Goal: Transaction & Acquisition: Purchase product/service

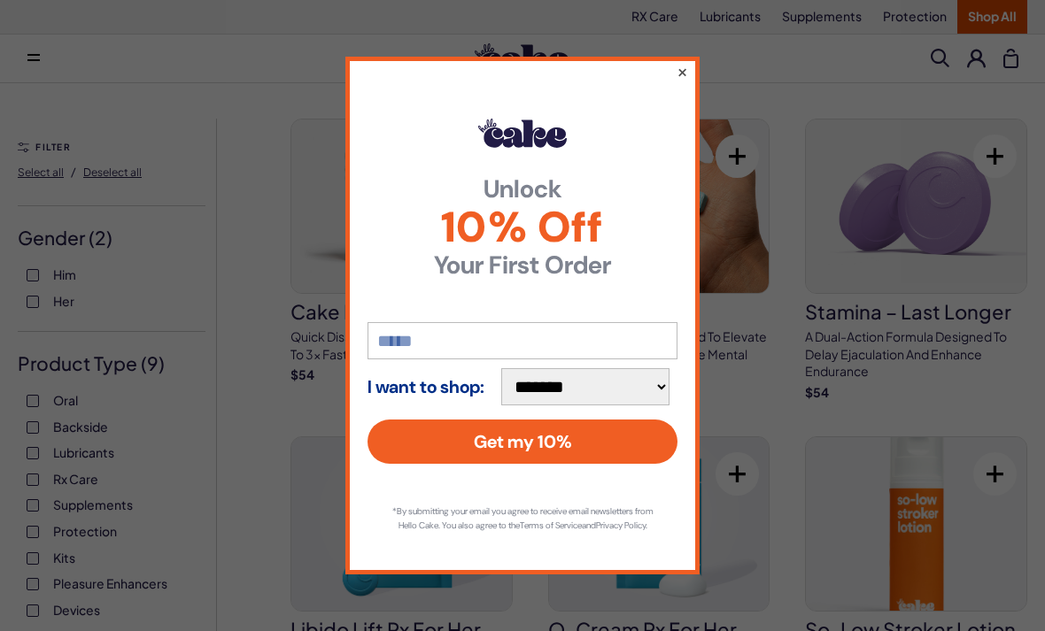
click at [682, 64] on button "×" at bounding box center [682, 71] width 12 height 21
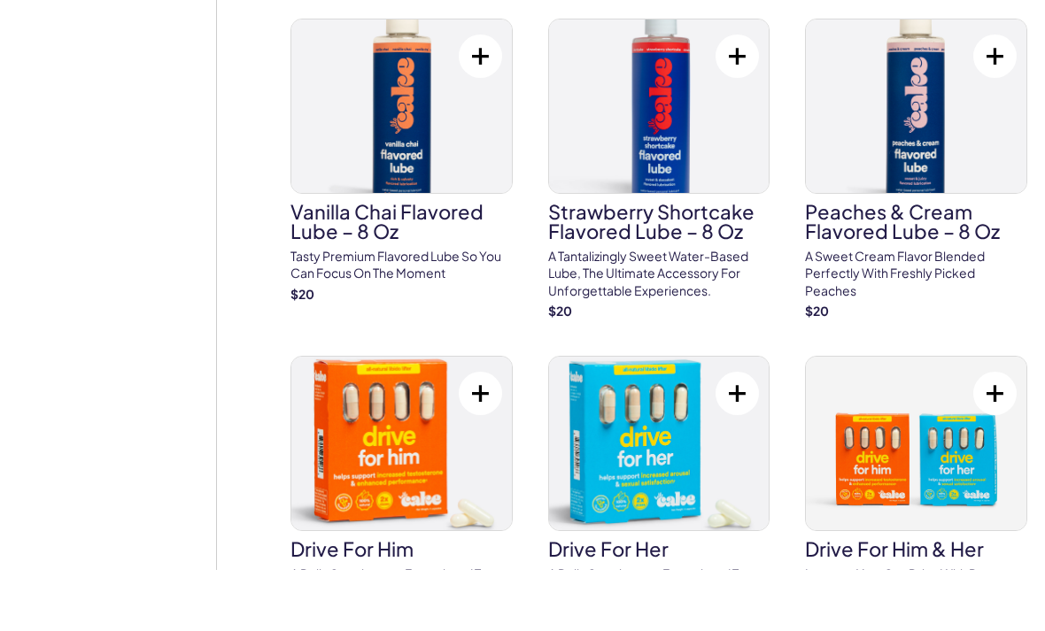
scroll to position [1550, 0]
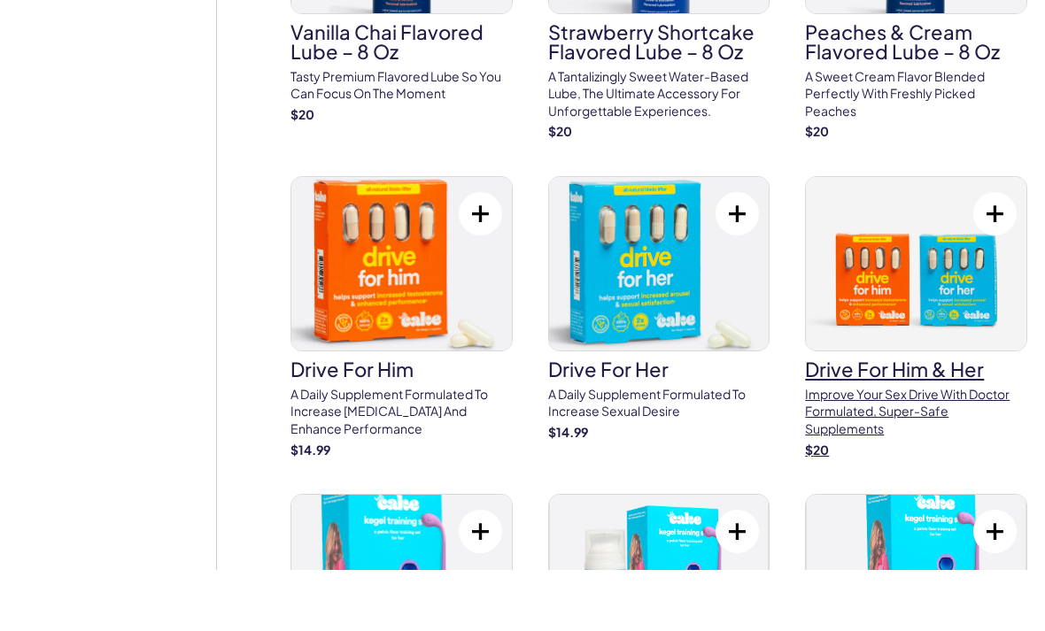
click at [943, 447] on p "Improve your sex drive with doctor formulated, super-safe supplements" at bounding box center [916, 473] width 222 height 52
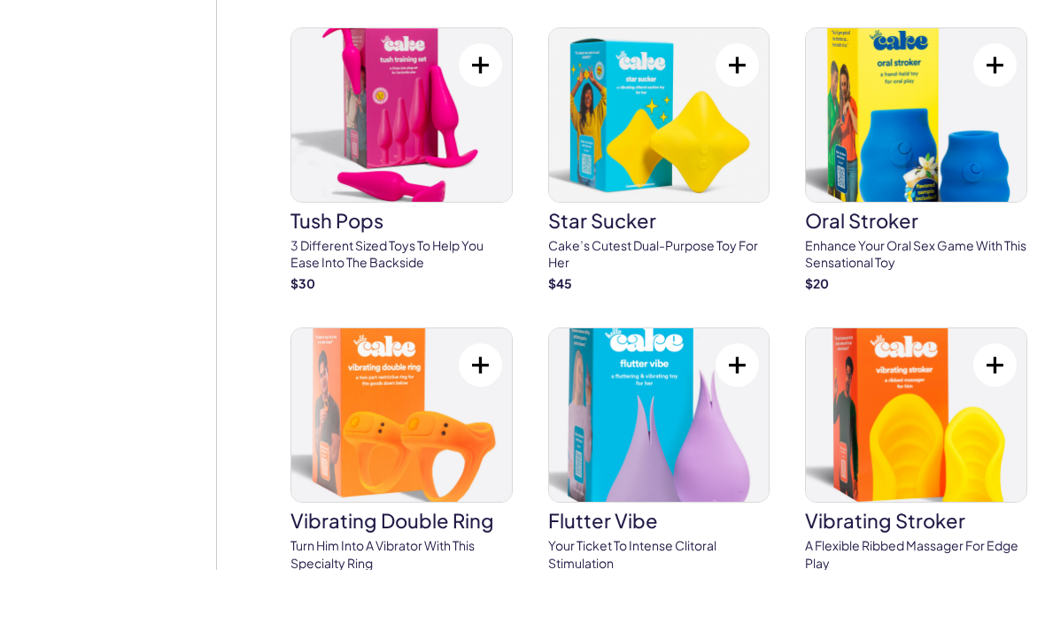
scroll to position [5475, 0]
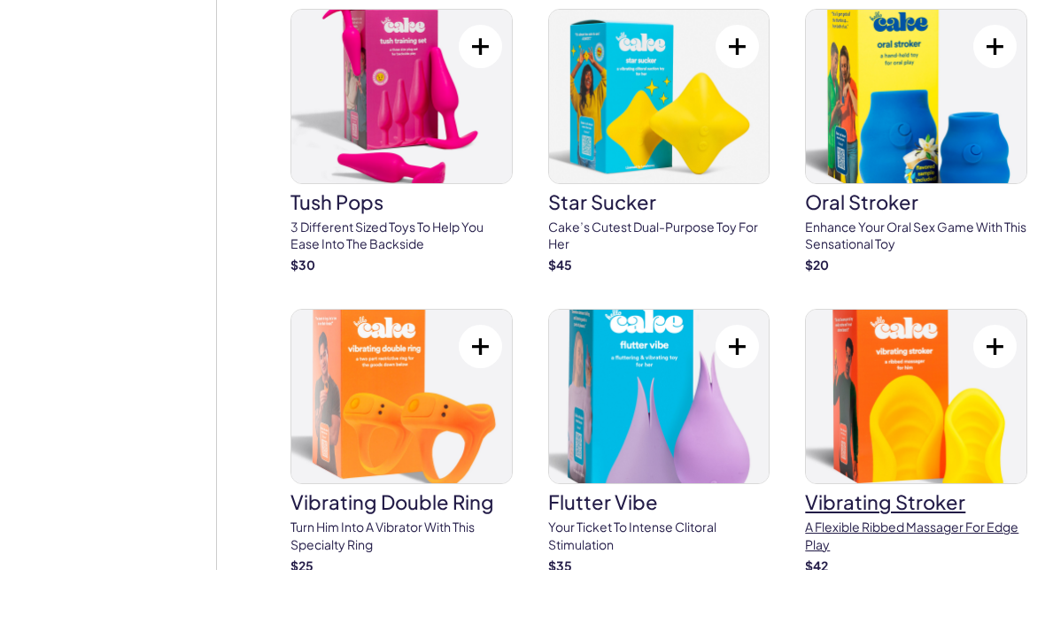
click at [979, 371] on img at bounding box center [916, 458] width 220 height 174
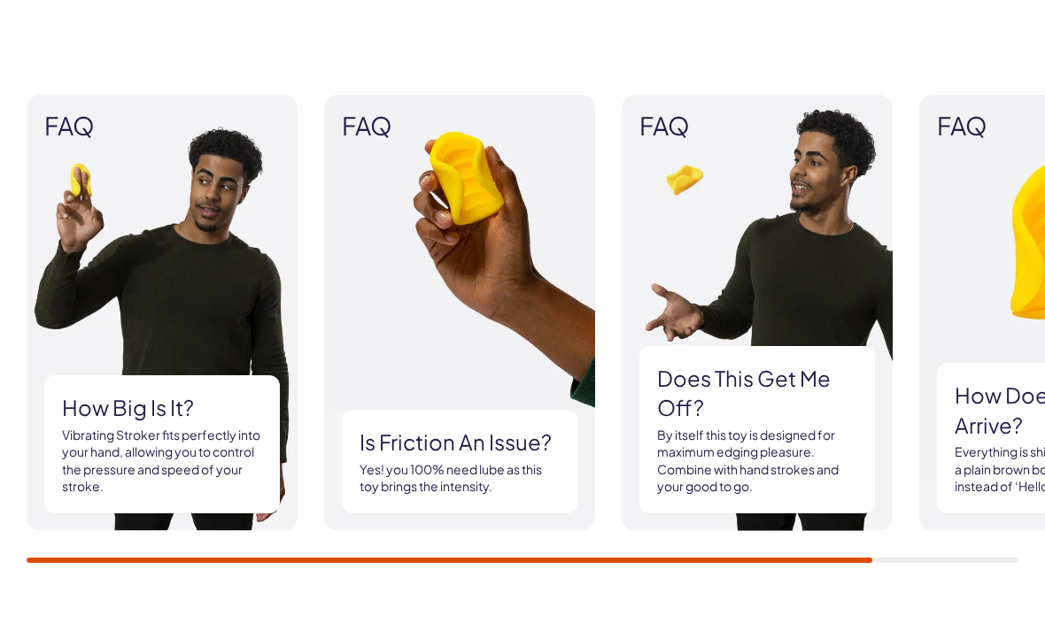
scroll to position [1746, 0]
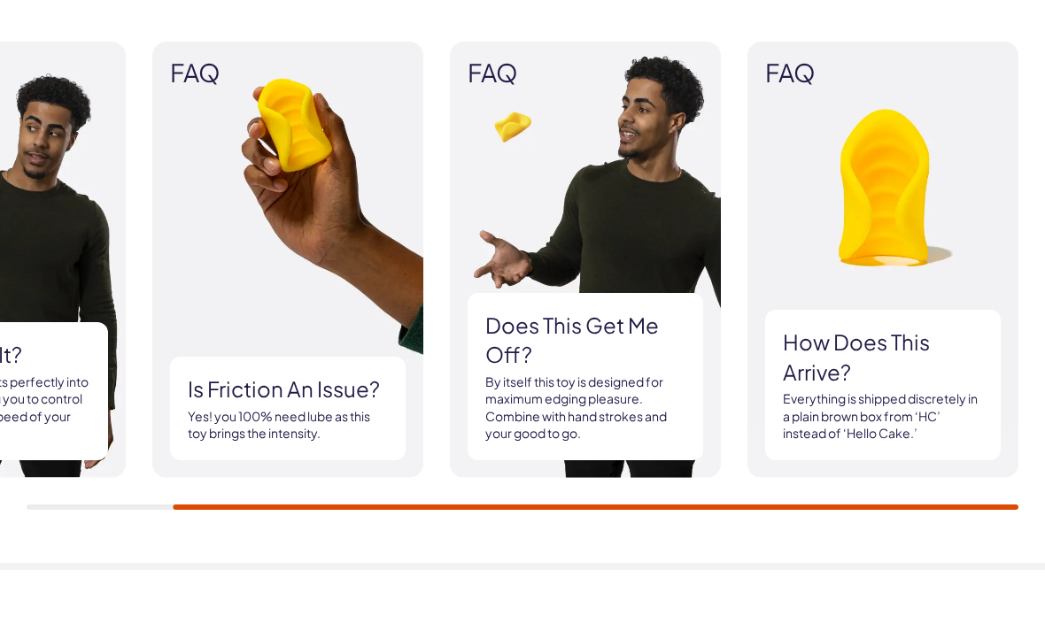
click at [135, 365] on div "FAQ How big is it? Vibrating Stroker fits perfectly into your hand, allowing yo…" at bounding box center [351, 321] width 992 height 437
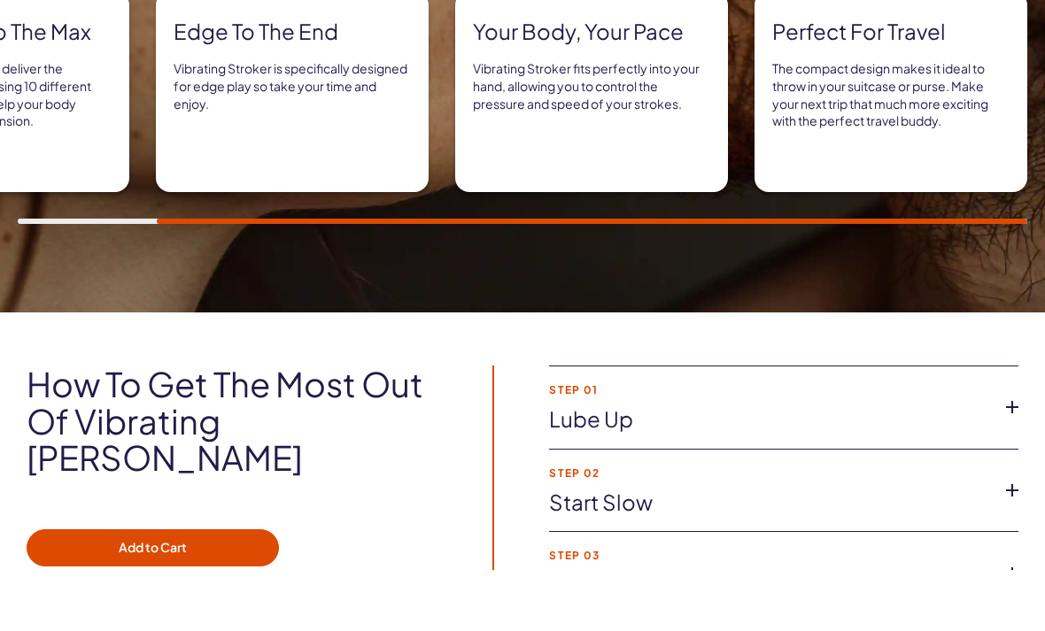
scroll to position [1163, 0]
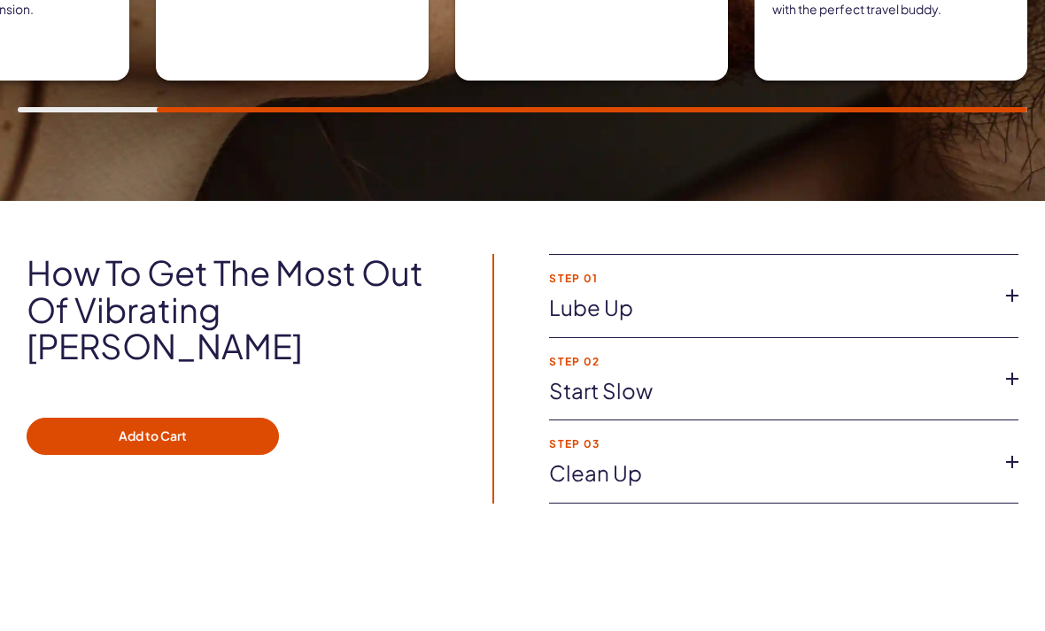
click at [1015, 344] on icon at bounding box center [1012, 357] width 27 height 27
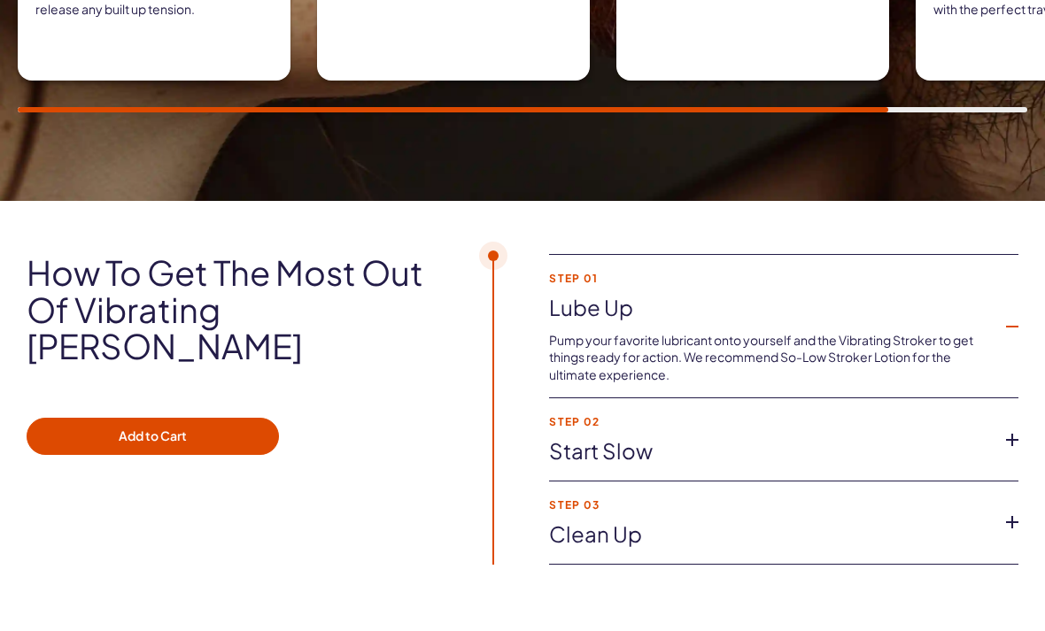
click at [1008, 488] on icon at bounding box center [1012, 501] width 27 height 27
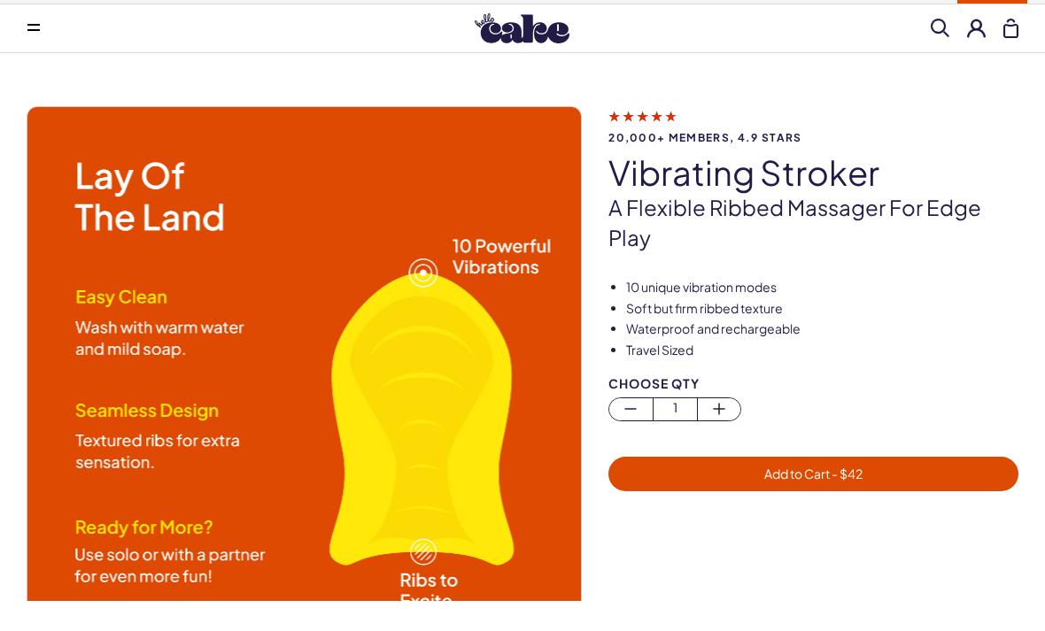
scroll to position [93, 0]
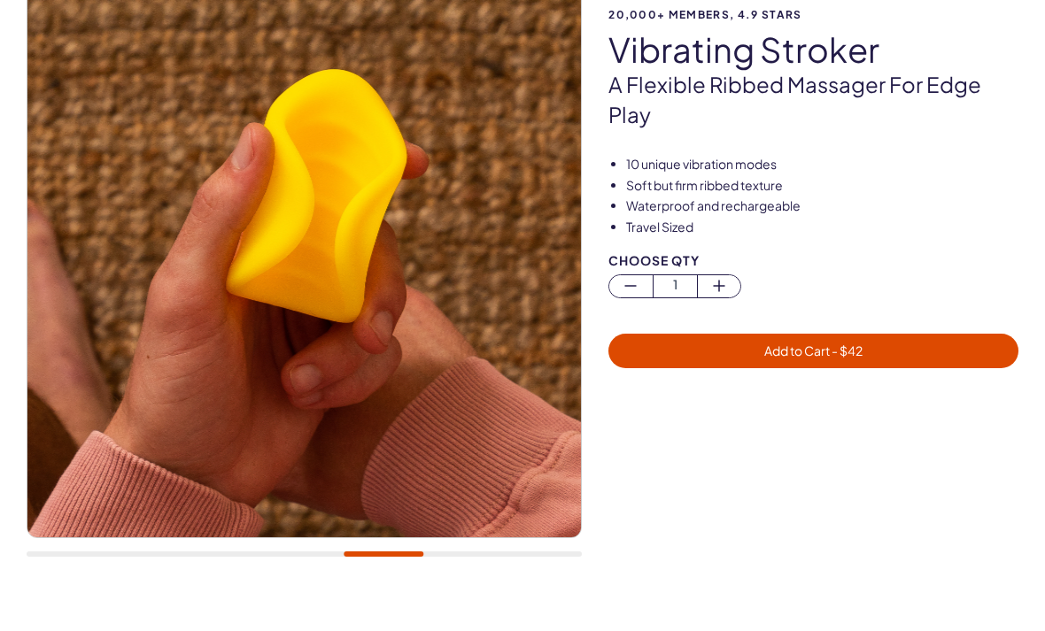
click at [444, 450] on img at bounding box center [303, 320] width 553 height 553
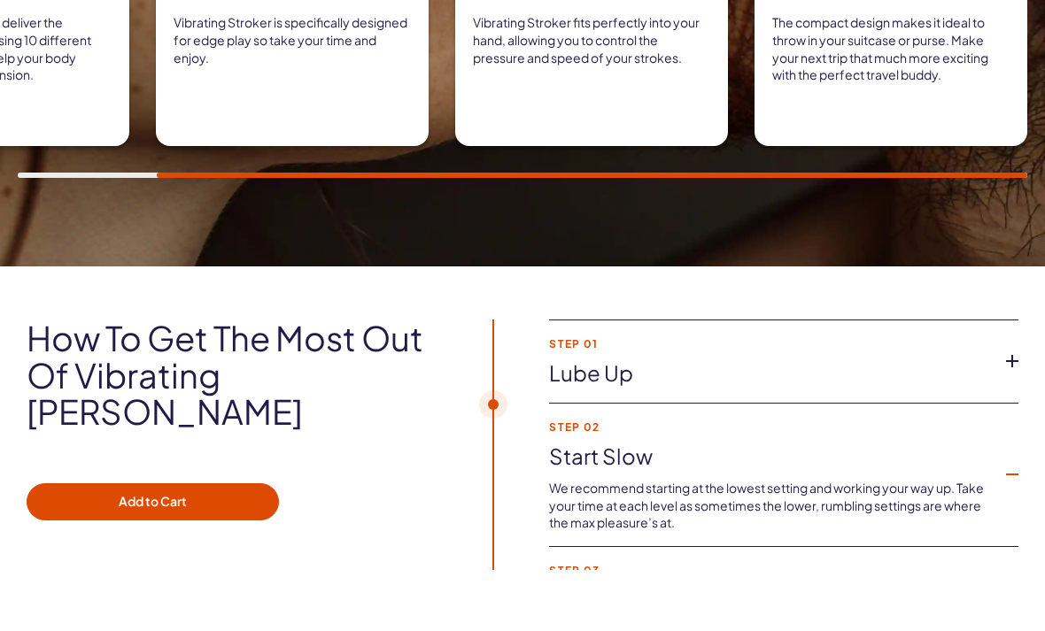
scroll to position [1177, 0]
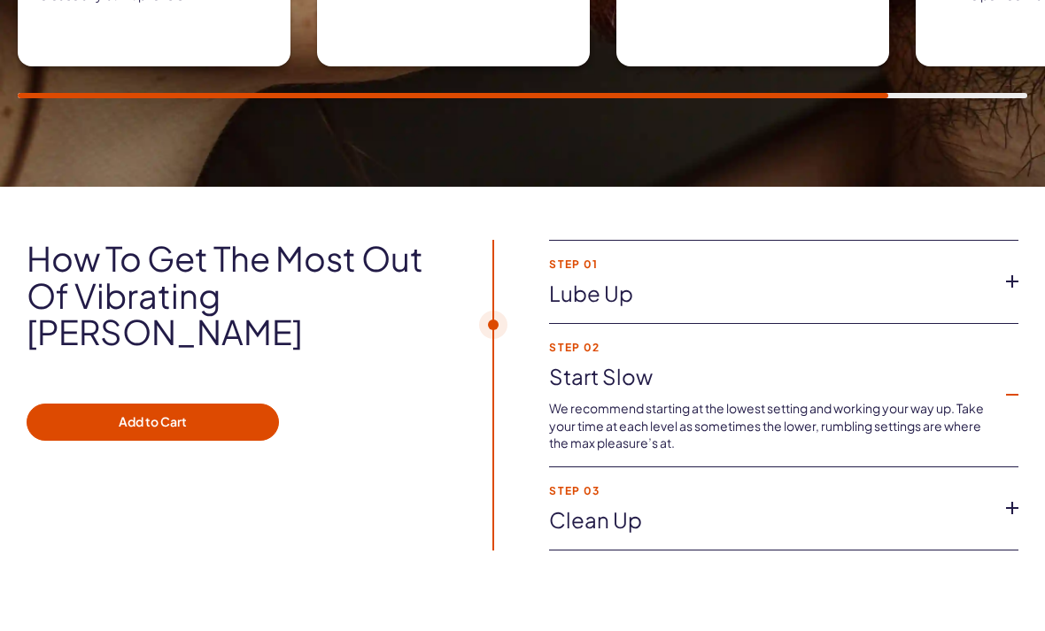
click at [1016, 556] on icon at bounding box center [1012, 569] width 27 height 27
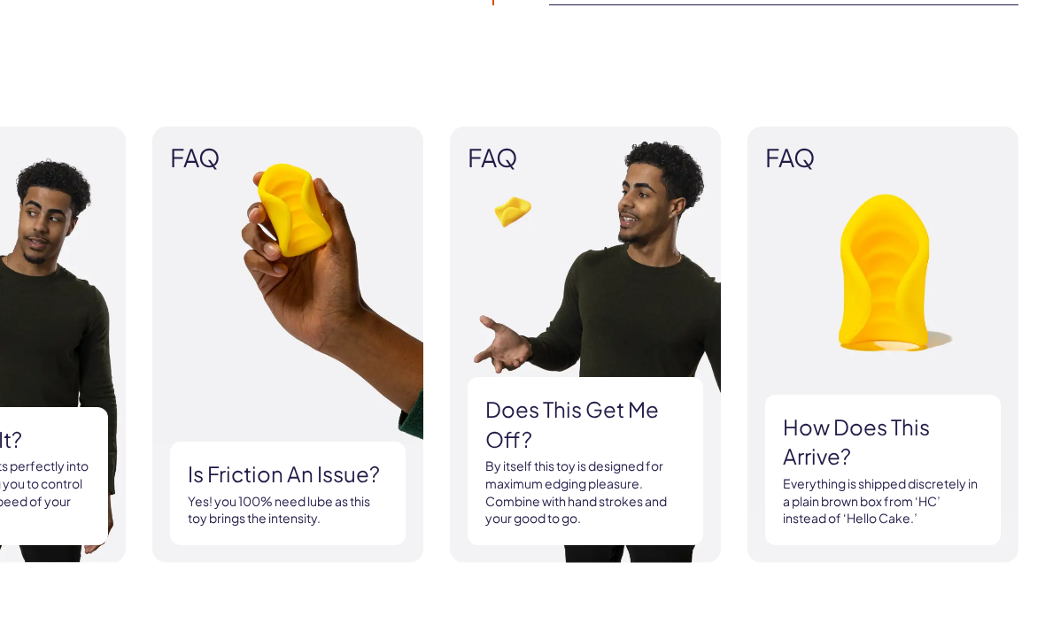
scroll to position [1724, 0]
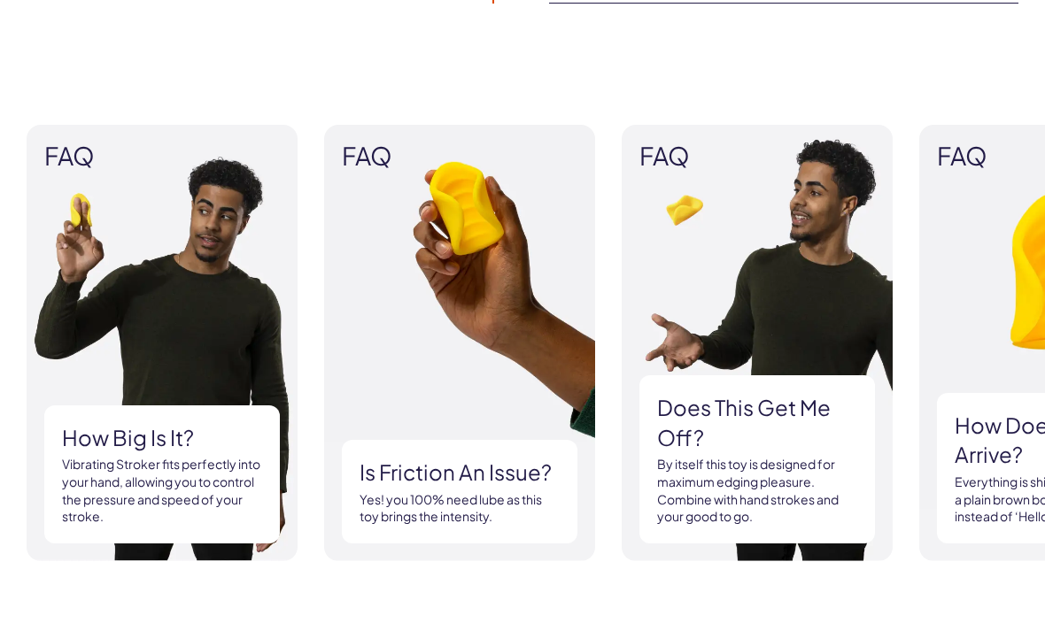
click at [747, 218] on img at bounding box center [757, 404] width 271 height 437
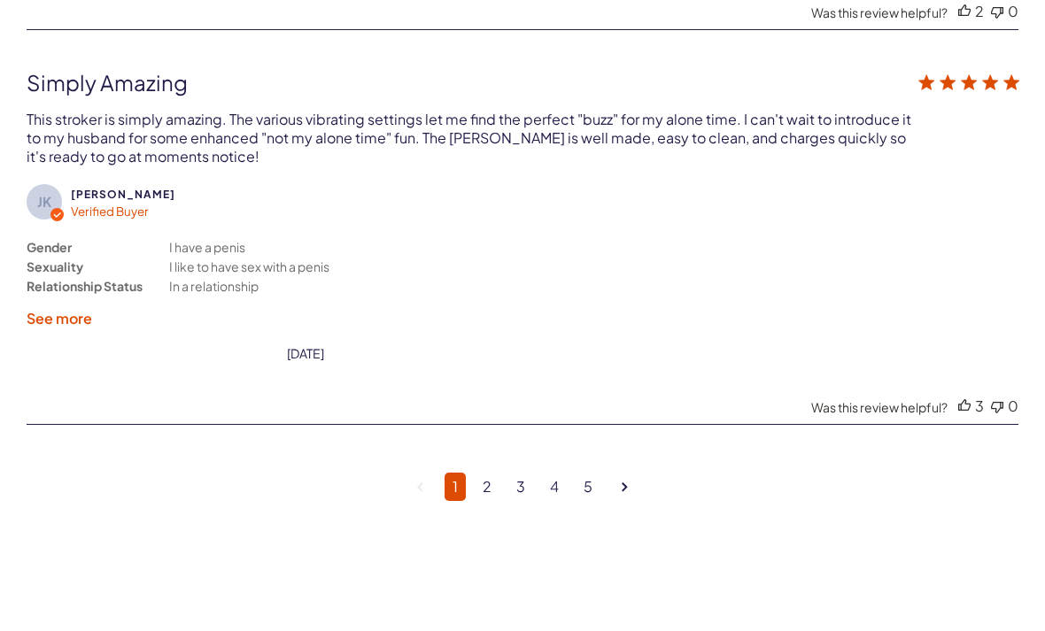
scroll to position [4993, 0]
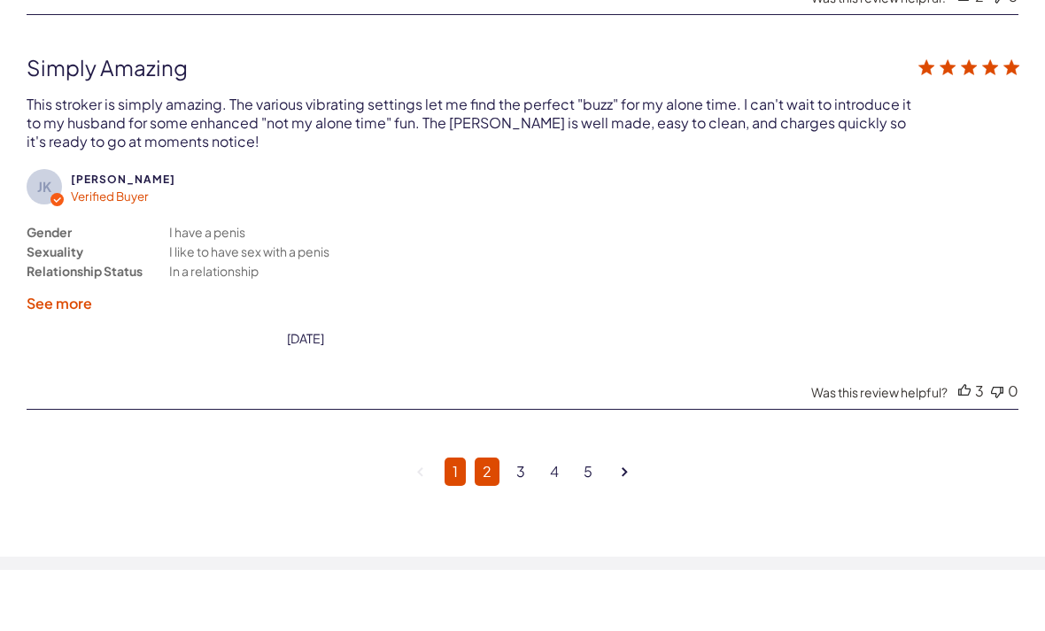
click at [498, 519] on link "2" at bounding box center [487, 533] width 25 height 28
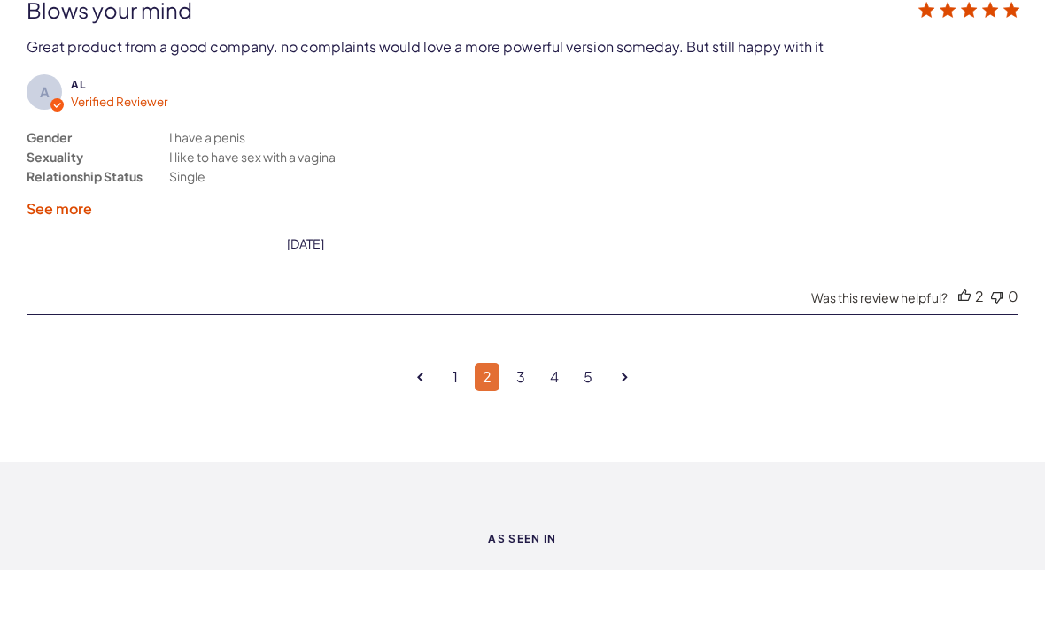
scroll to position [5042, 0]
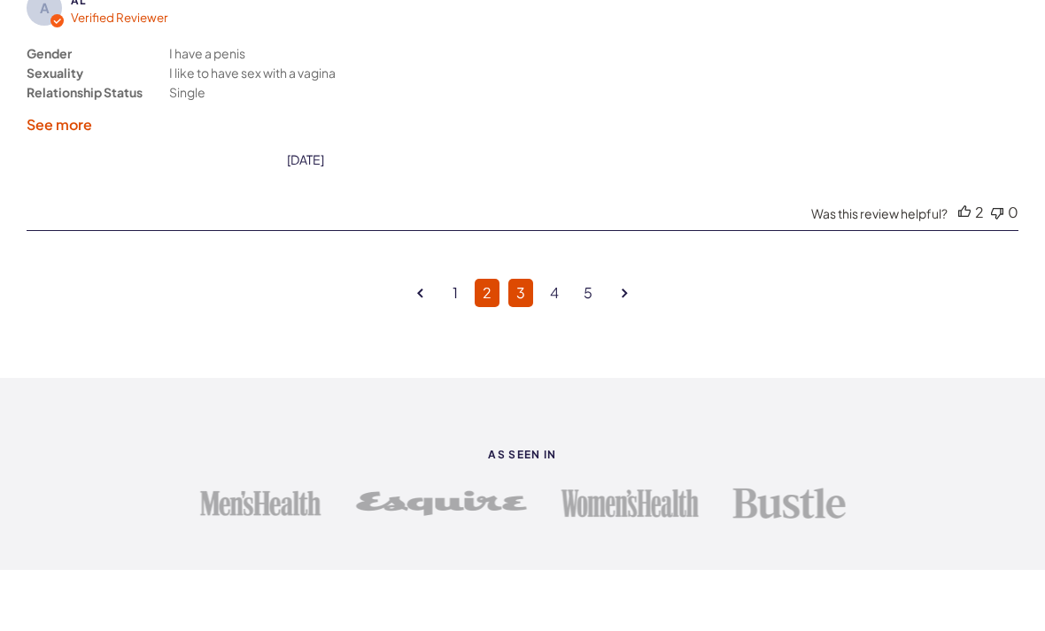
click at [532, 340] on link "3" at bounding box center [520, 354] width 25 height 28
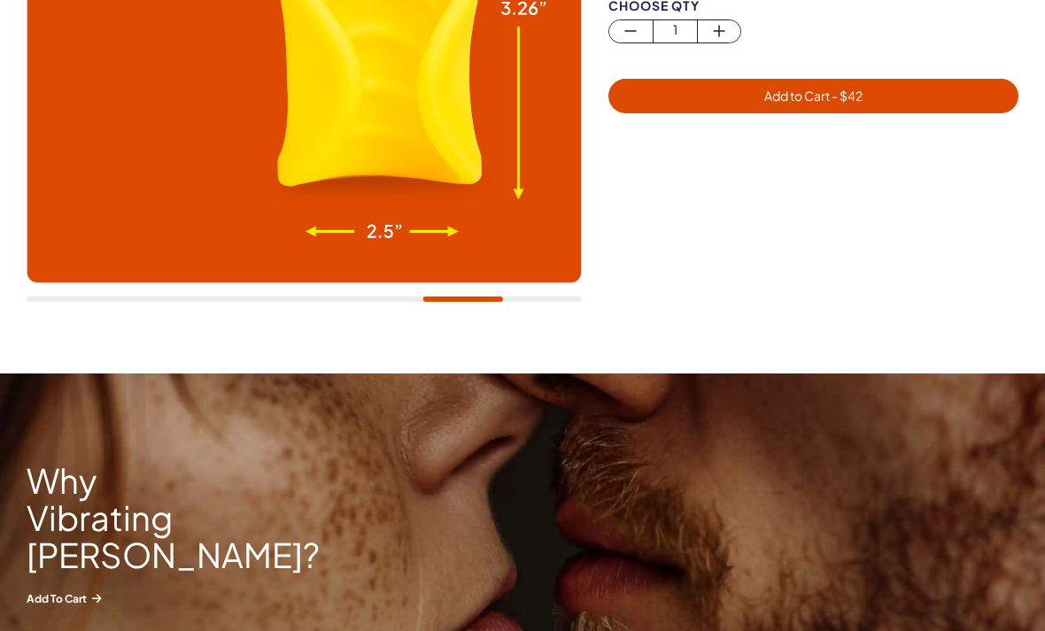
scroll to position [0, 0]
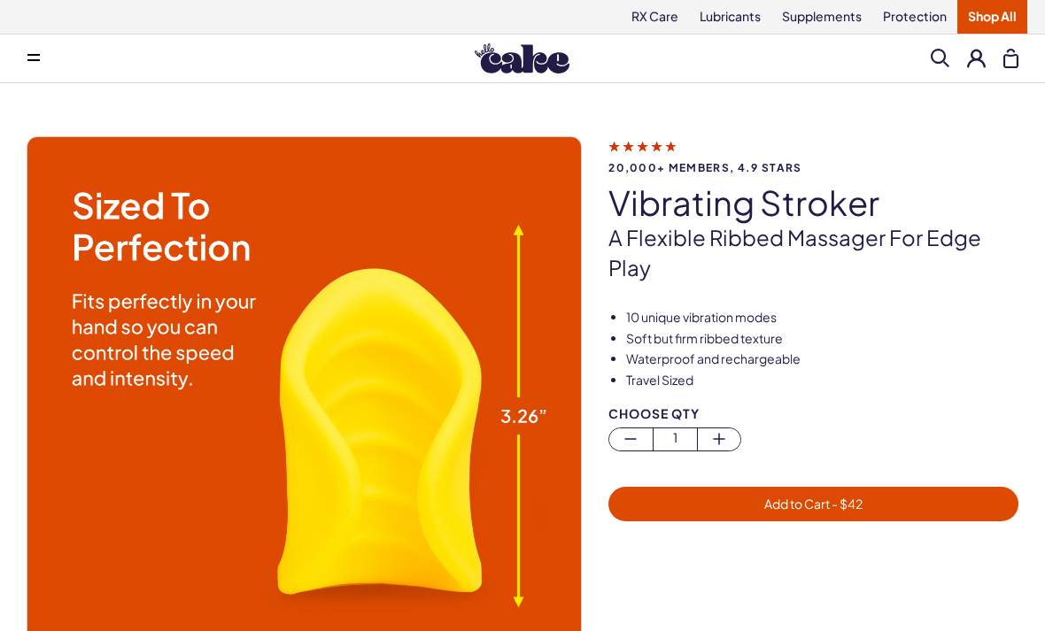
click at [544, 64] on img at bounding box center [522, 58] width 95 height 30
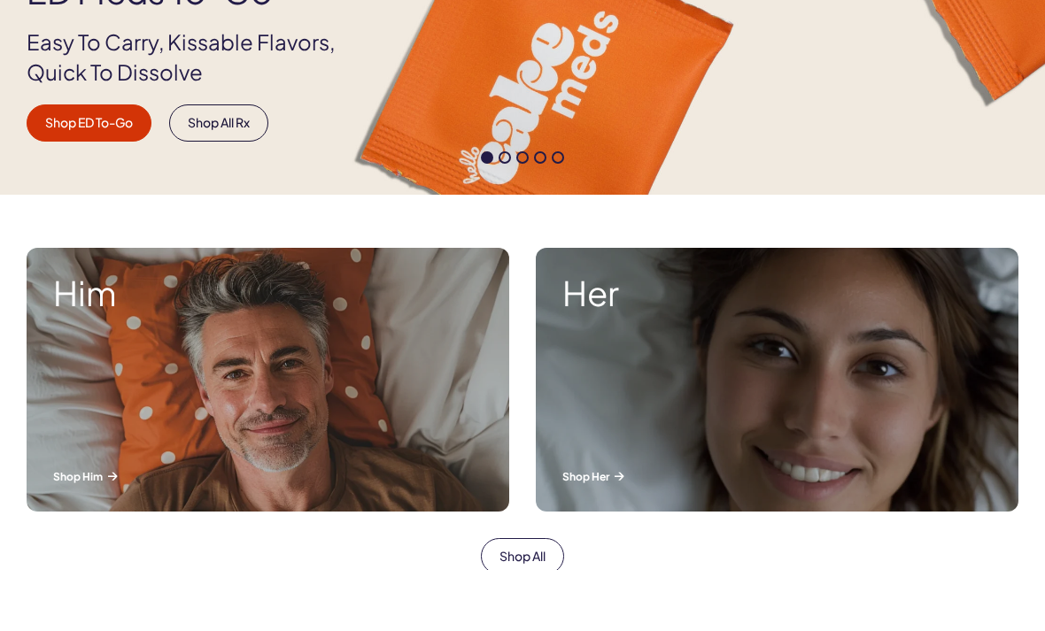
scroll to position [421, 0]
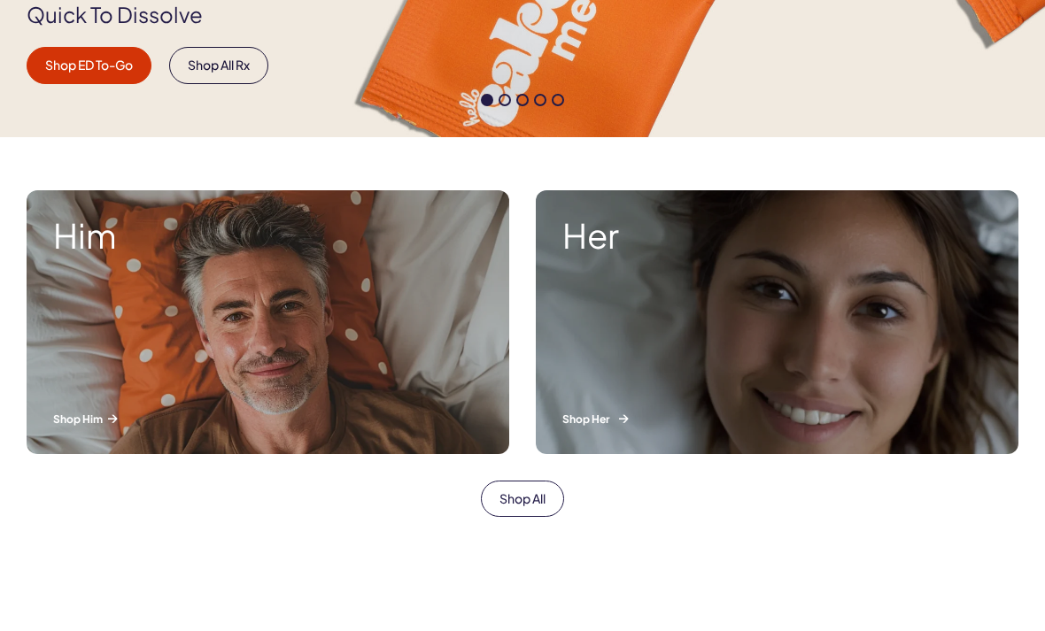
click at [850, 344] on div "Her Shop Her" at bounding box center [777, 383] width 483 height 264
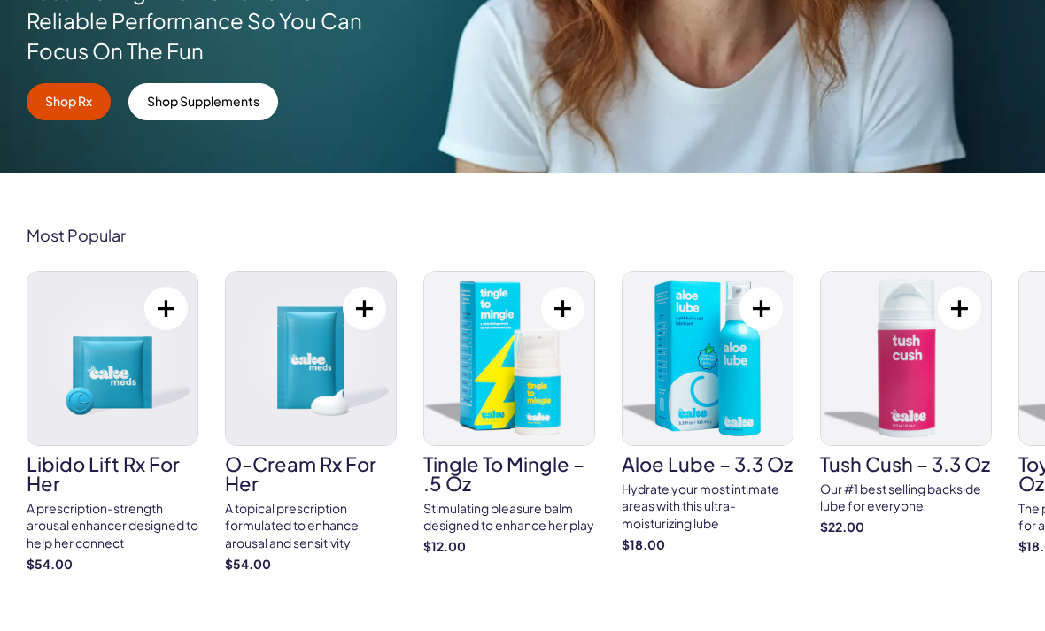
scroll to position [407, 0]
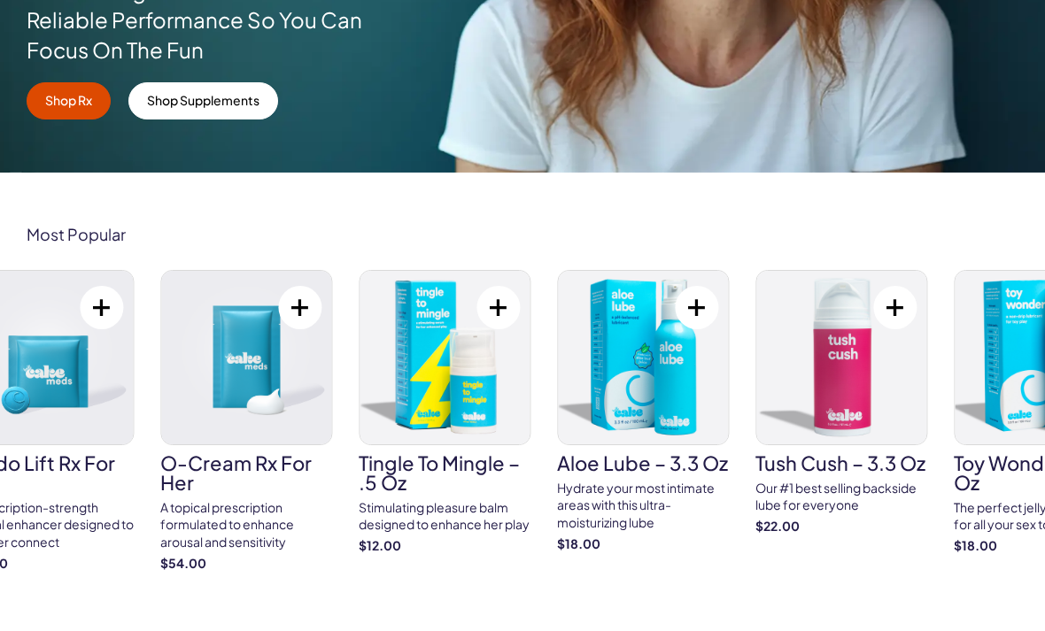
click at [81, 560] on div "A prescription-strength arousal enhancer designed to help her connect" at bounding box center [48, 586] width 172 height 52
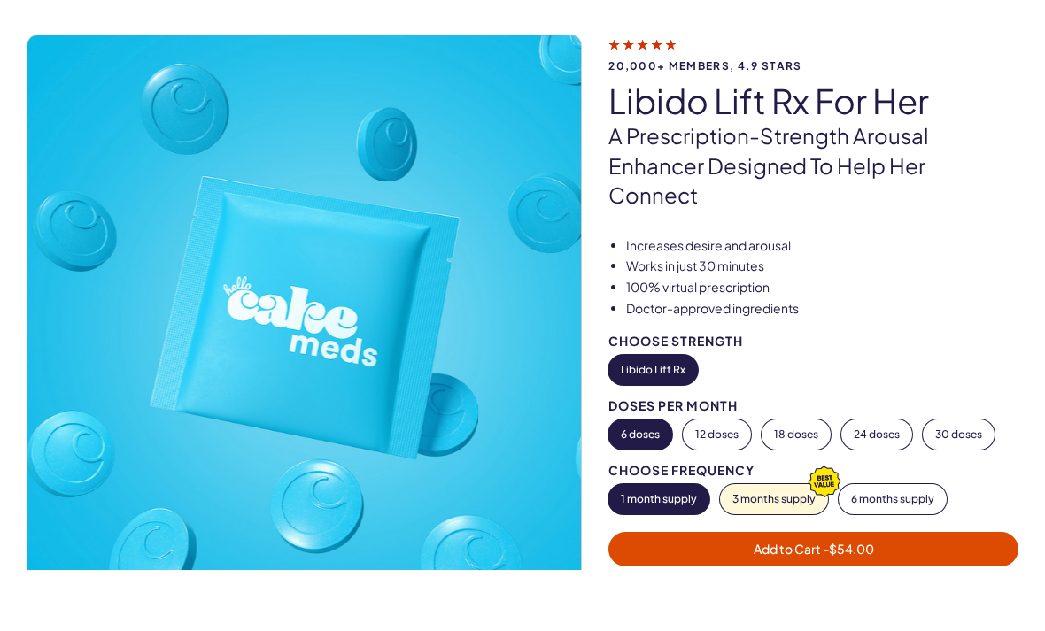
scroll to position [89, 0]
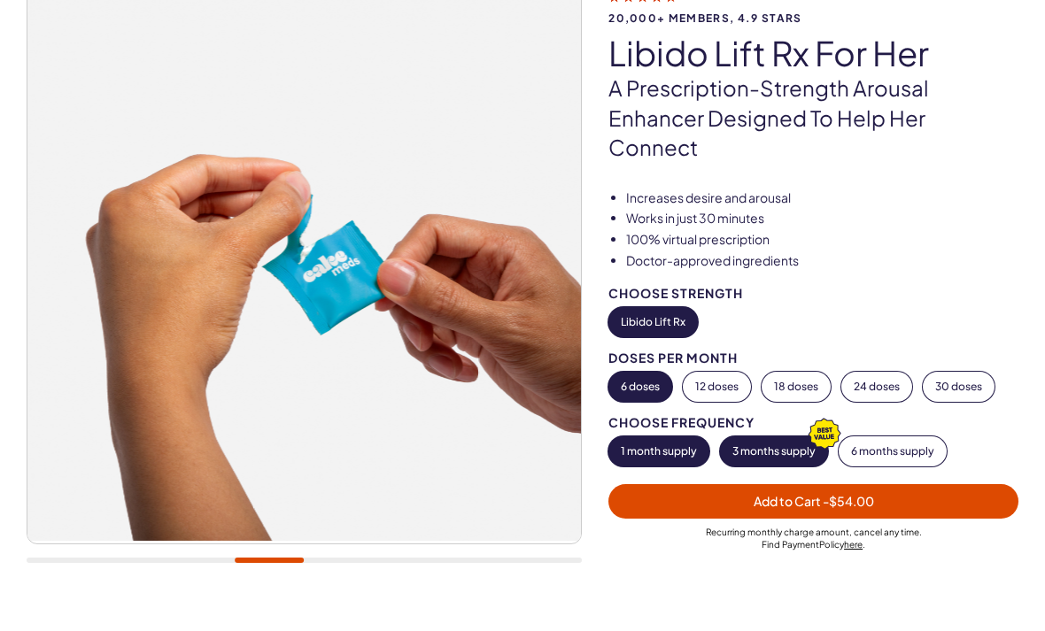
click at [780, 498] on button "3 months supply" at bounding box center [774, 513] width 108 height 30
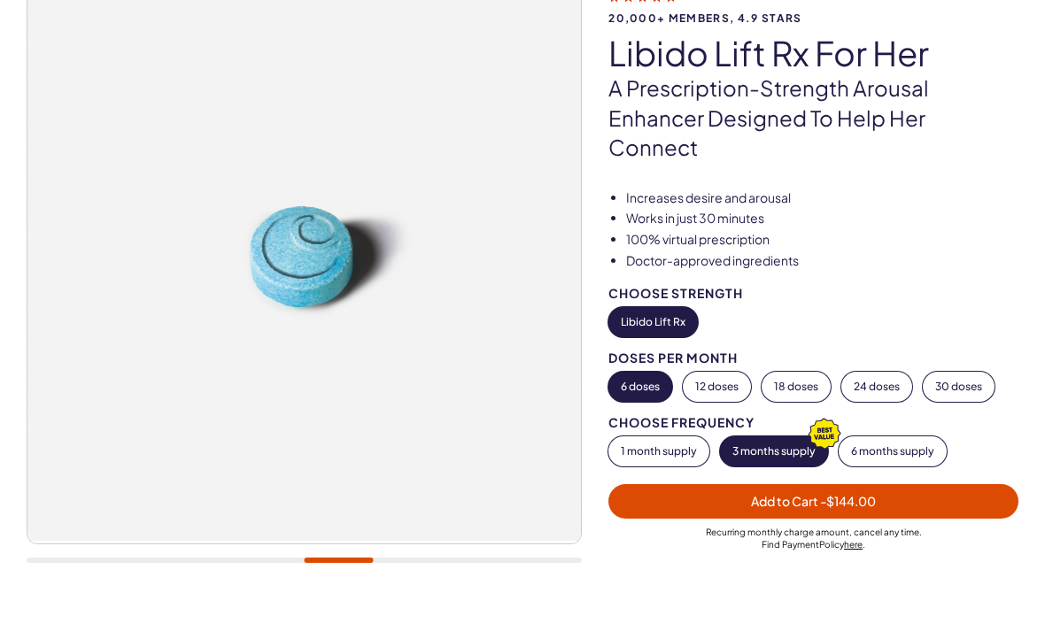
click at [965, 553] on span "Add to Cart - $144.00" at bounding box center [813, 563] width 389 height 20
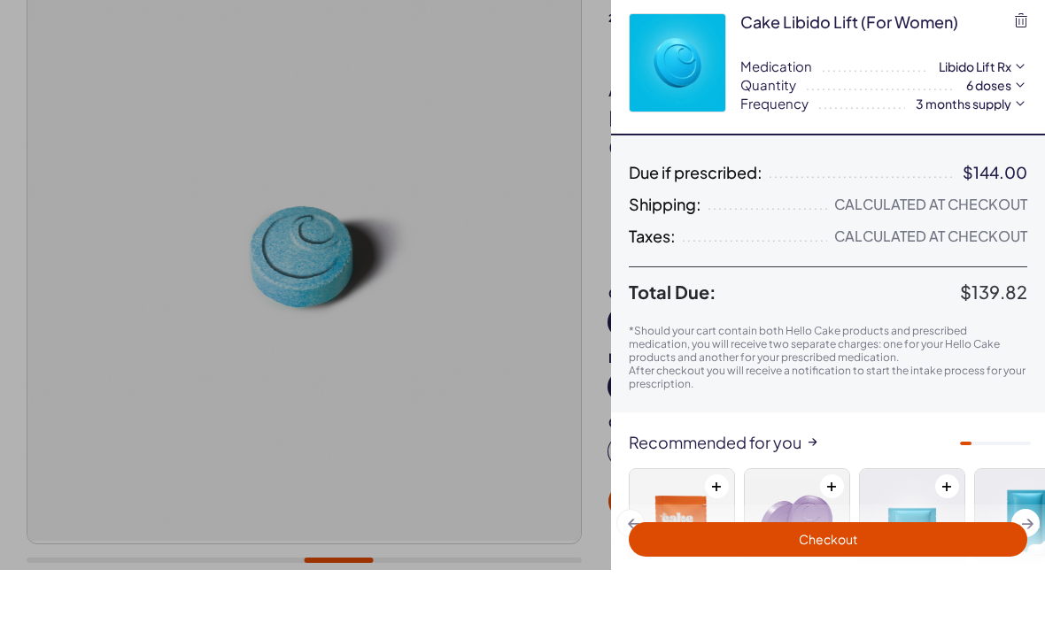
scroll to position [0, 0]
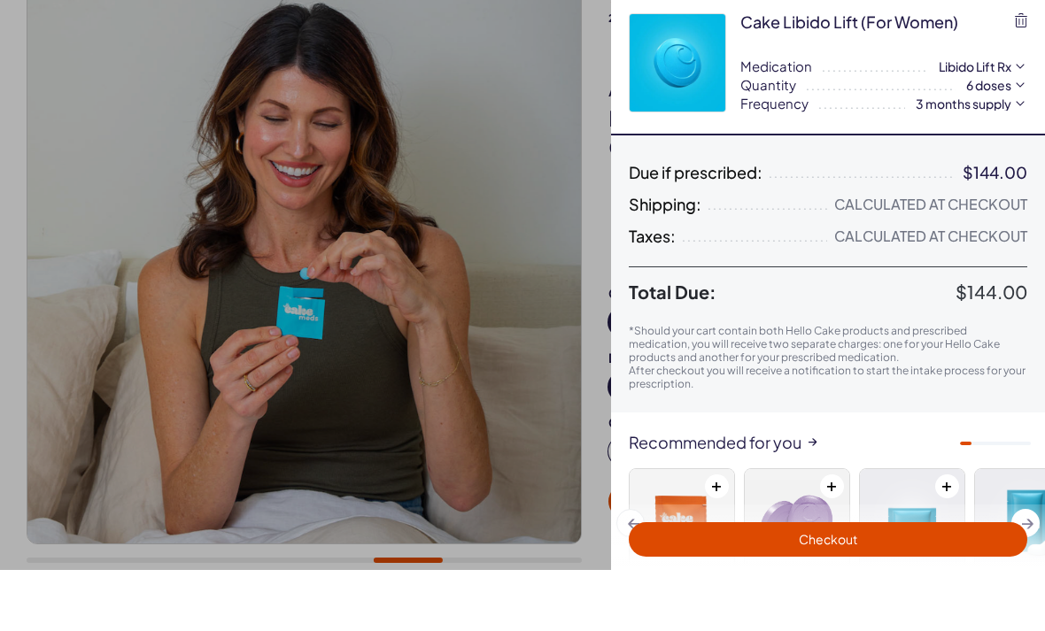
click at [965, 583] on button "Checkout" at bounding box center [828, 600] width 398 height 35
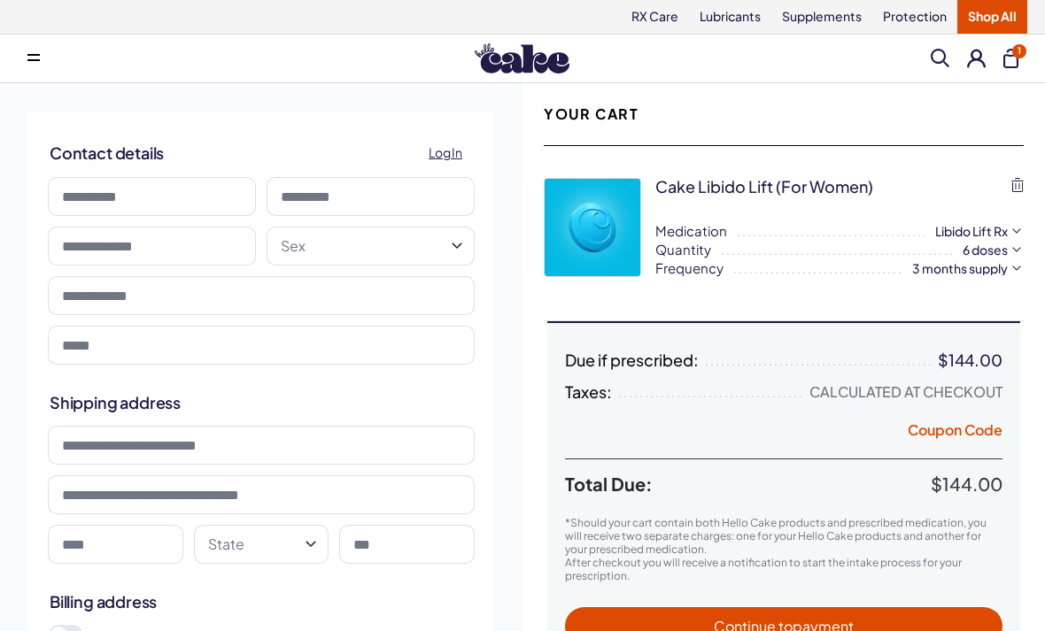
click at [107, 196] on input at bounding box center [152, 196] width 208 height 39
type input "*****"
type input "*********"
type input "**********"
click at [406, 243] on button "Sex" at bounding box center [371, 246] width 208 height 39
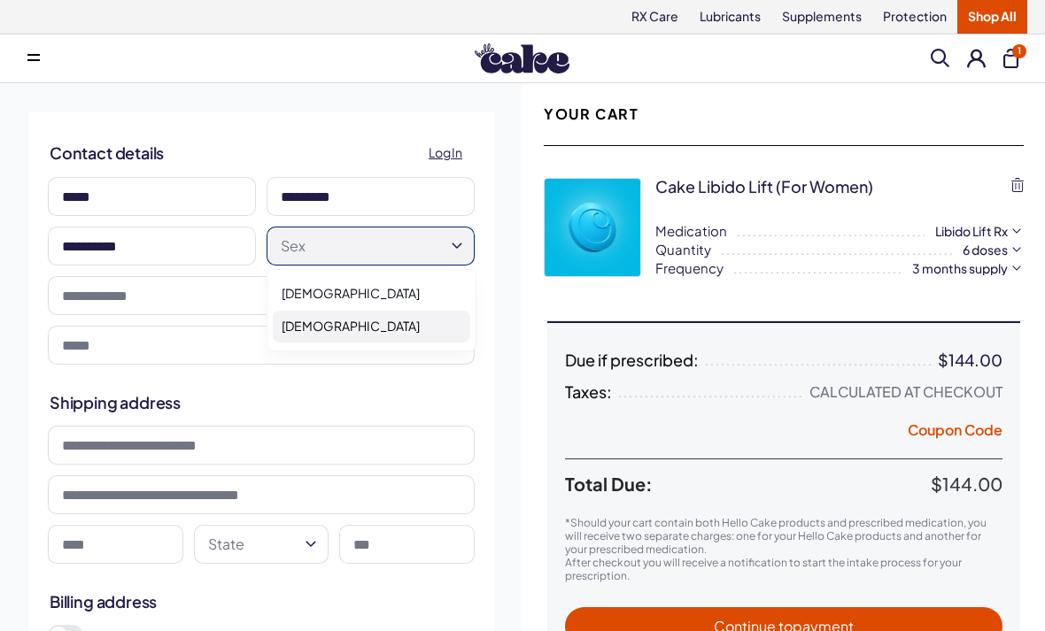
click at [426, 328] on div "[DEMOGRAPHIC_DATA]" at bounding box center [371, 327] width 197 height 33
select select "******"
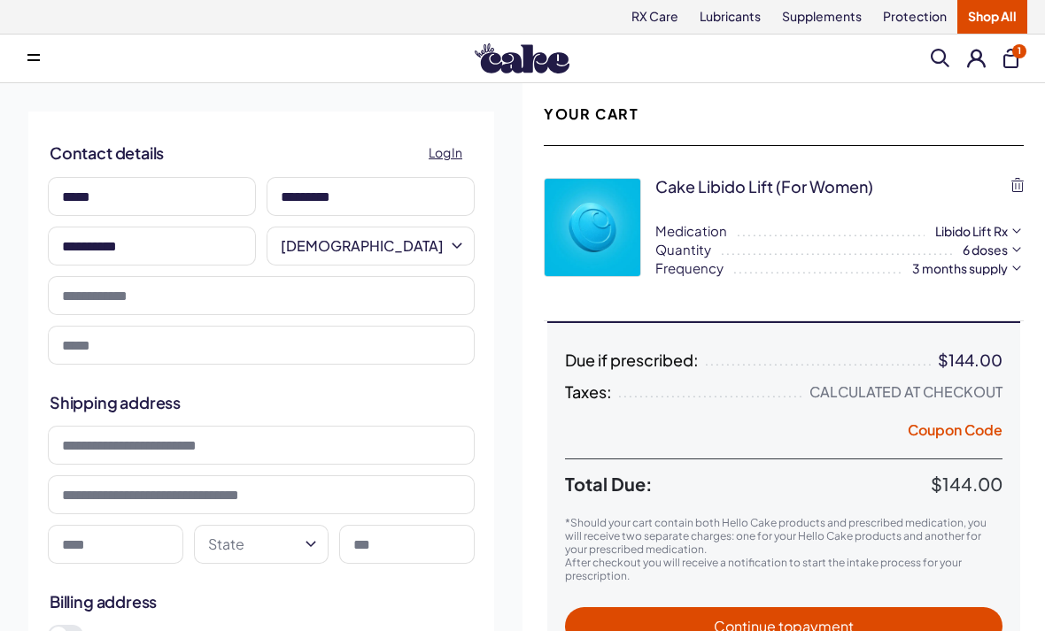
click at [104, 298] on input "tel" at bounding box center [261, 295] width 427 height 39
type input "**********"
type input "*****"
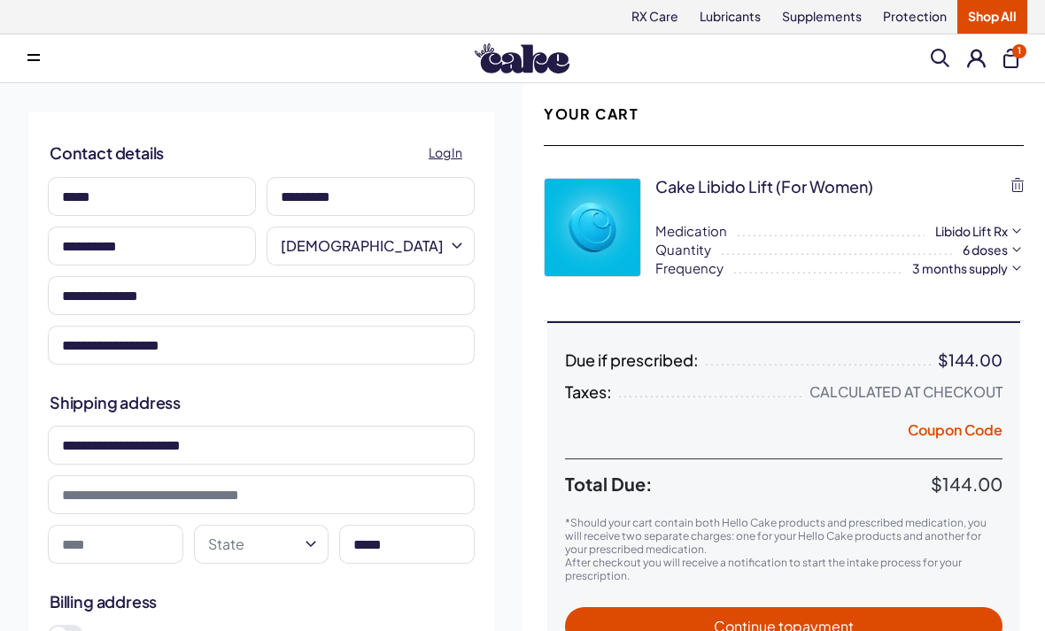
type input "**********"
select select "**"
type input "*****"
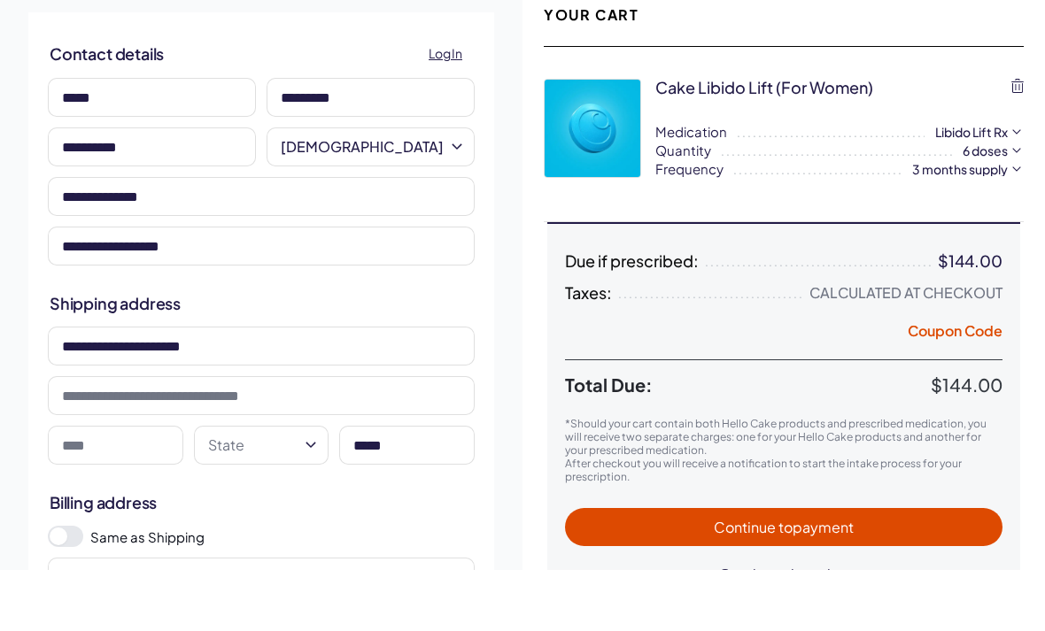
scroll to position [64, 0]
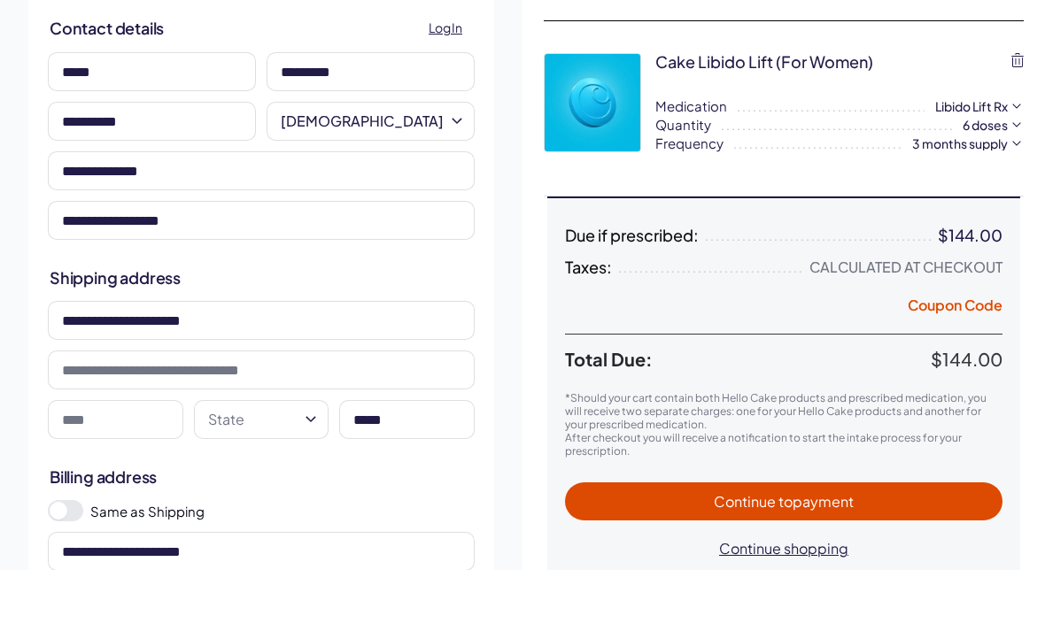
click at [102, 461] on input at bounding box center [115, 480] width 135 height 39
type input "**********"
click at [308, 470] on icon "button" at bounding box center [310, 480] width 21 height 21
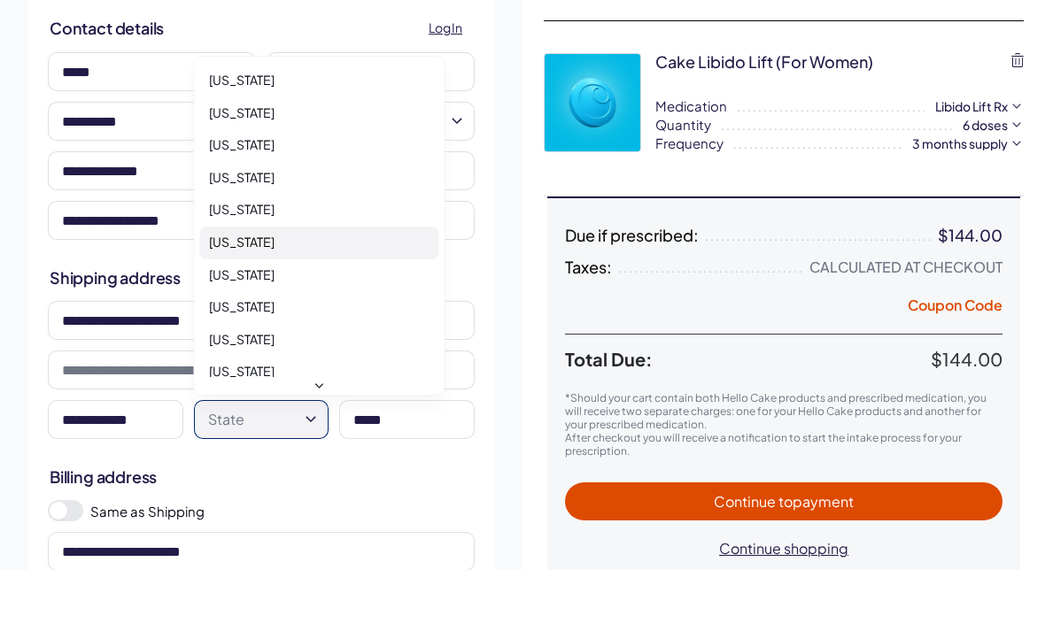
click at [299, 288] on div "California" at bounding box center [319, 304] width 239 height 33
select select "**"
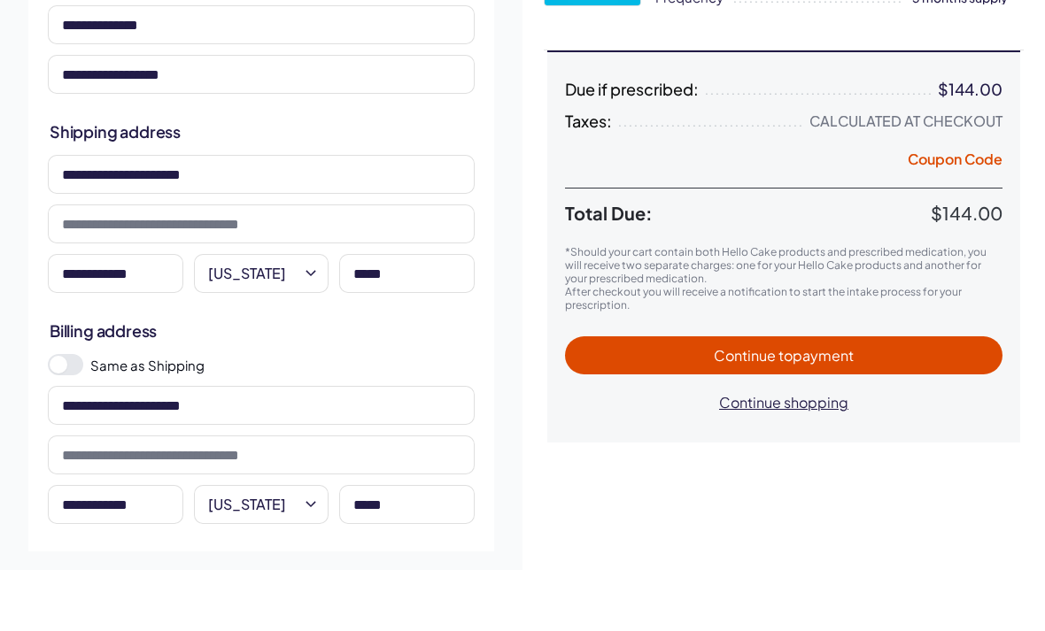
scroll to position [283, 0]
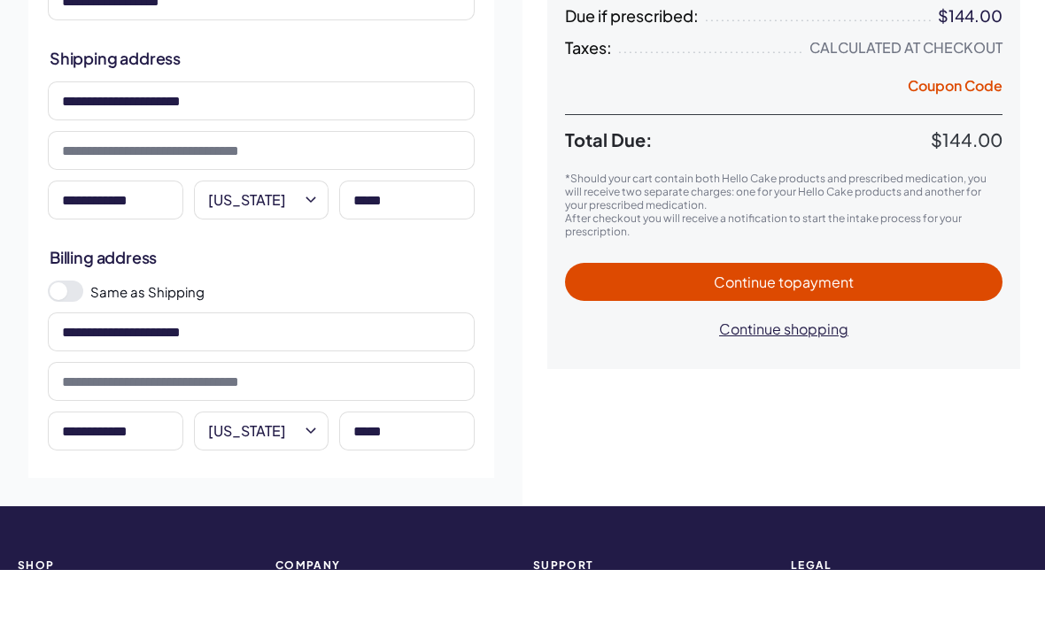
click at [78, 342] on span at bounding box center [65, 352] width 35 height 21
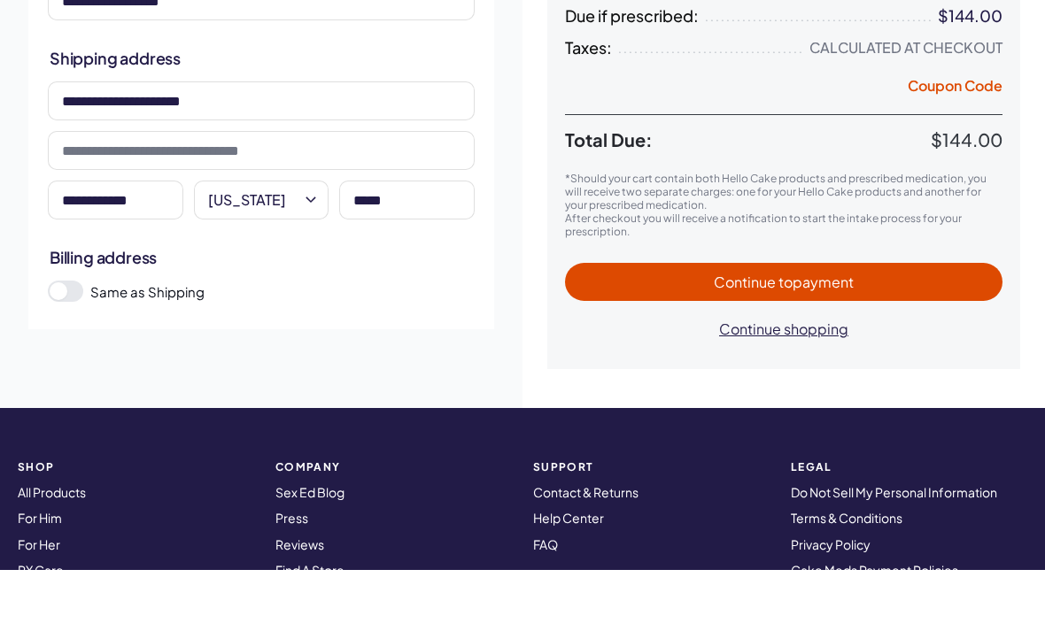
click at [944, 333] on span "Continue to payment" at bounding box center [784, 343] width 402 height 20
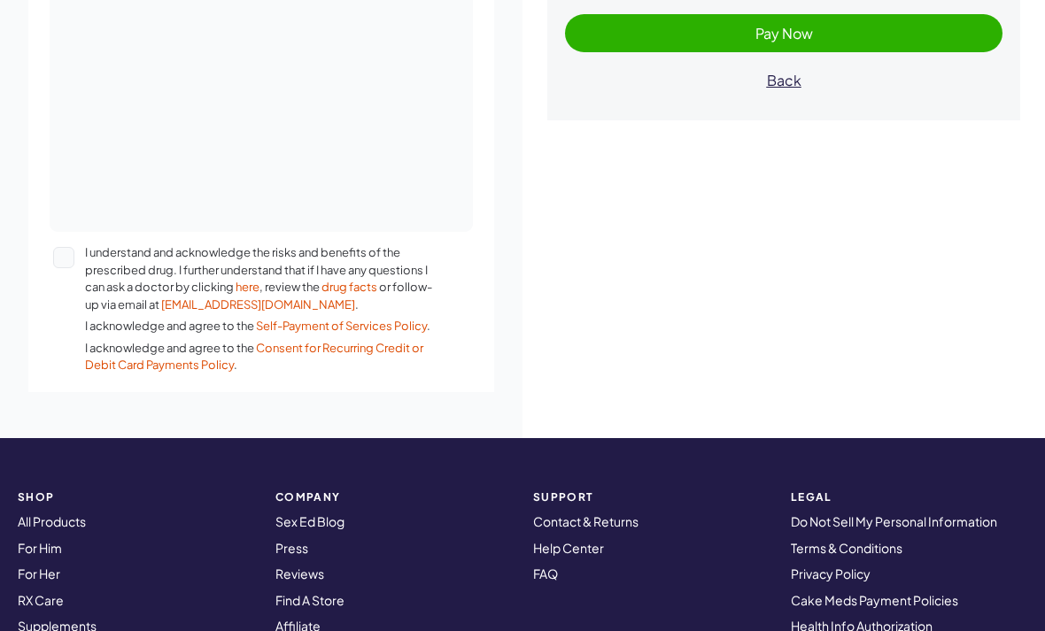
scroll to position [527, 0]
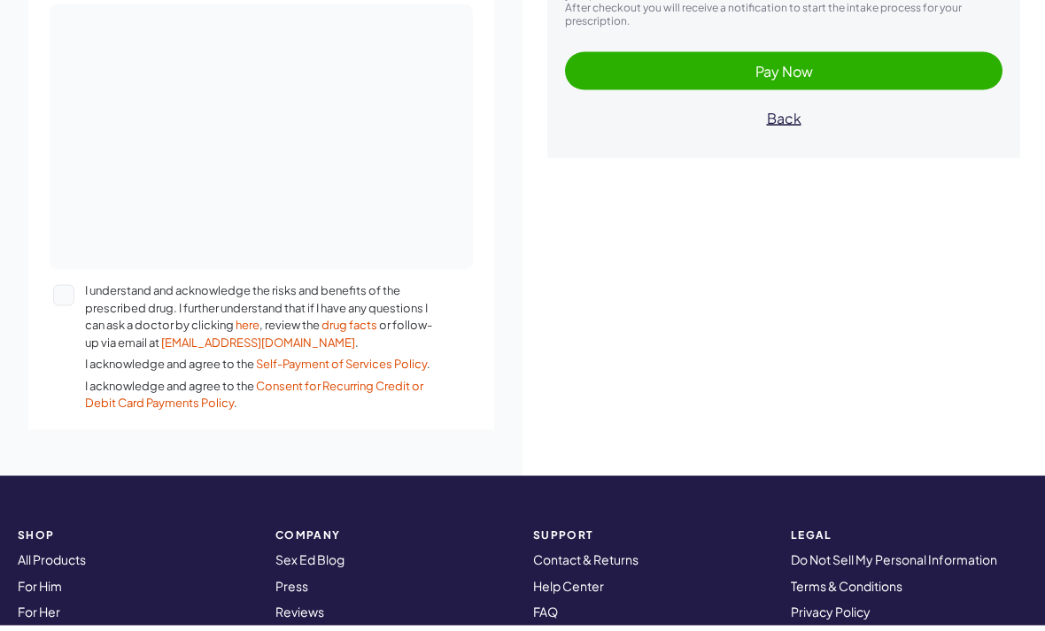
click at [57, 298] on button "I understand and acknowledge the risks and benefits of the prescribed drug. I f…" at bounding box center [63, 300] width 21 height 21
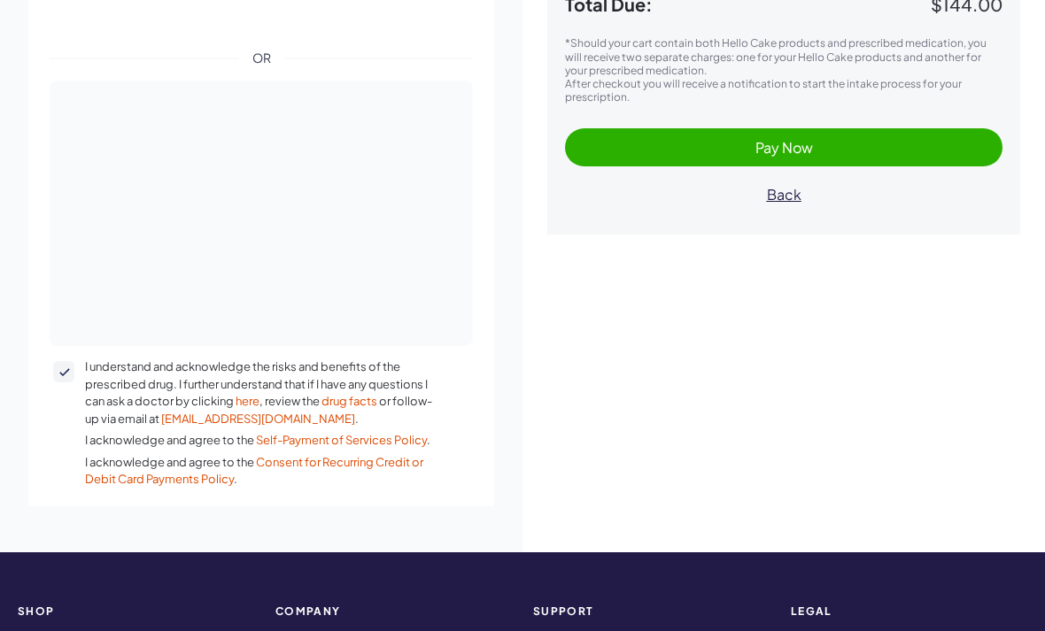
scroll to position [341, 0]
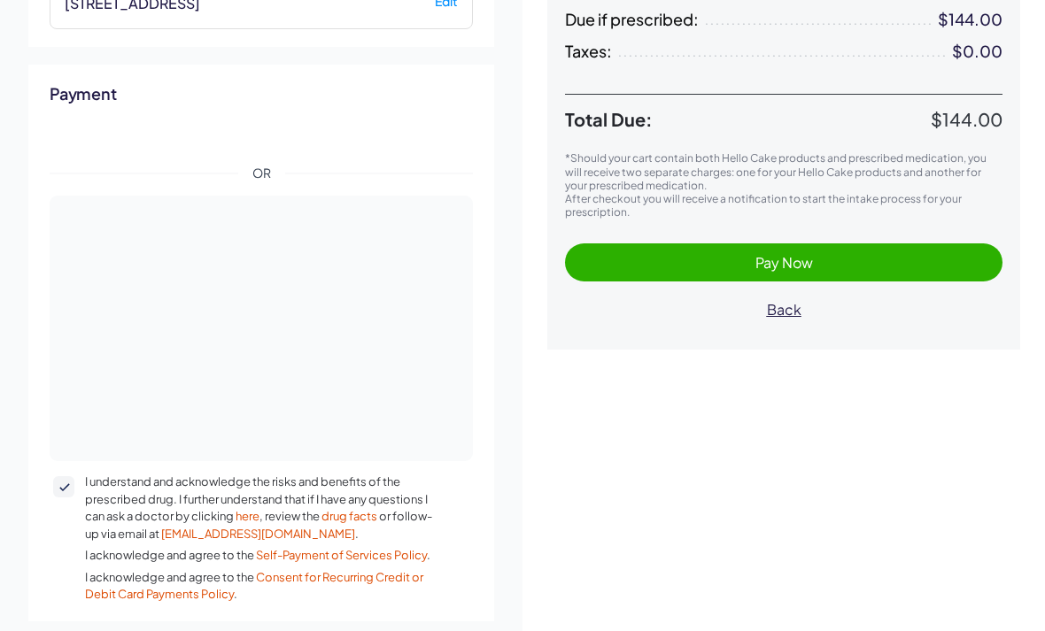
click at [911, 256] on span "Pay Now" at bounding box center [784, 262] width 402 height 20
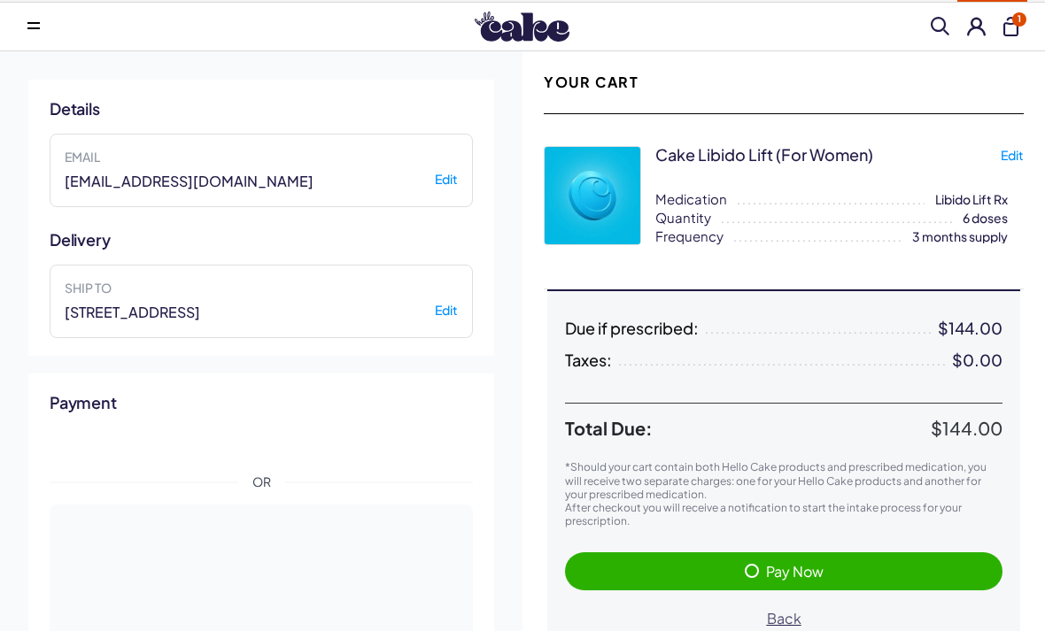
scroll to position [0, 0]
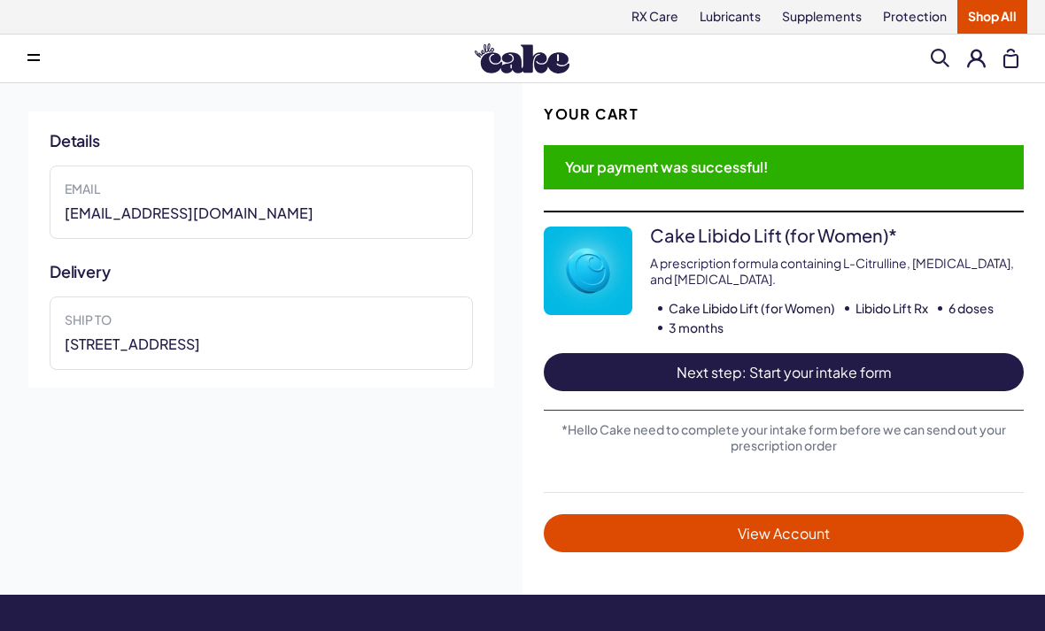
click at [886, 362] on span "Next step: Start your intake form" at bounding box center [783, 372] width 444 height 20
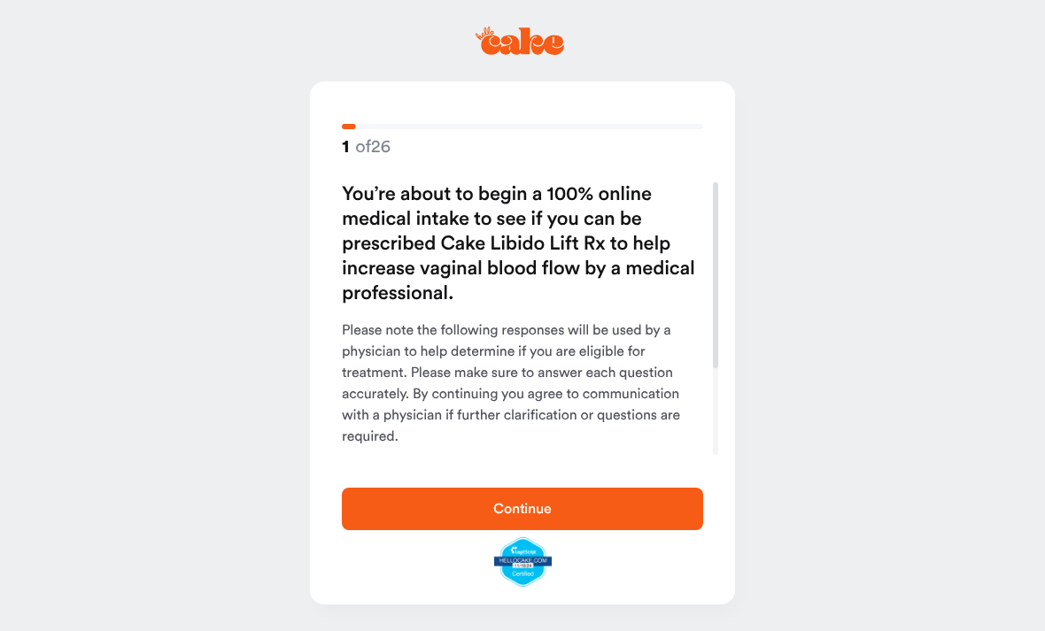
click at [618, 511] on span "Continue" at bounding box center [522, 508] width 305 height 21
click at [930, 322] on main "1 of 26 You’re about to begin a 100% online medical intake to see if you can be…" at bounding box center [522, 315] width 1045 height 631
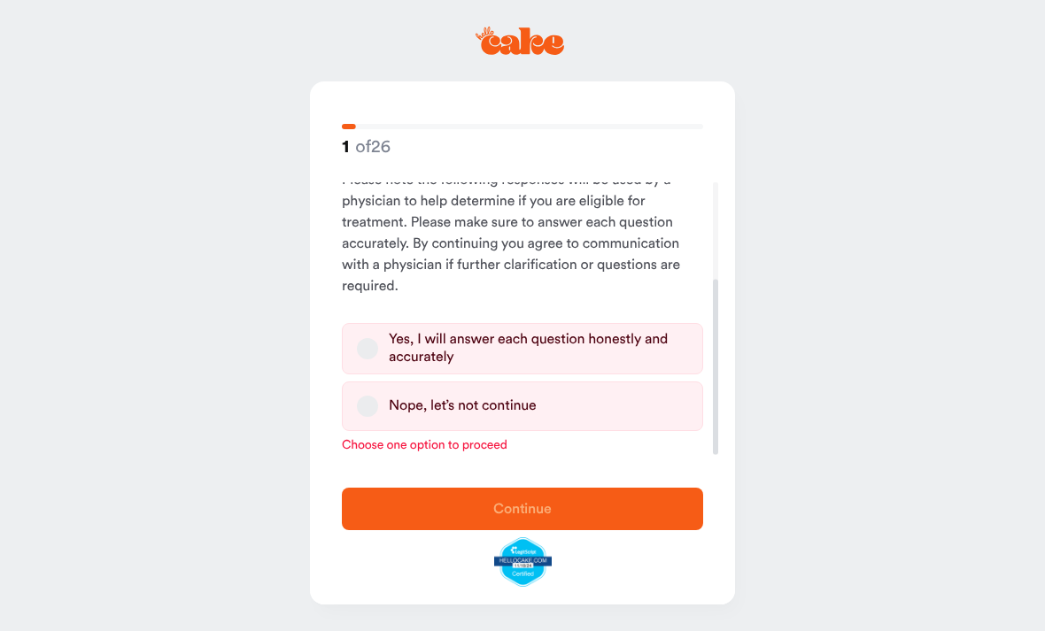
scroll to position [151, 0]
click at [378, 339] on label "Yes, I will answer each question honestly and accurately" at bounding box center [522, 348] width 361 height 51
click at [378, 339] on button "Yes, I will answer each question honestly and accurately" at bounding box center [367, 348] width 21 height 21
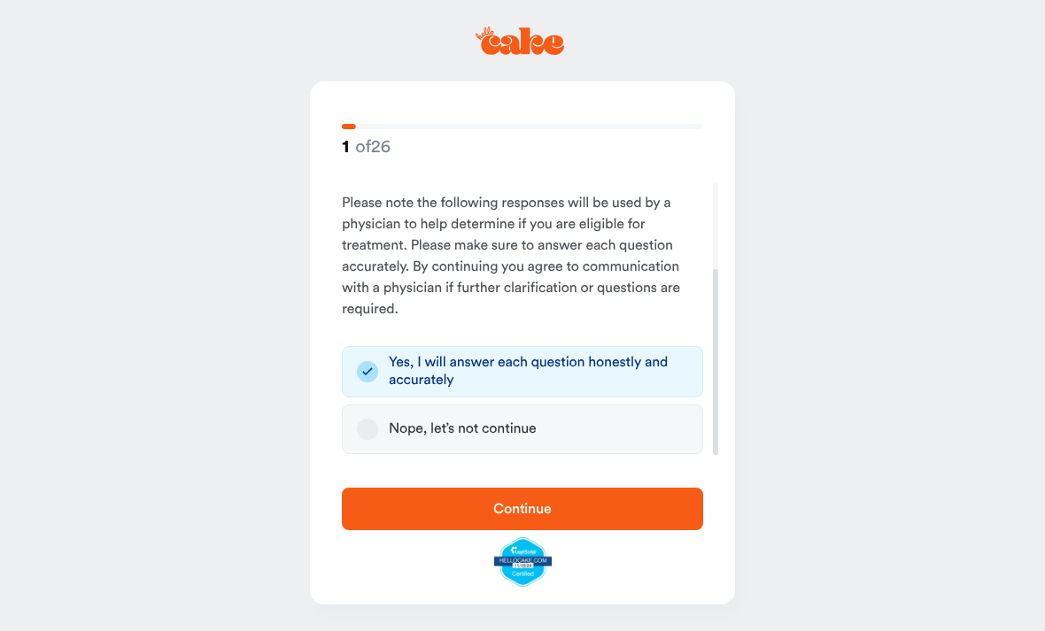
click at [623, 499] on span "Continue" at bounding box center [522, 508] width 305 height 21
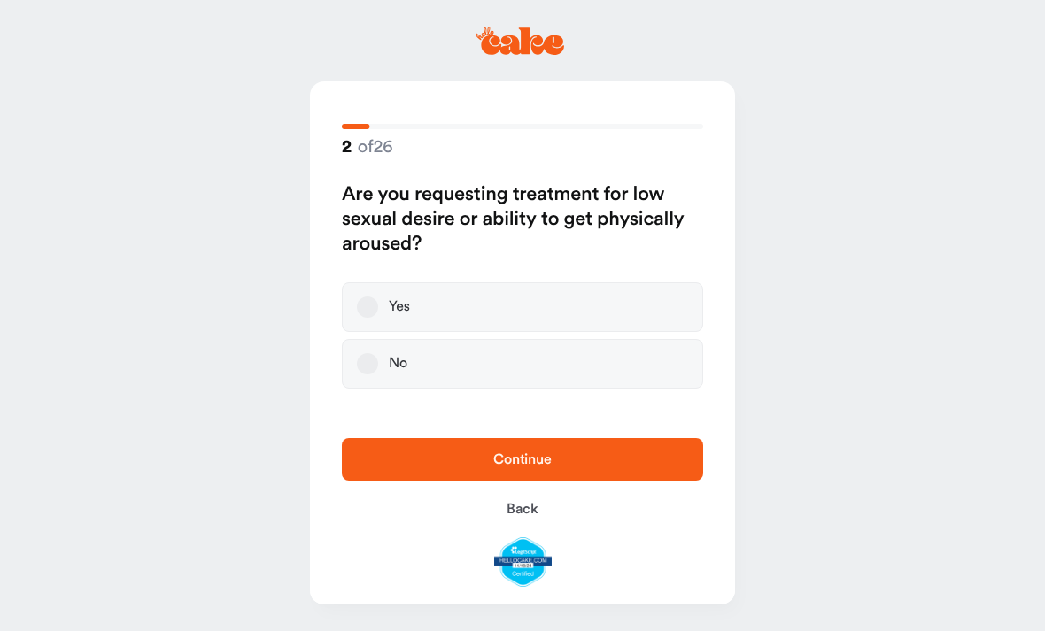
click at [365, 299] on button "Yes" at bounding box center [367, 307] width 21 height 21
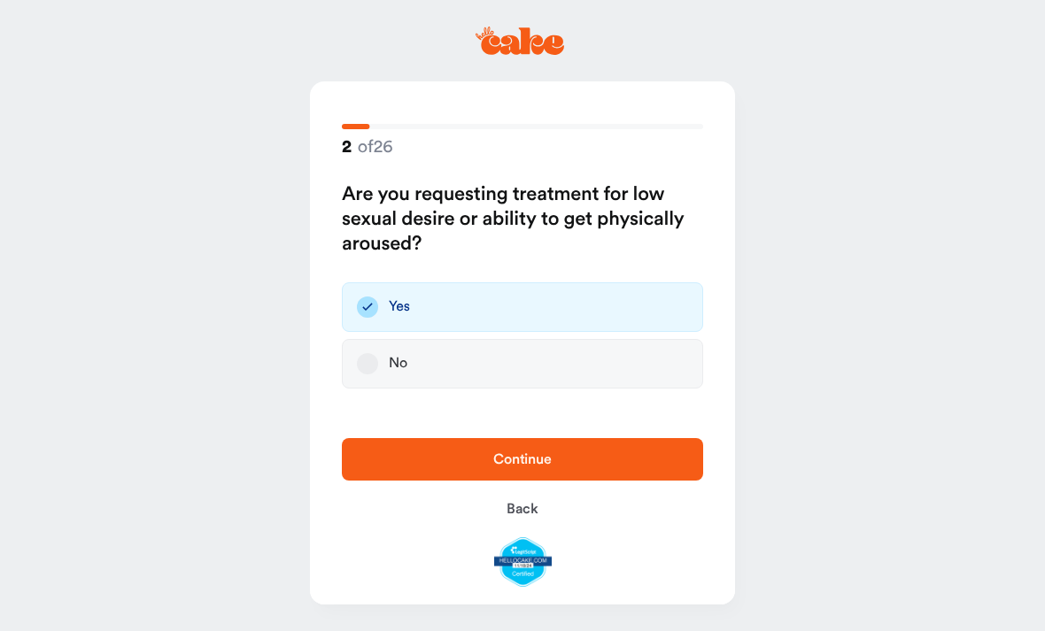
click at [624, 470] on span "Continue" at bounding box center [522, 459] width 305 height 21
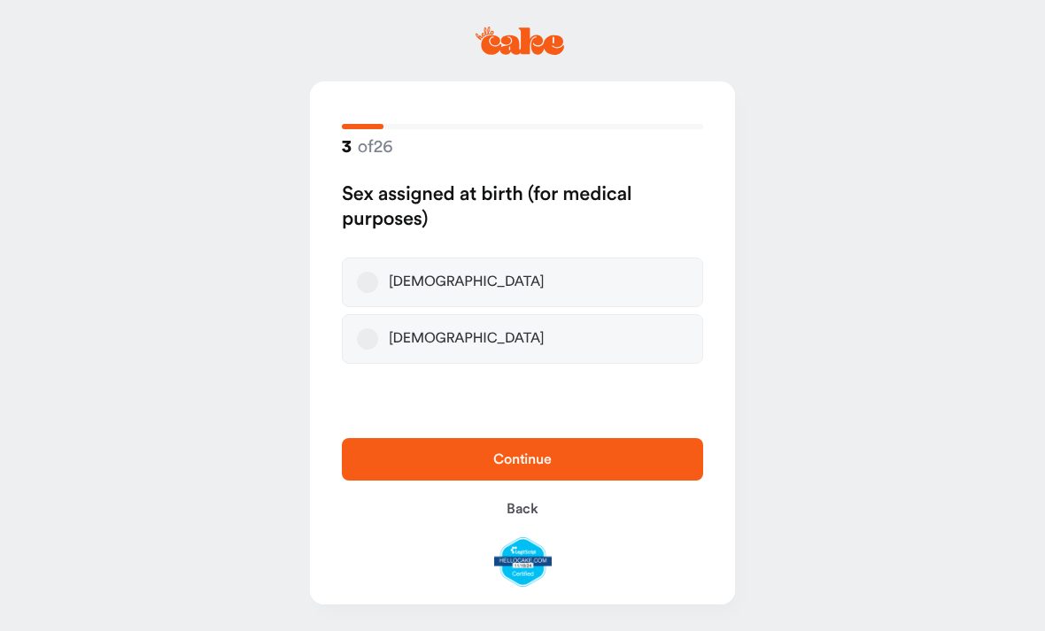
click at [359, 286] on button "[DEMOGRAPHIC_DATA]" at bounding box center [367, 282] width 21 height 21
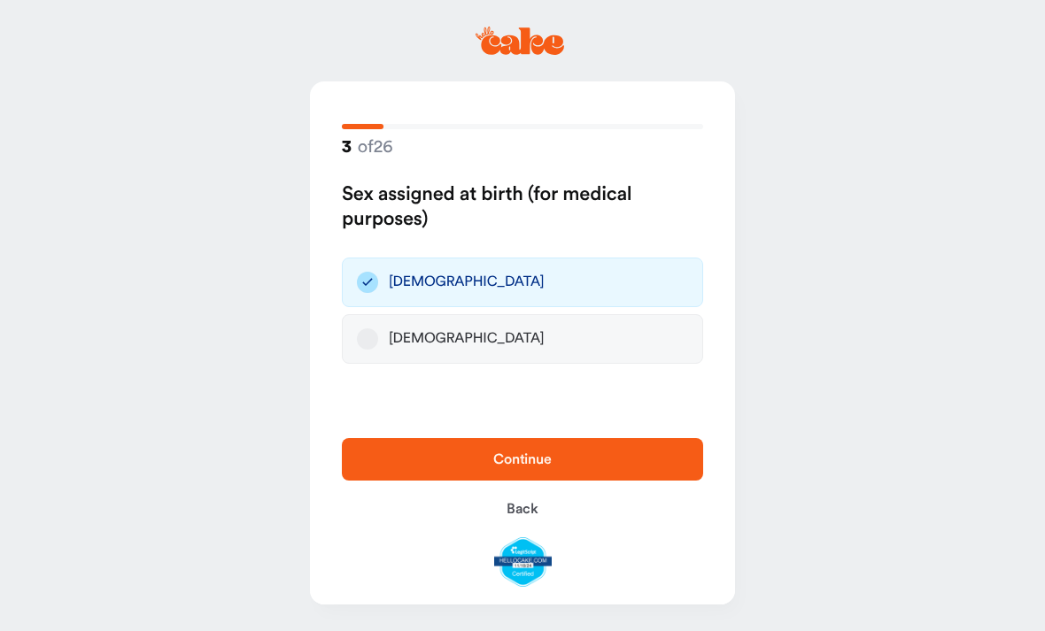
click at [648, 460] on span "Continue" at bounding box center [522, 459] width 305 height 21
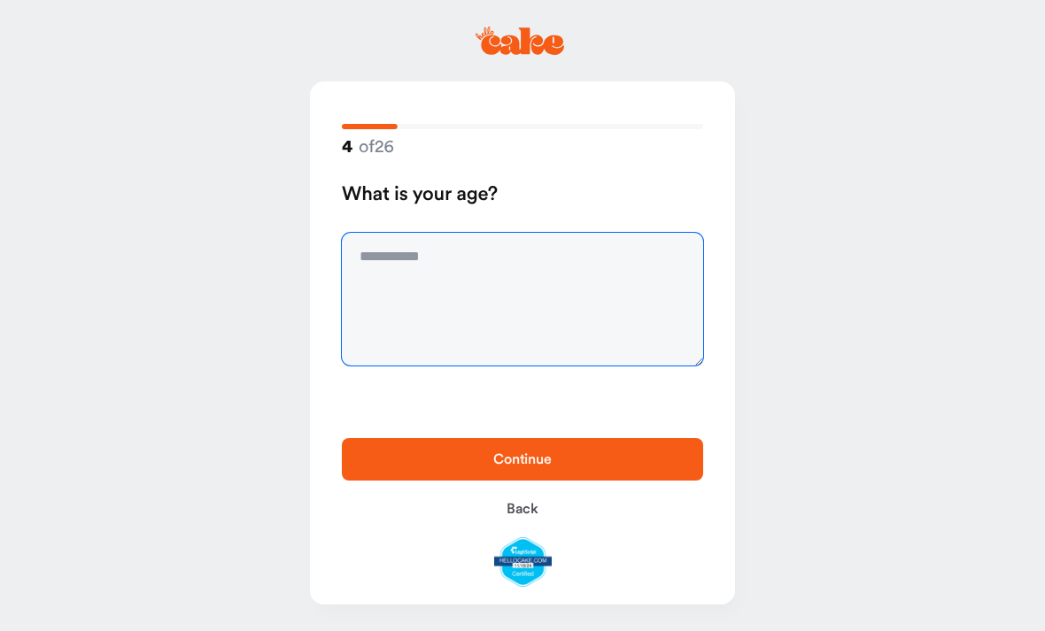
click at [610, 251] on textarea at bounding box center [522, 299] width 361 height 133
click at [563, 274] on textarea at bounding box center [522, 299] width 361 height 133
click at [403, 270] on textarea at bounding box center [522, 299] width 361 height 133
click at [573, 263] on textarea at bounding box center [522, 299] width 361 height 133
click at [587, 267] on textarea at bounding box center [522, 299] width 361 height 133
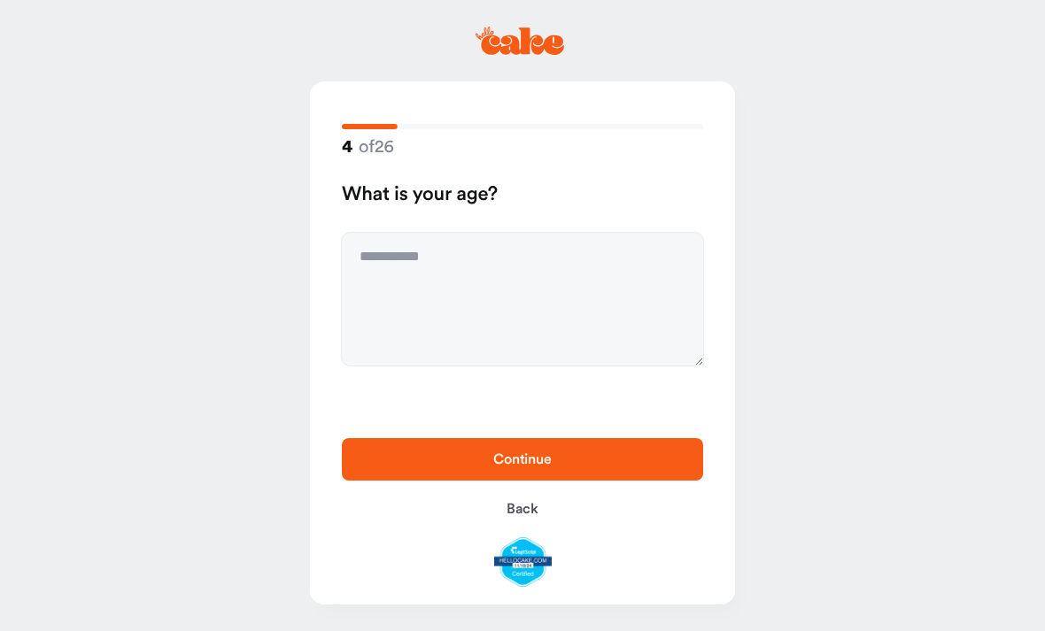
click at [632, 463] on span "Continue" at bounding box center [522, 459] width 305 height 21
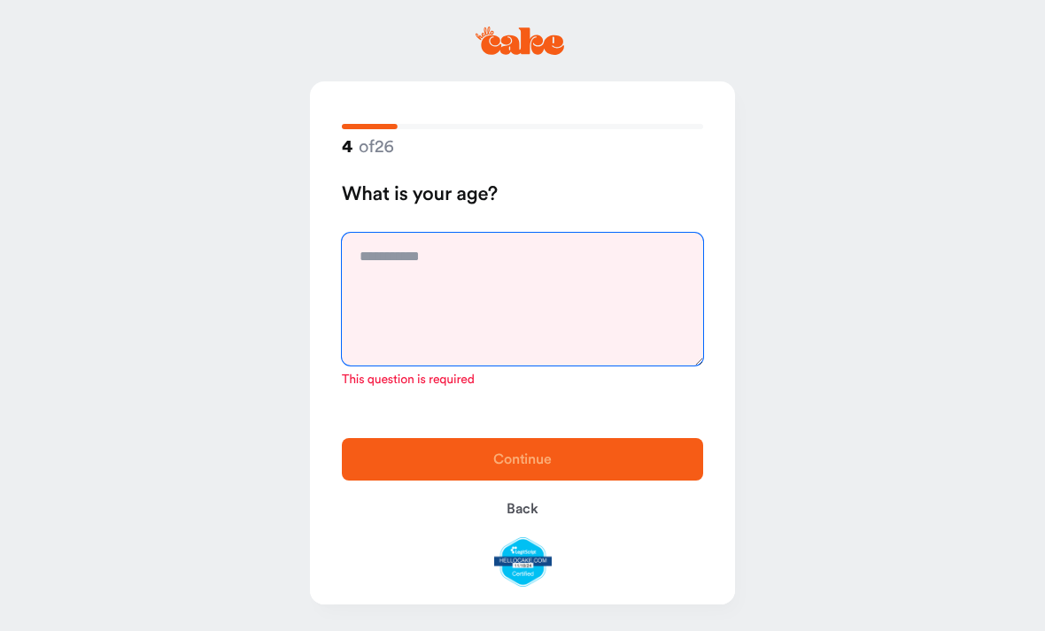
click at [576, 263] on textarea at bounding box center [522, 299] width 361 height 133
click at [641, 252] on textarea at bounding box center [522, 299] width 361 height 133
click at [480, 254] on textarea at bounding box center [522, 299] width 361 height 133
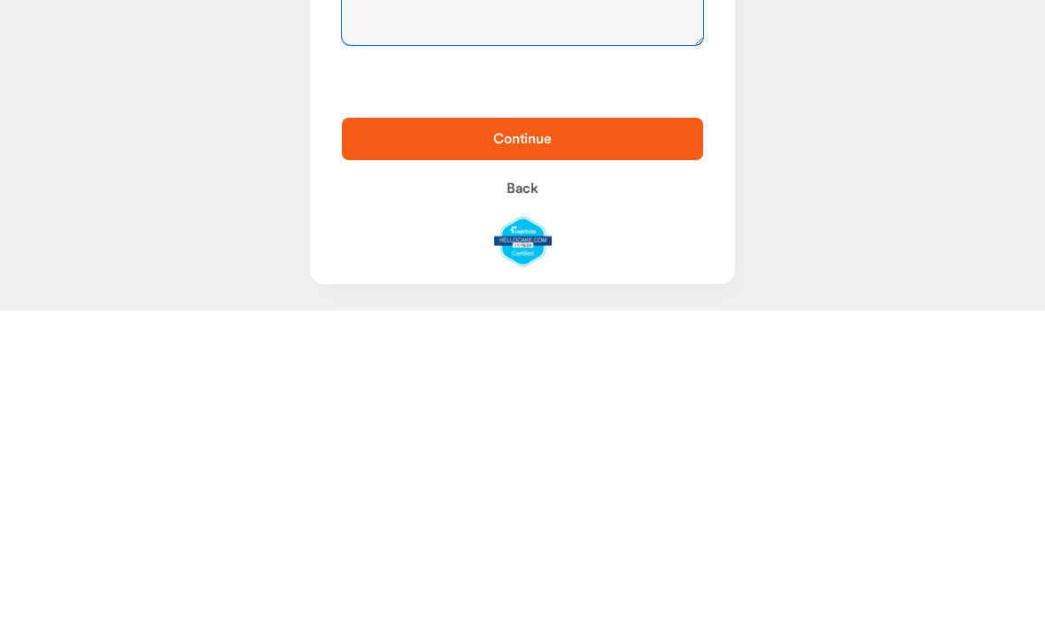
type textarea "**"
click at [652, 438] on button "Continue" at bounding box center [522, 459] width 361 height 43
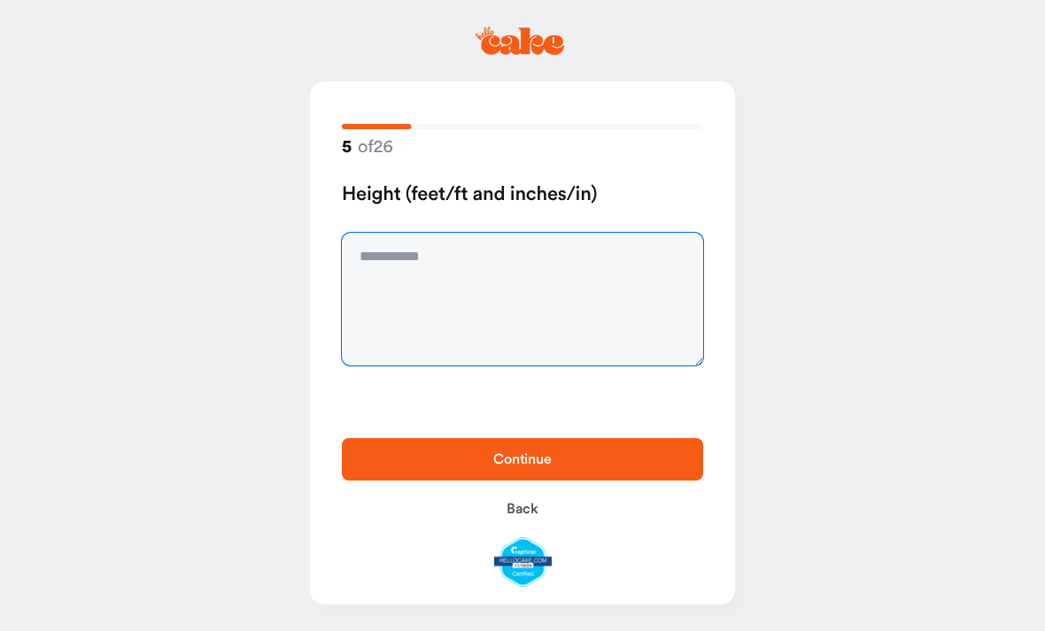
click at [555, 260] on textarea at bounding box center [522, 299] width 361 height 133
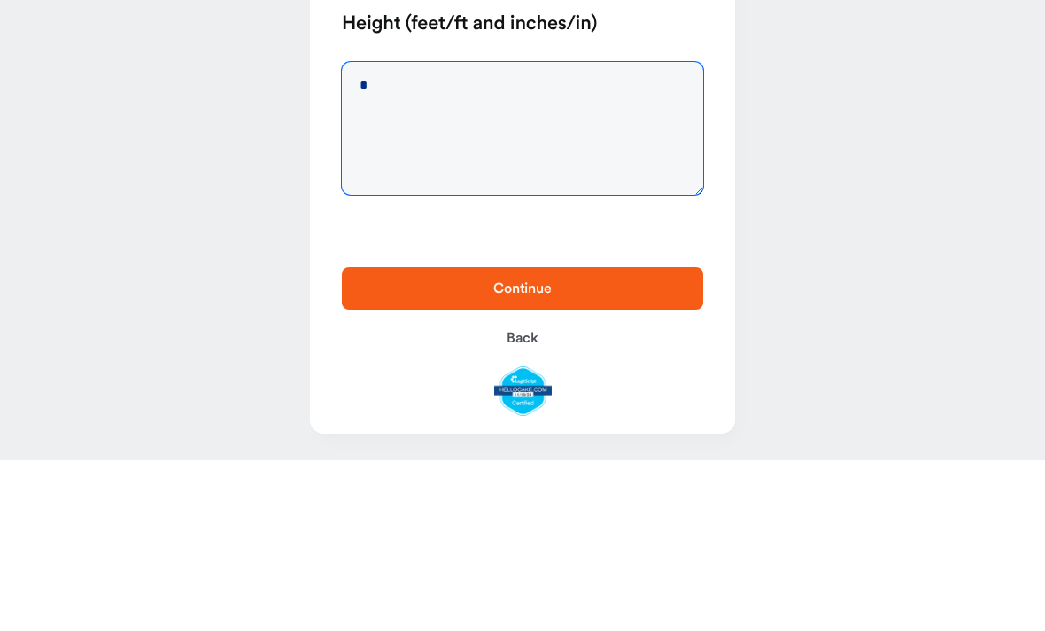
click at [471, 233] on textarea "*" at bounding box center [522, 299] width 361 height 133
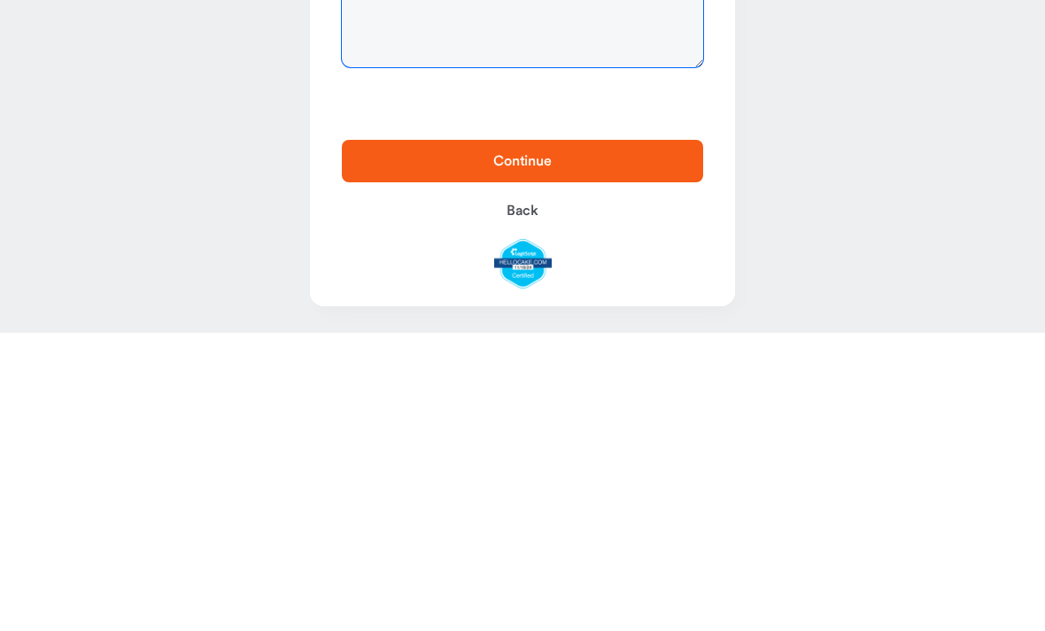
type textarea "*******"
click at [632, 449] on span "Continue" at bounding box center [522, 459] width 305 height 21
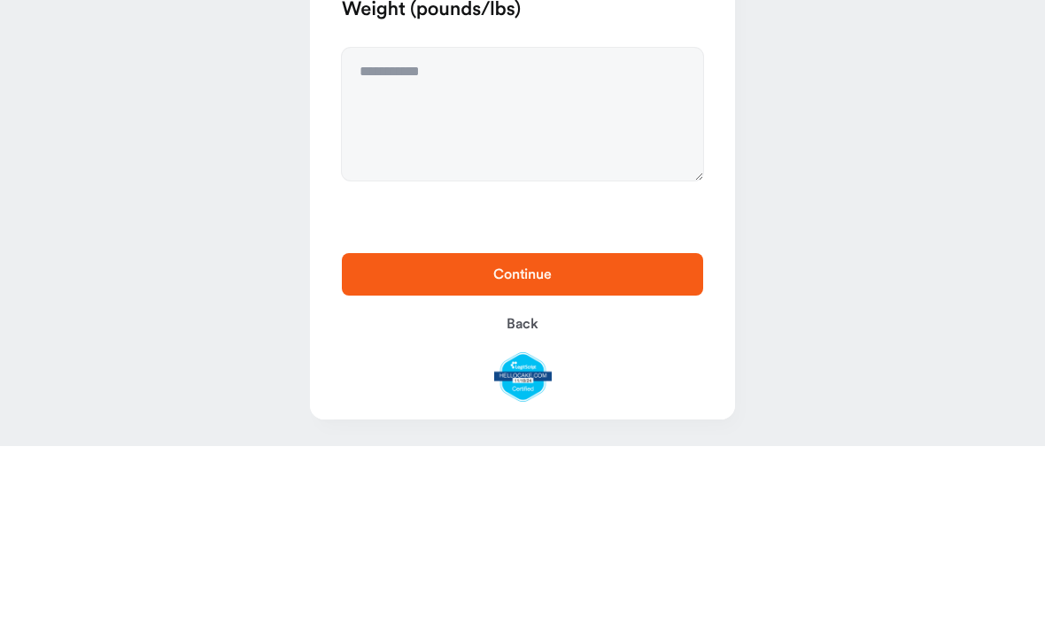
click at [885, 166] on main "6 of 26 Weight (pounds/lbs) Continue Back" at bounding box center [522, 315] width 1045 height 631
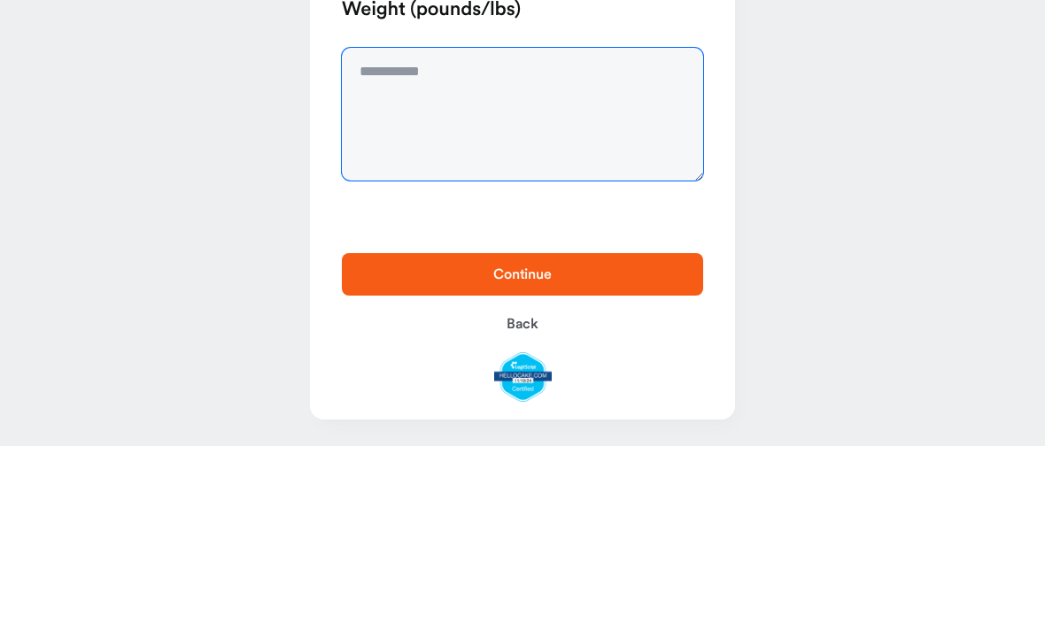
click at [601, 233] on textarea at bounding box center [522, 299] width 361 height 133
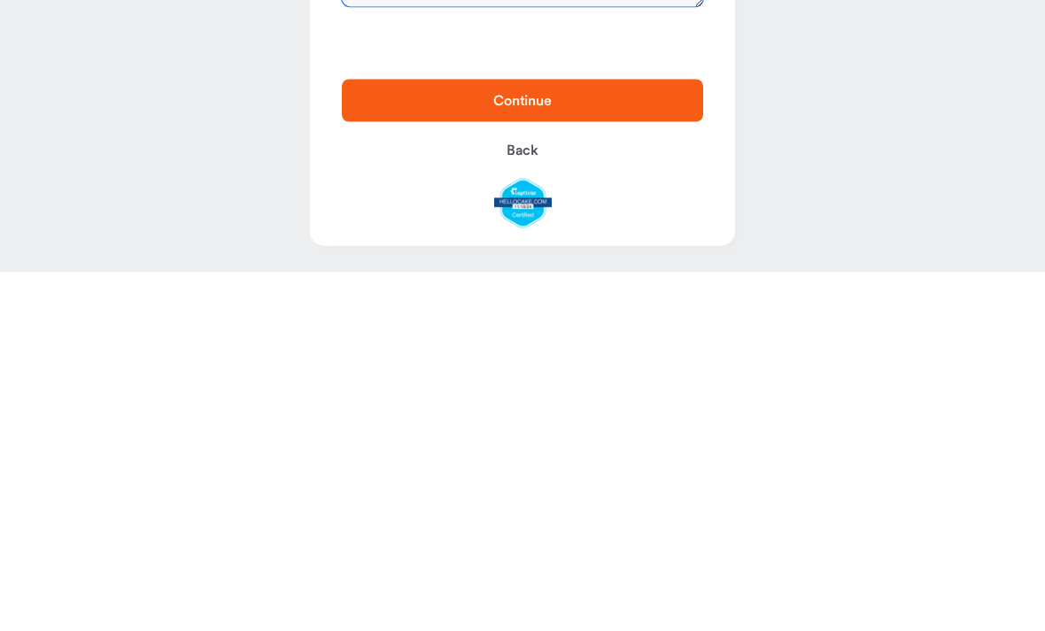
type textarea "***"
click at [660, 438] on button "Continue" at bounding box center [522, 459] width 361 height 43
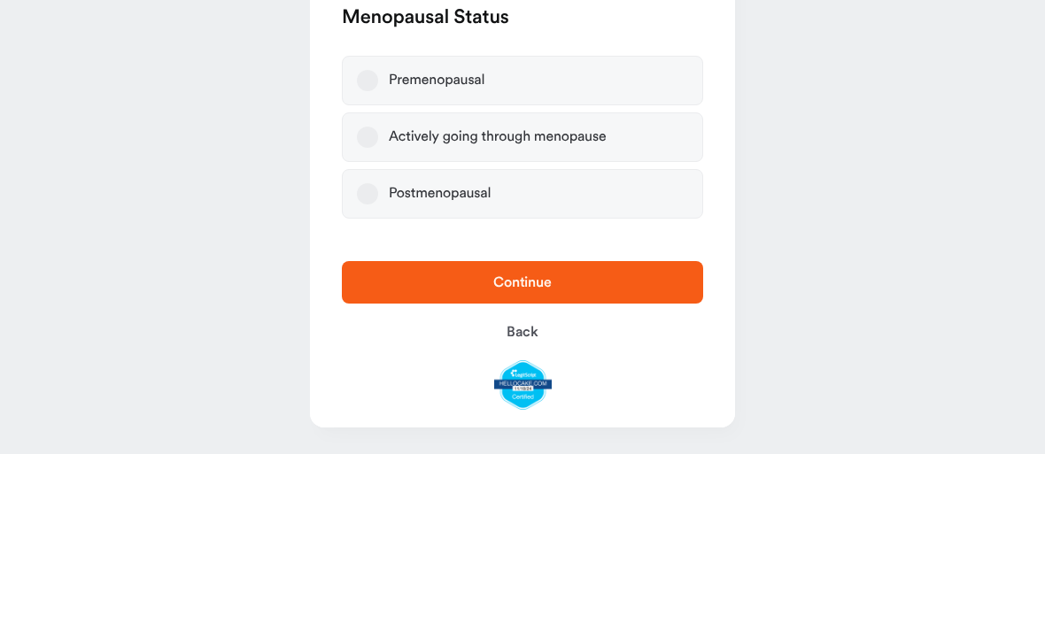
click at [375, 247] on button "Premenopausal" at bounding box center [367, 257] width 21 height 21
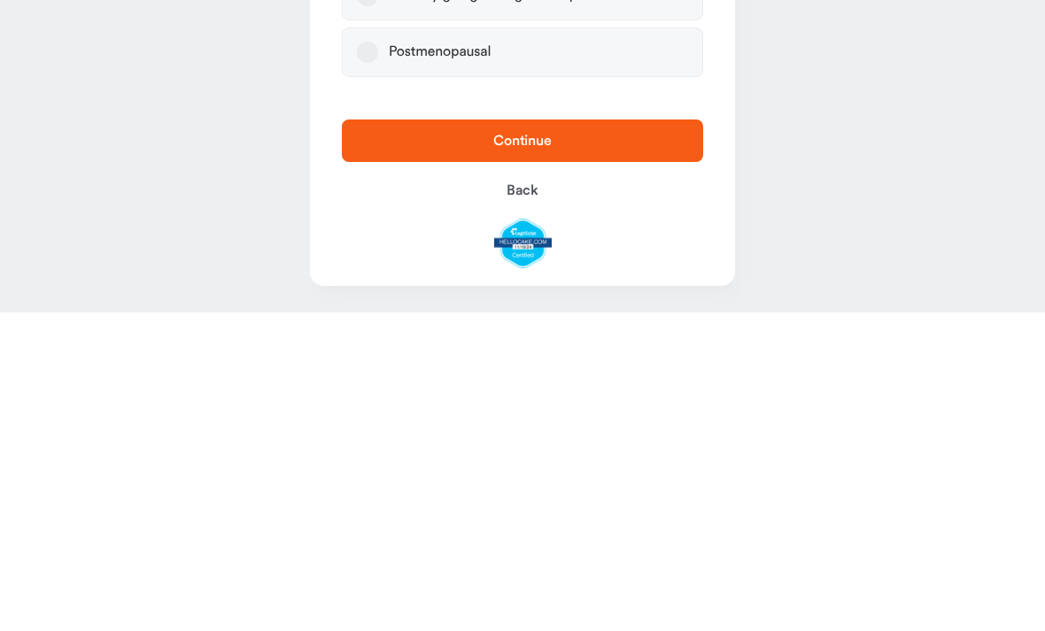
click at [653, 449] on span "Continue" at bounding box center [522, 459] width 305 height 21
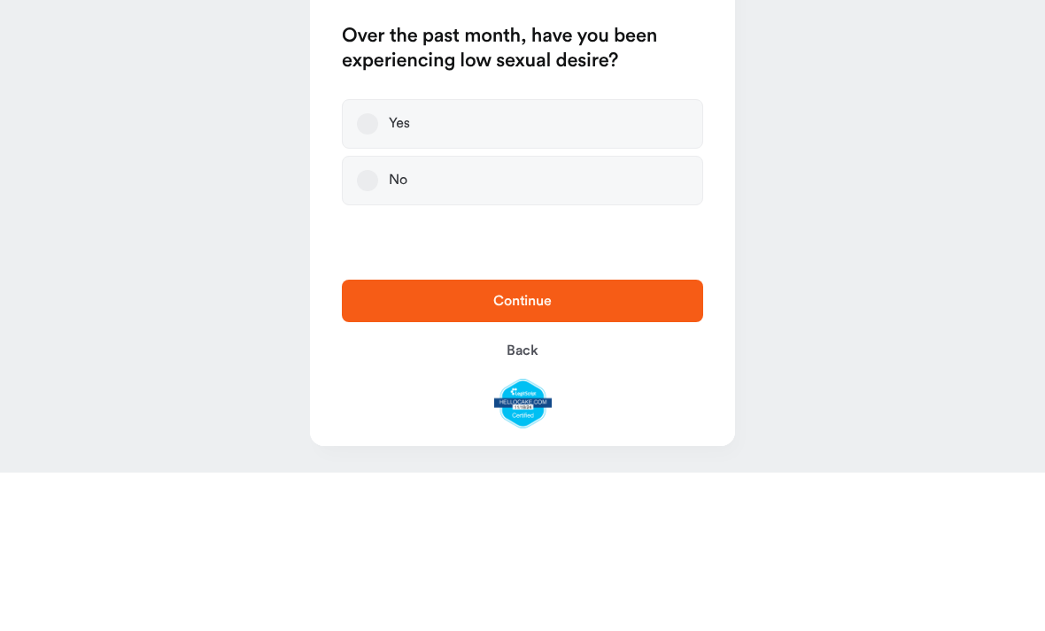
click at [369, 272] on button "Yes" at bounding box center [367, 282] width 21 height 21
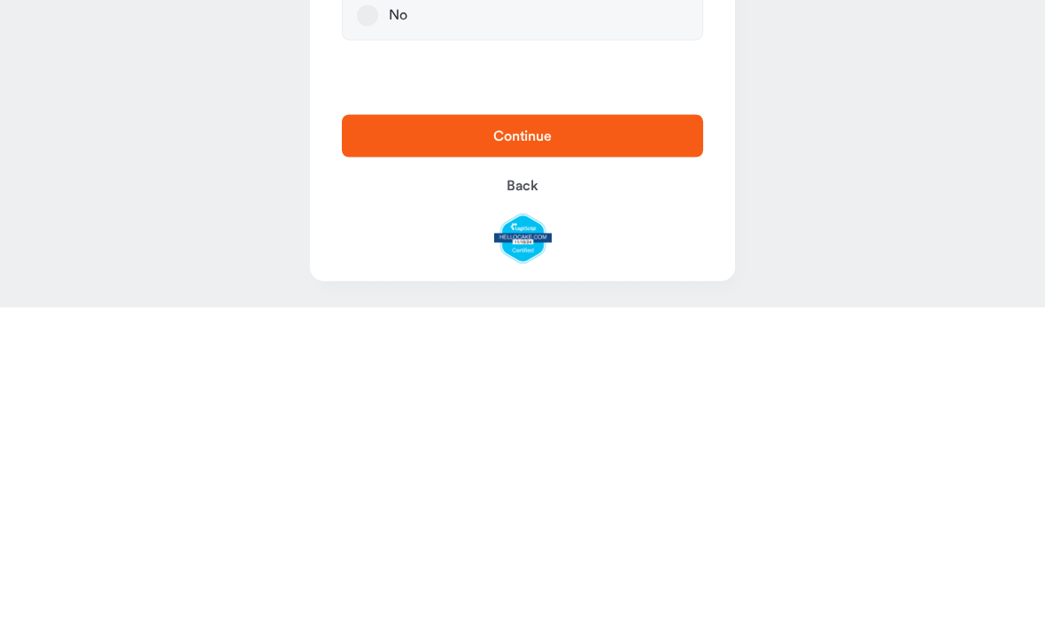
click at [656, 449] on span "Continue" at bounding box center [522, 459] width 305 height 21
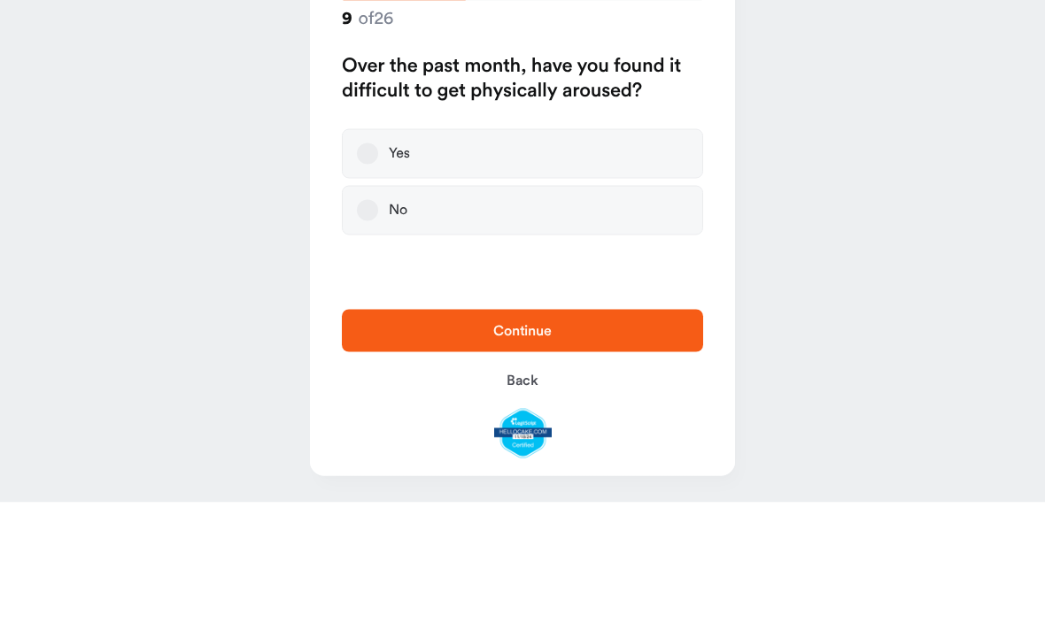
click at [383, 258] on label "Yes" at bounding box center [522, 283] width 361 height 50
click at [378, 272] on button "Yes" at bounding box center [367, 282] width 21 height 21
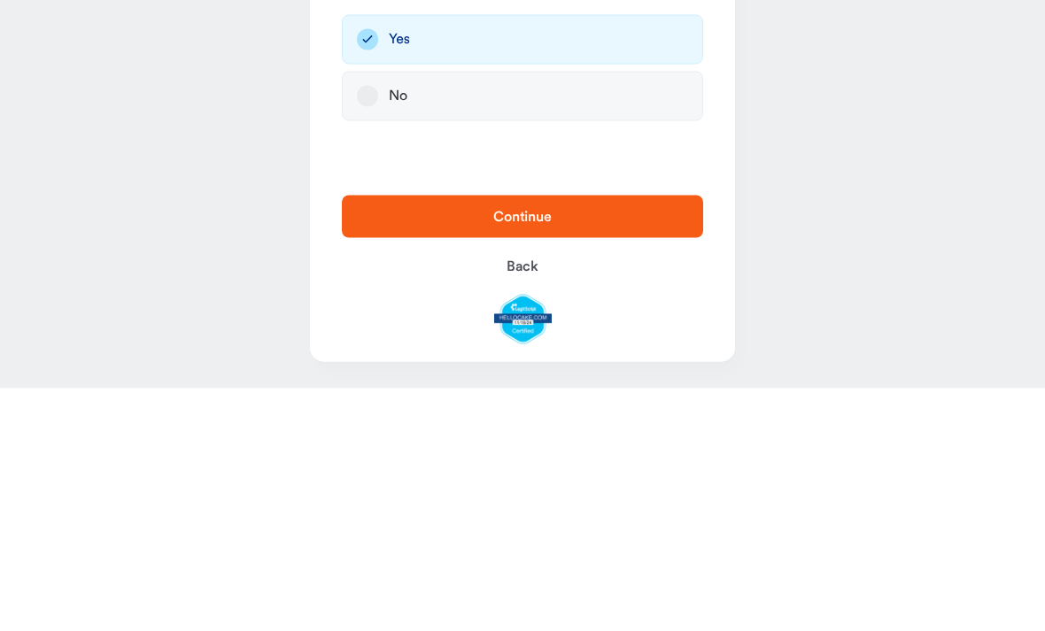
click at [636, 449] on span "Continue" at bounding box center [522, 459] width 305 height 21
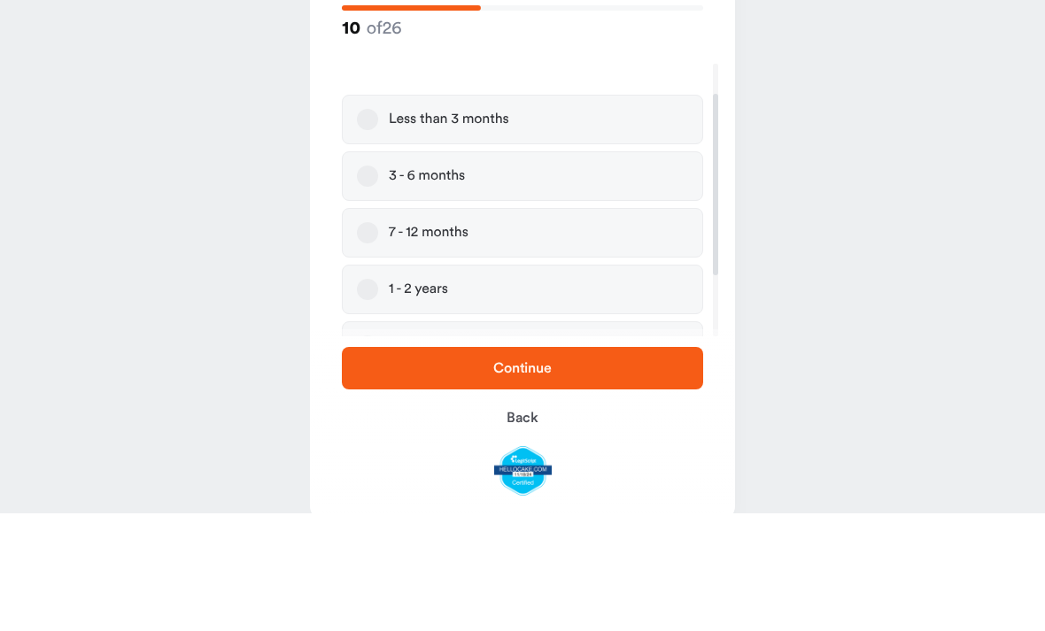
scroll to position [46, 0]
click at [362, 282] on button "3 - 6 months" at bounding box center [367, 292] width 21 height 21
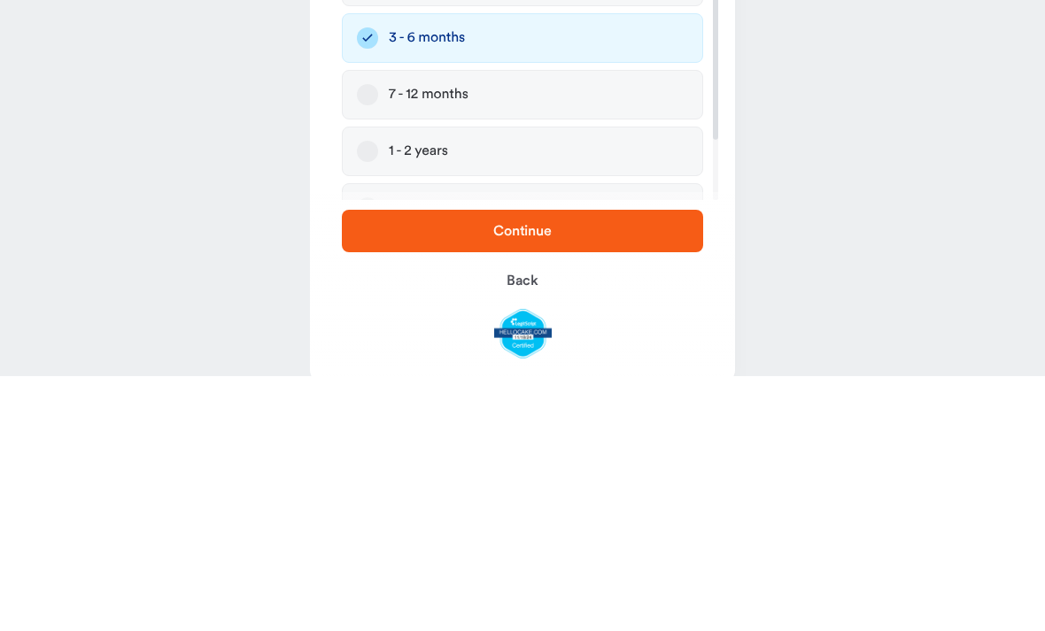
click at [645, 475] on span "Continue" at bounding box center [522, 485] width 305 height 21
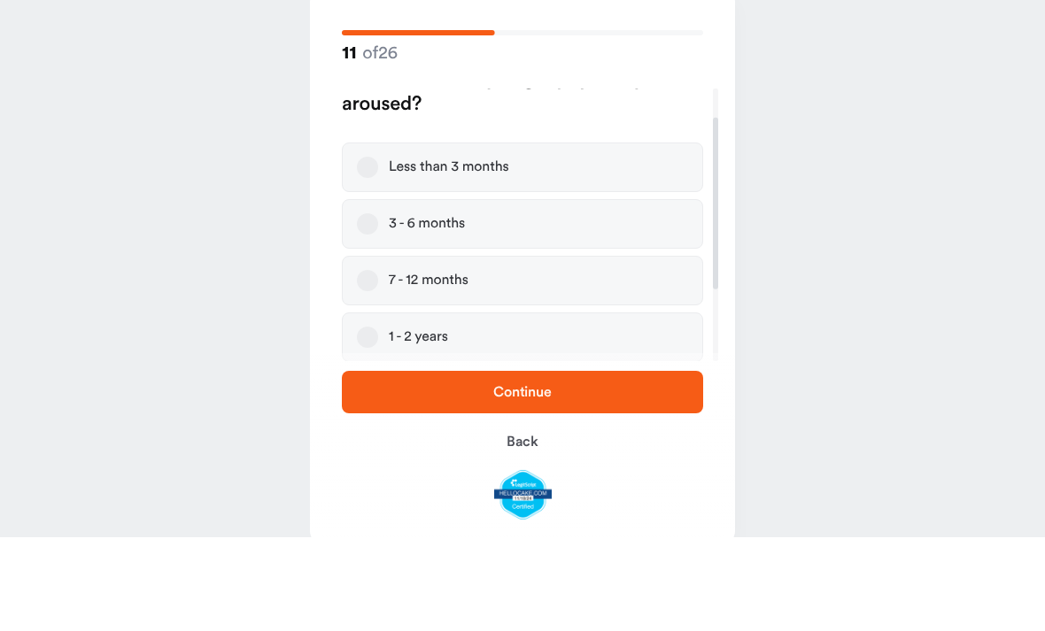
click at [381, 293] on label "3 - 6 months" at bounding box center [522, 318] width 361 height 50
click at [378, 307] on button "3 - 6 months" at bounding box center [367, 317] width 21 height 21
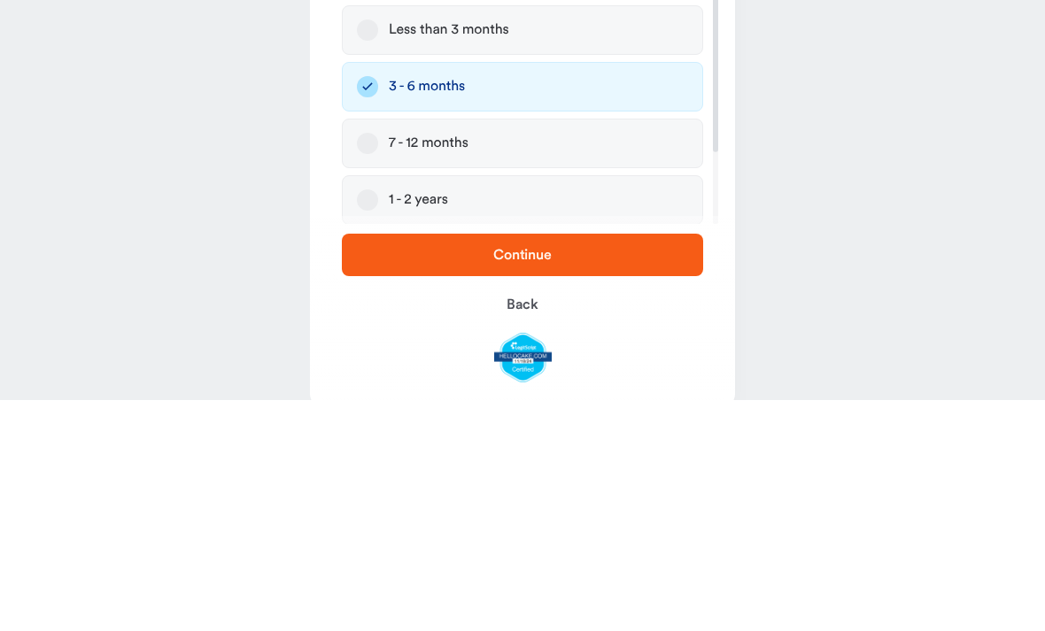
click at [645, 465] on button "Continue" at bounding box center [522, 486] width 361 height 43
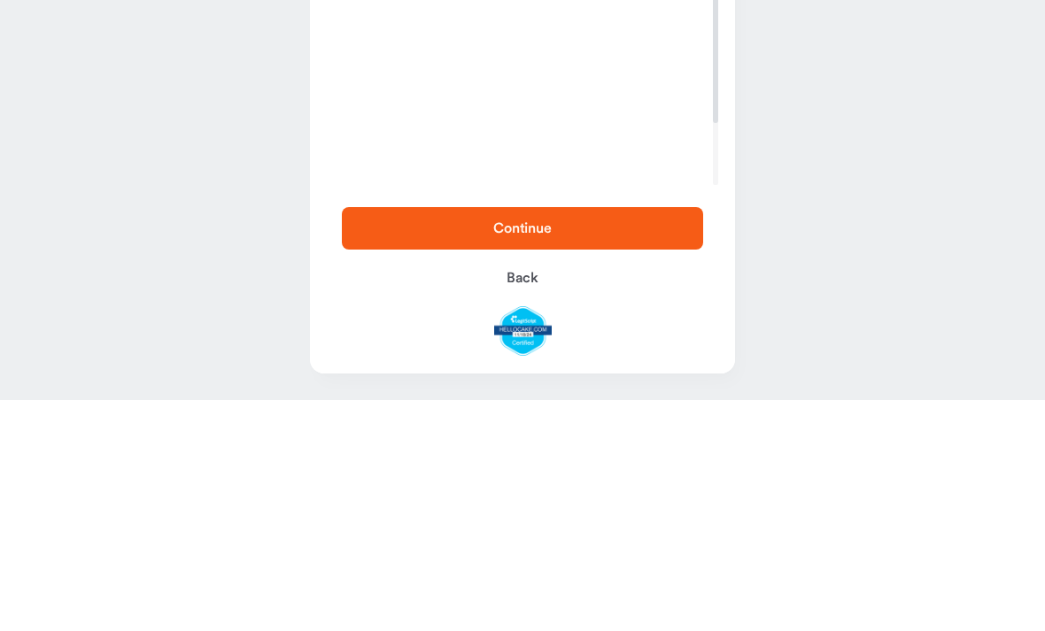
scroll to position [0, 0]
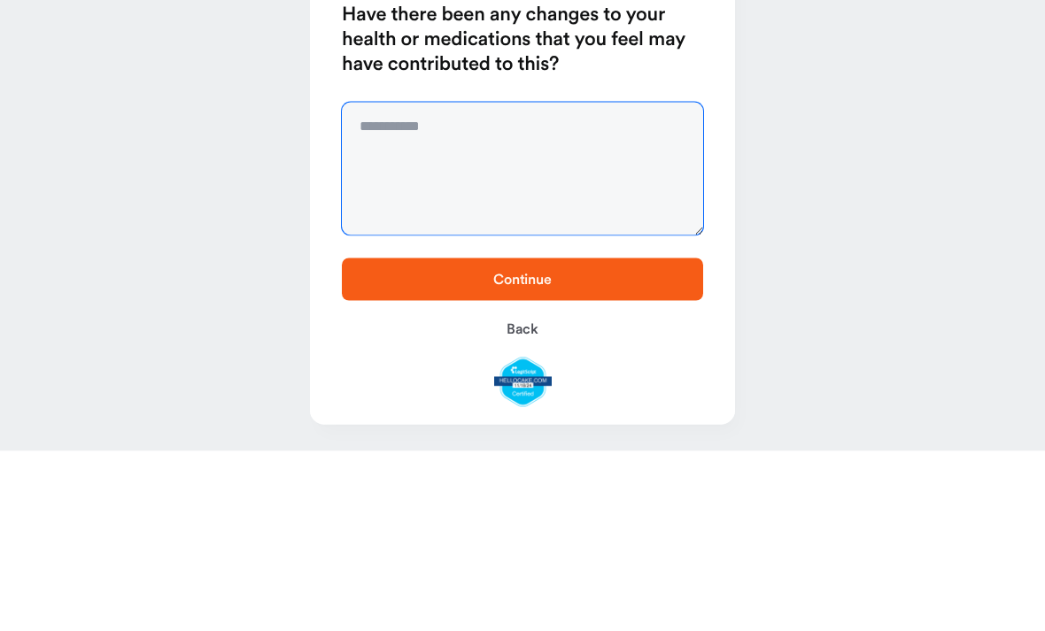
click at [637, 282] on textarea at bounding box center [522, 348] width 361 height 133
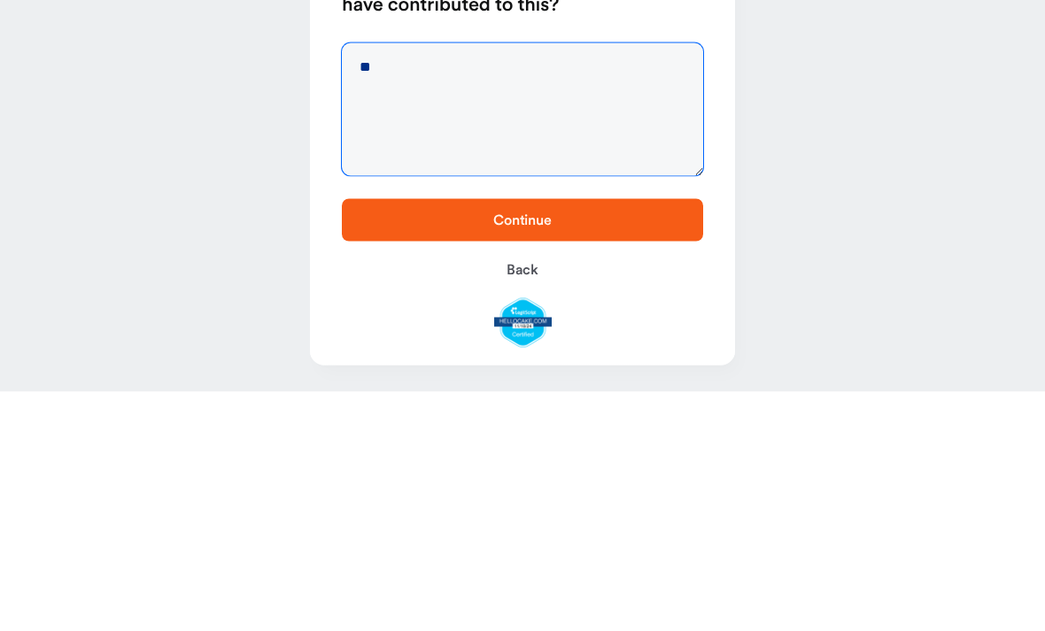
type textarea "**"
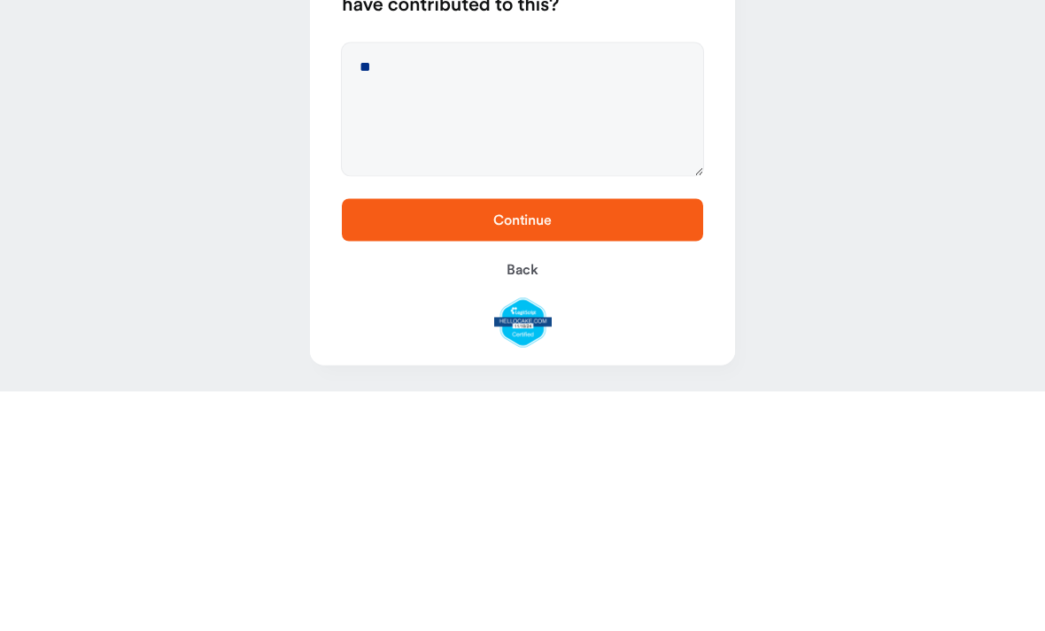
click at [634, 449] on span "Continue" at bounding box center [522, 459] width 305 height 21
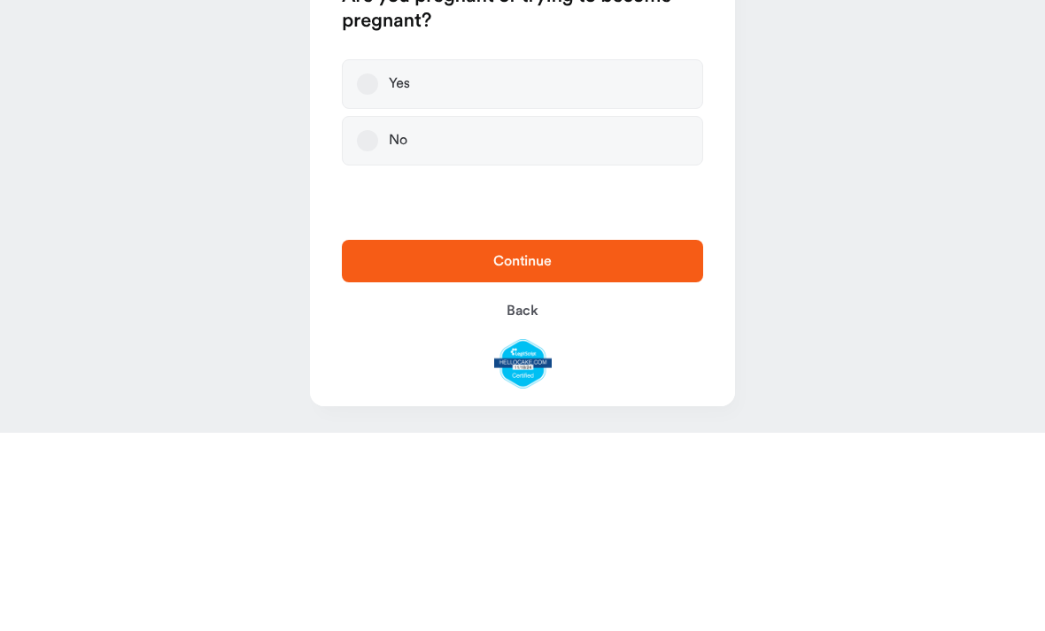
click at [369, 328] on button "No" at bounding box center [367, 338] width 21 height 21
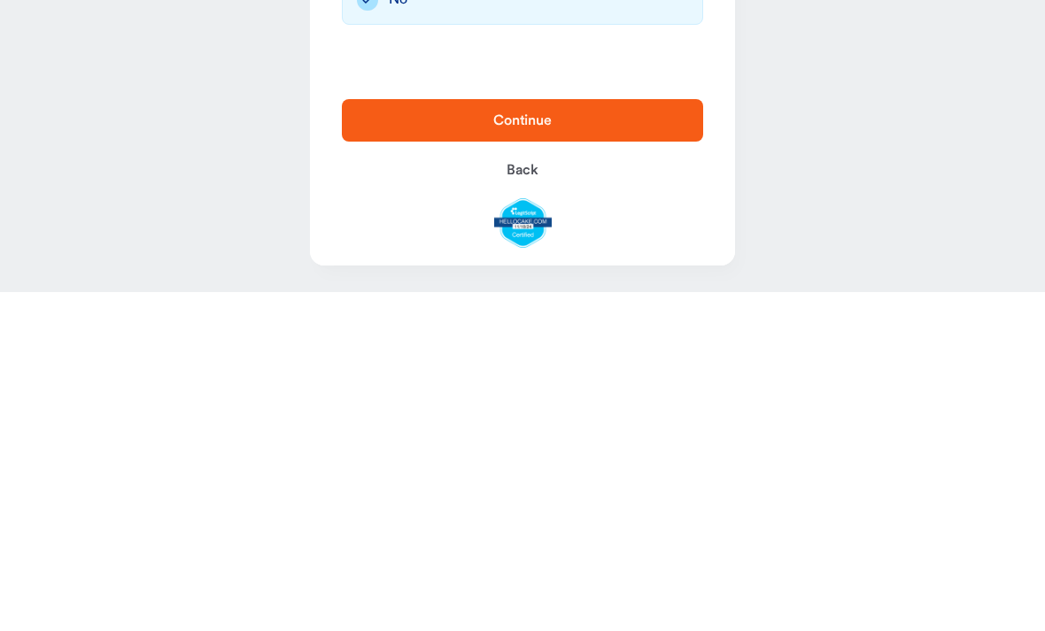
click at [666, 449] on span "Continue" at bounding box center [522, 459] width 305 height 21
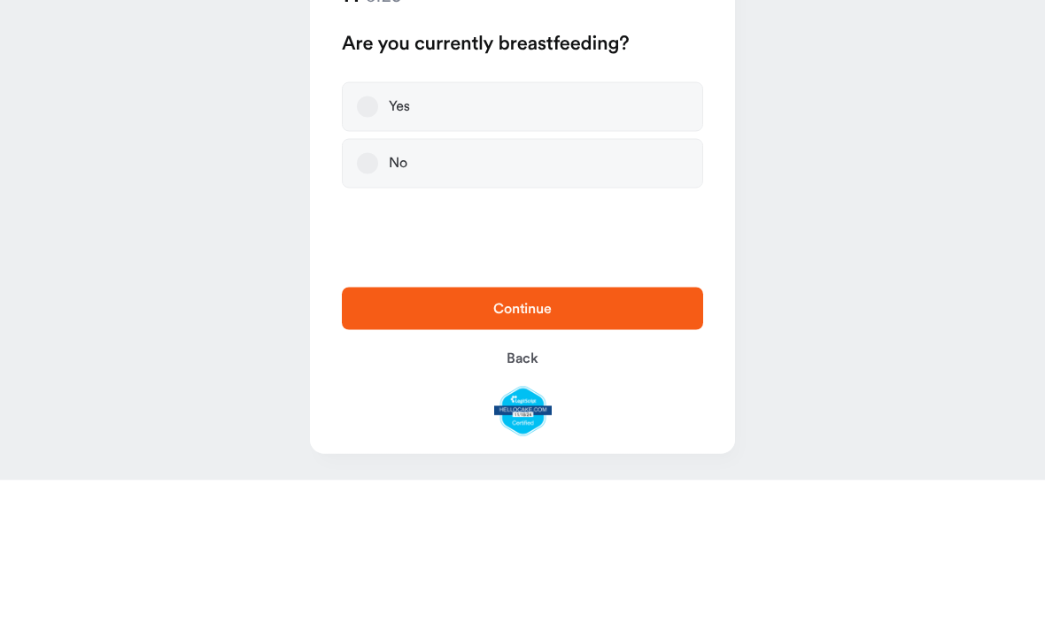
click at [377, 304] on button "No" at bounding box center [367, 314] width 21 height 21
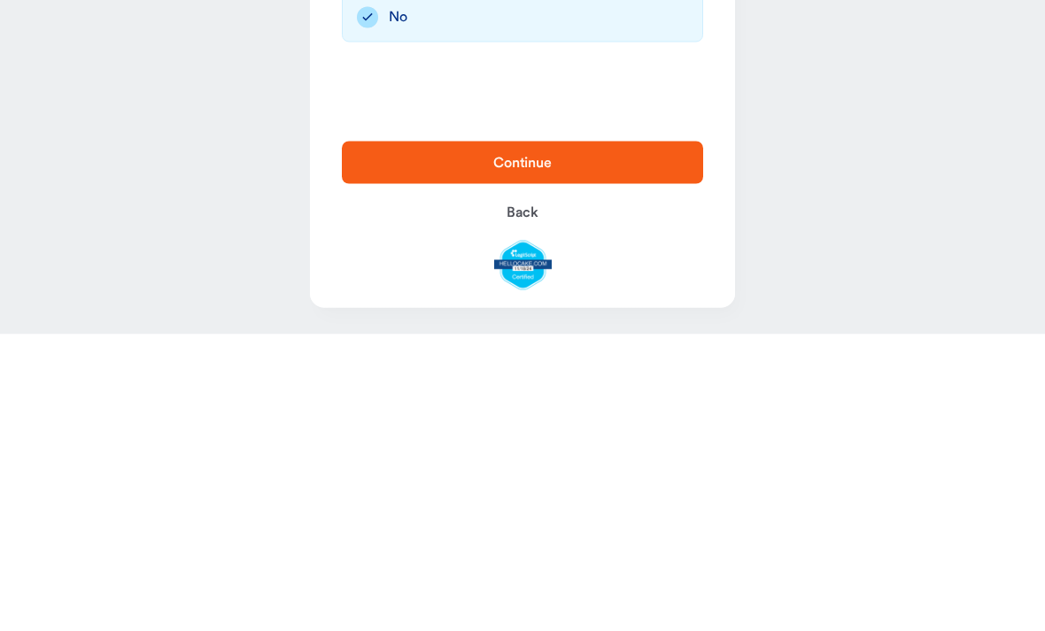
click at [676, 438] on button "Continue" at bounding box center [522, 459] width 361 height 43
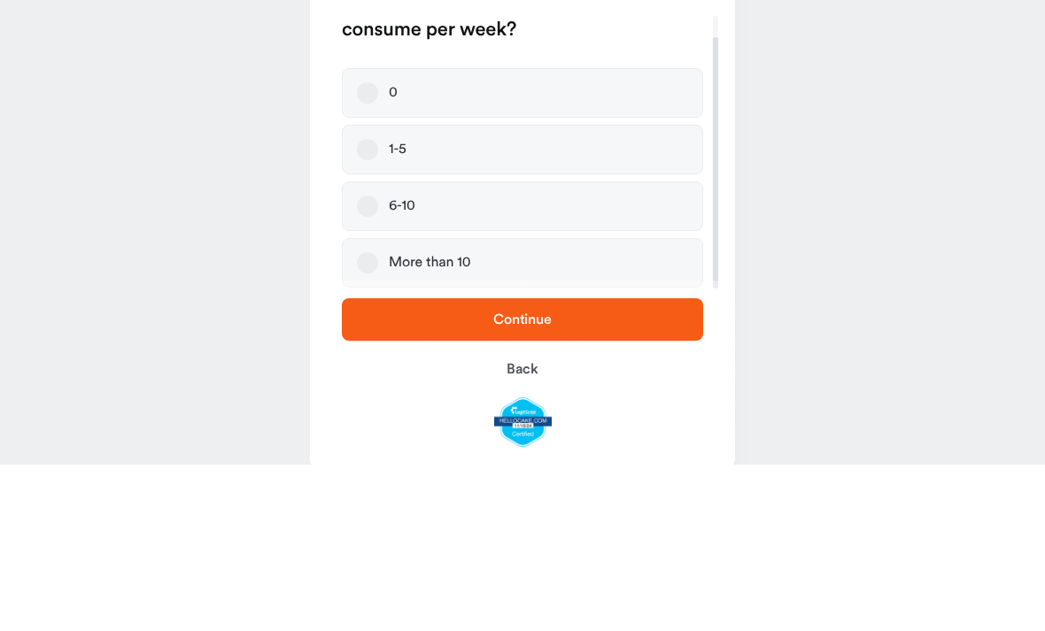
scroll to position [23, 0]
click at [366, 362] on button "6-10" at bounding box center [367, 372] width 21 height 21
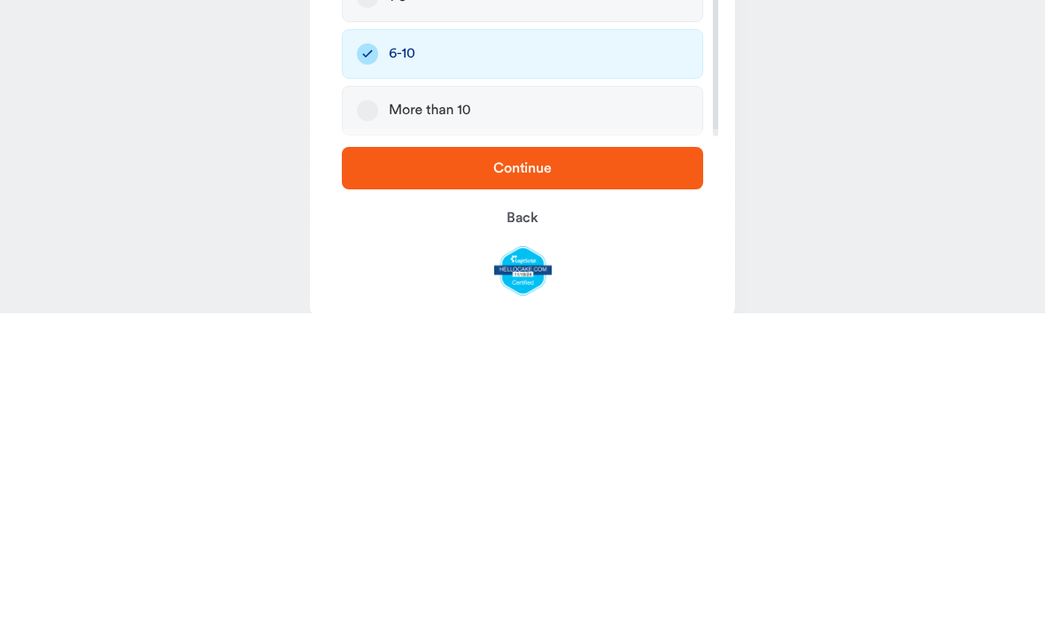
click at [647, 475] on span "Continue" at bounding box center [522, 485] width 305 height 21
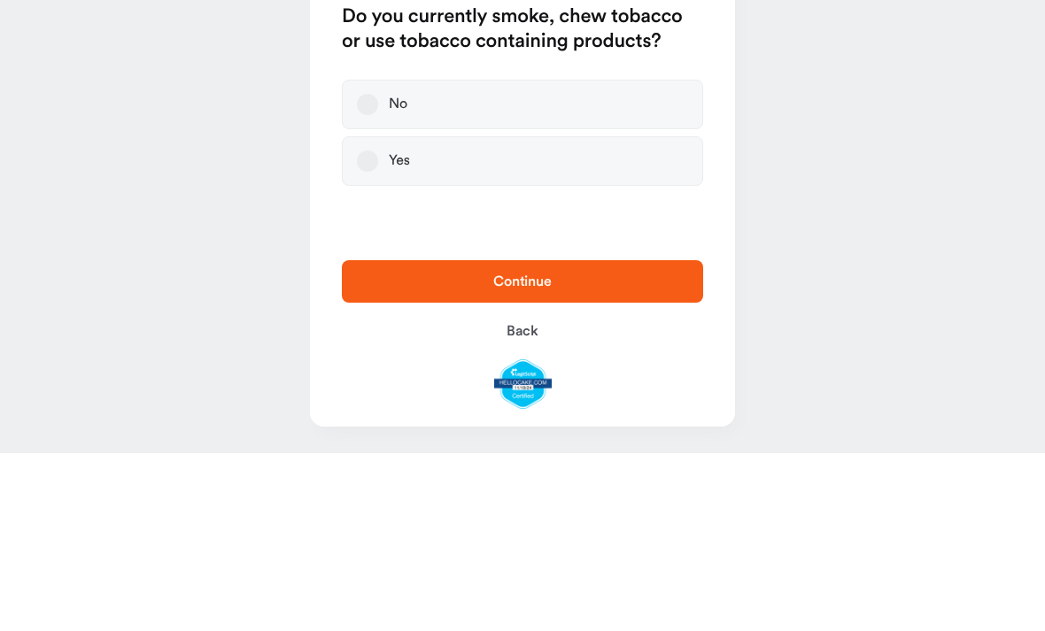
click at [366, 272] on button "No" at bounding box center [367, 282] width 21 height 21
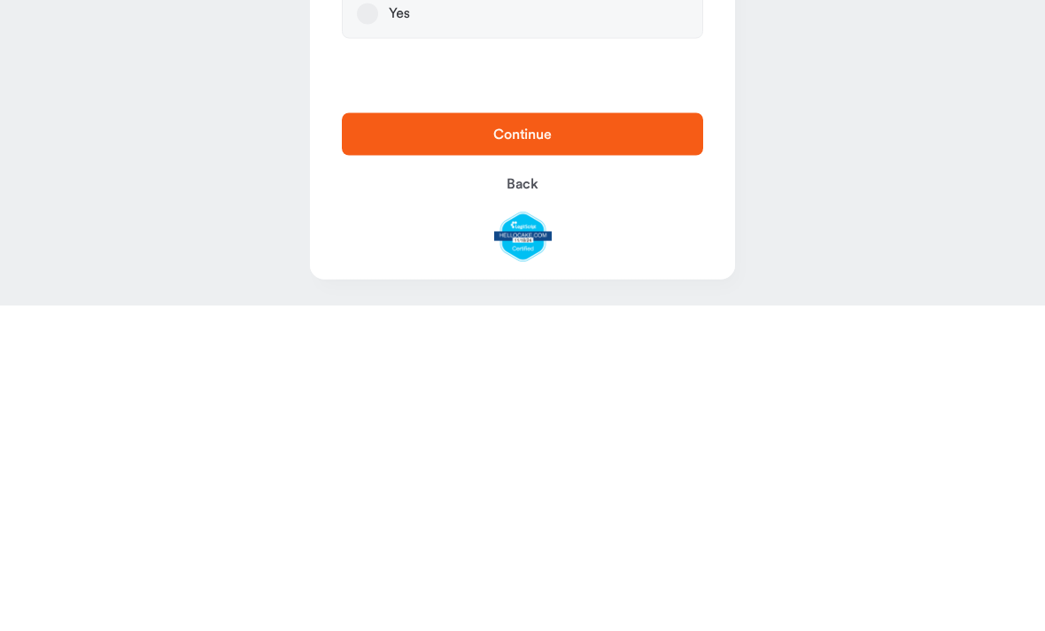
click at [640, 438] on button "Continue" at bounding box center [522, 459] width 361 height 43
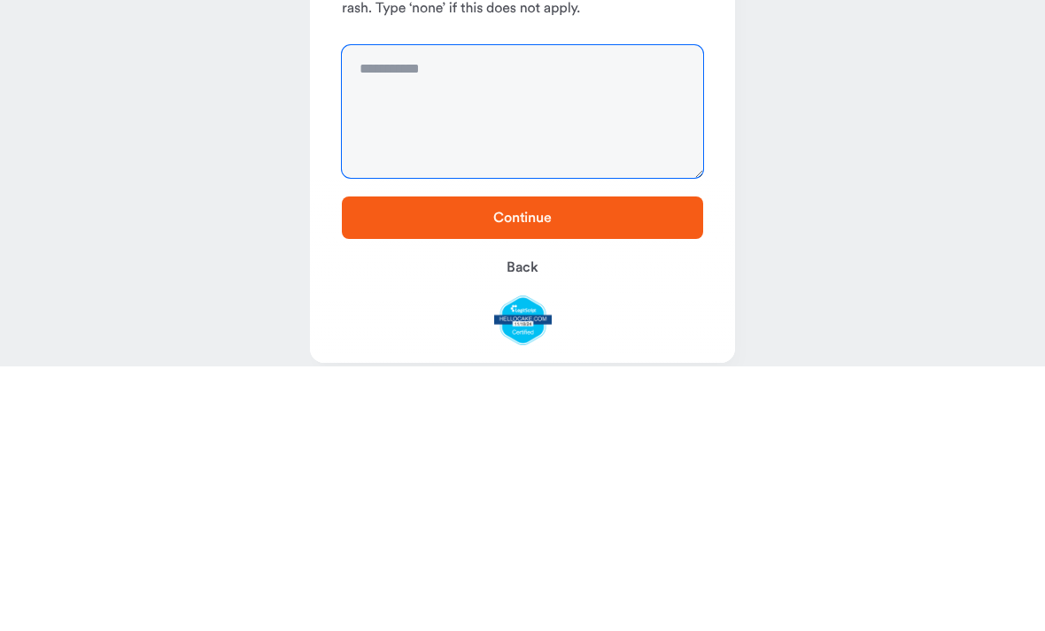
click at [580, 311] on textarea at bounding box center [522, 377] width 361 height 133
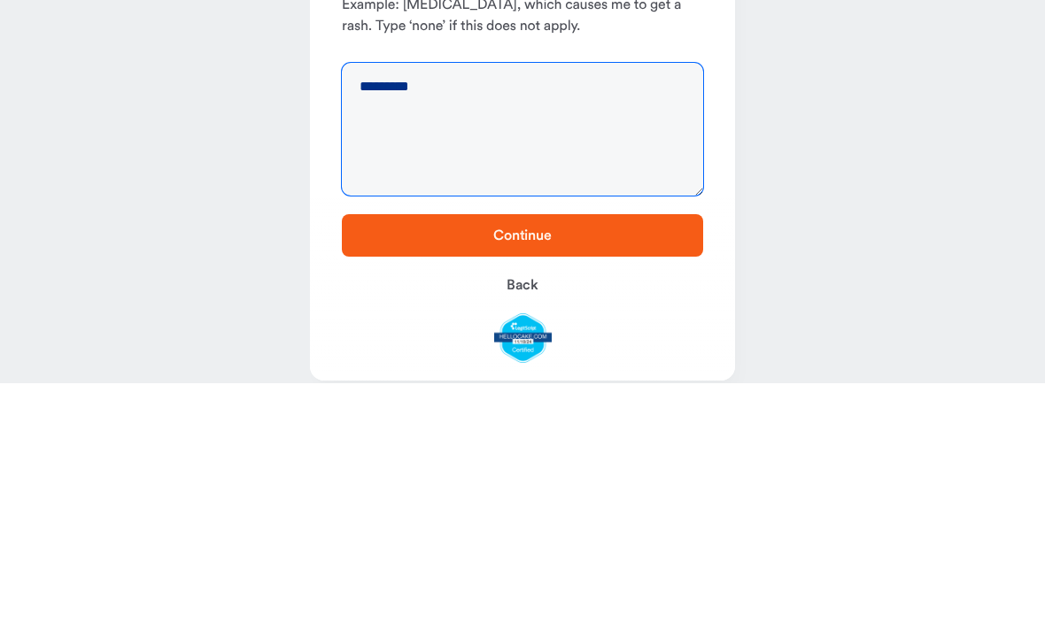
type textarea "*********"
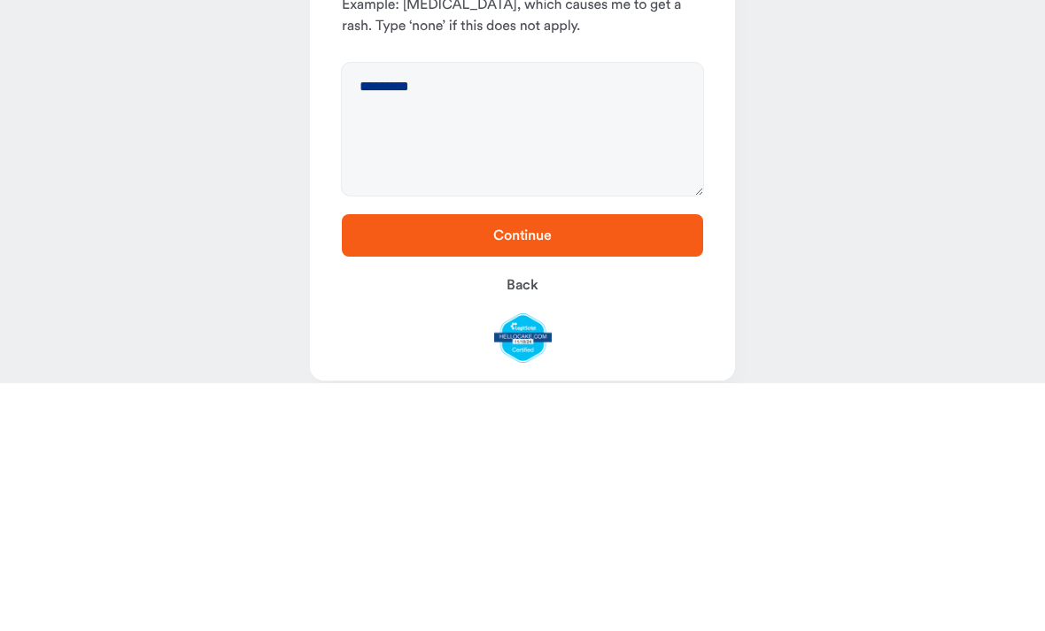
click at [653, 473] on span "Continue" at bounding box center [522, 483] width 305 height 21
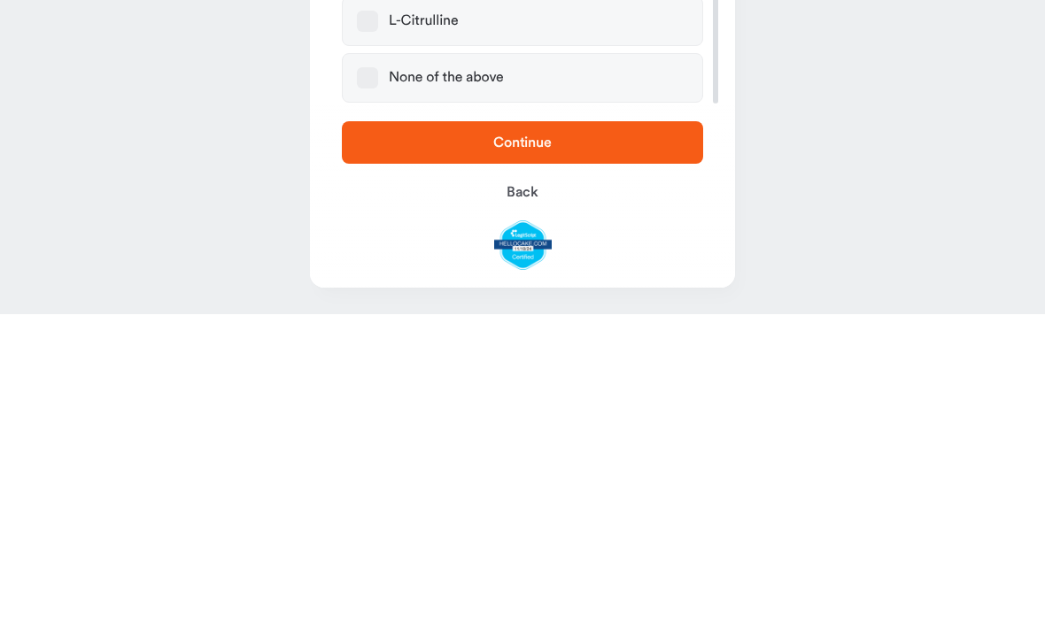
scroll to position [136, 0]
click at [635, 449] on span "Continue" at bounding box center [522, 459] width 305 height 21
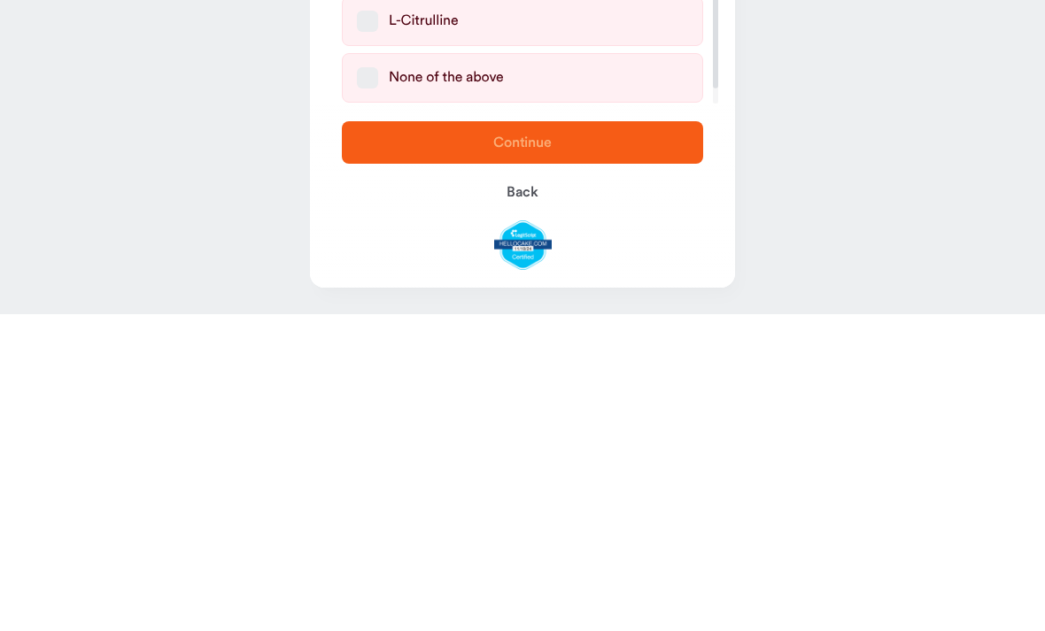
click at [428, 386] on div "None of the above" at bounding box center [446, 395] width 115 height 18
click at [378, 384] on button "None of the above" at bounding box center [367, 394] width 21 height 21
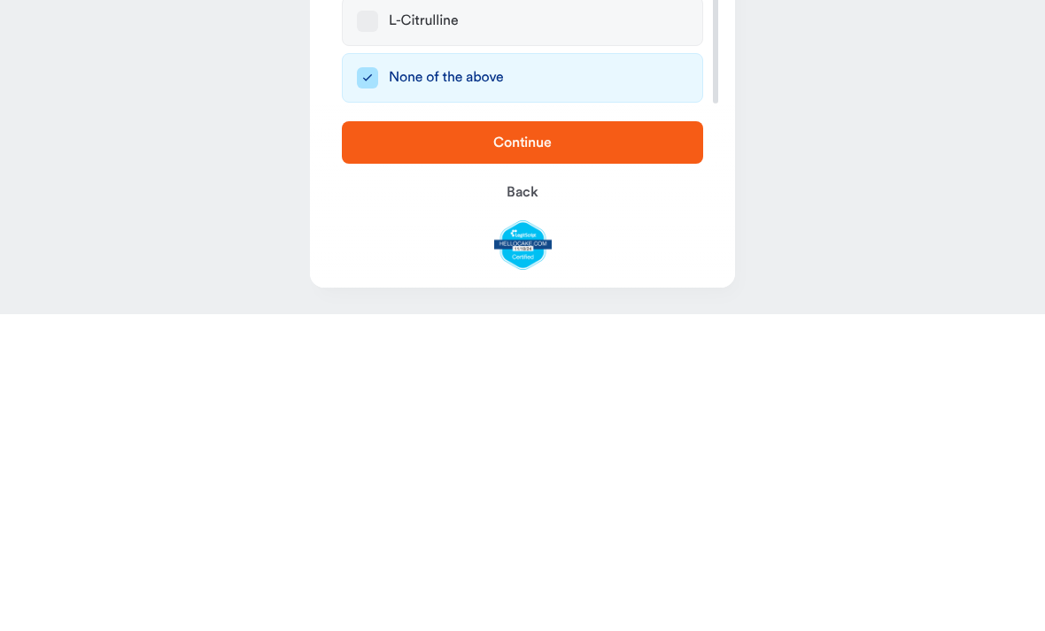
click at [572, 438] on button "Continue" at bounding box center [522, 459] width 361 height 43
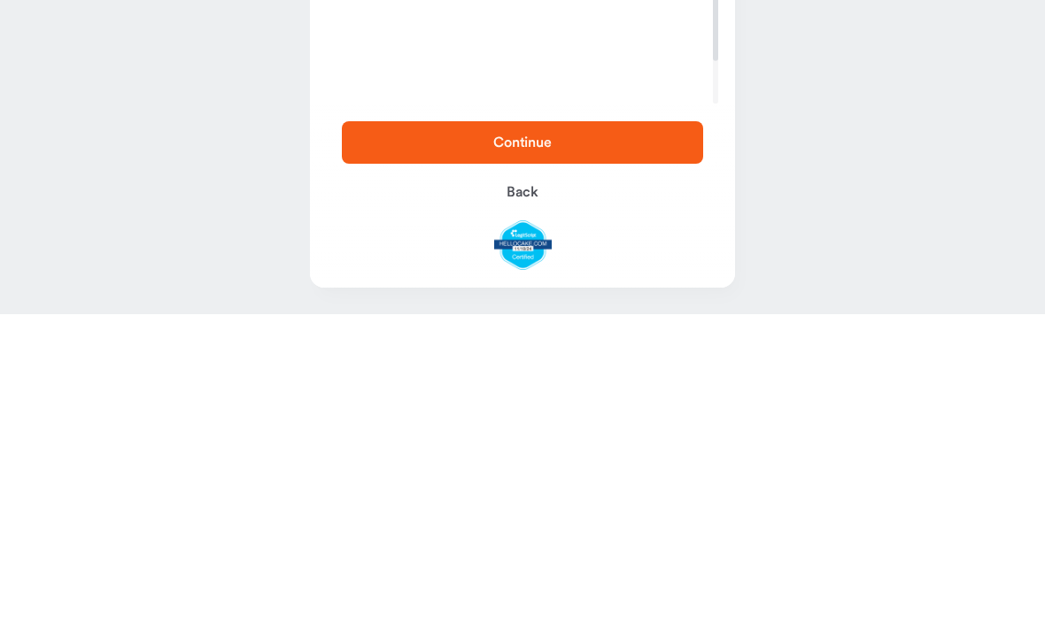
scroll to position [73, 0]
click at [571, 438] on button "Continue" at bounding box center [522, 459] width 361 height 43
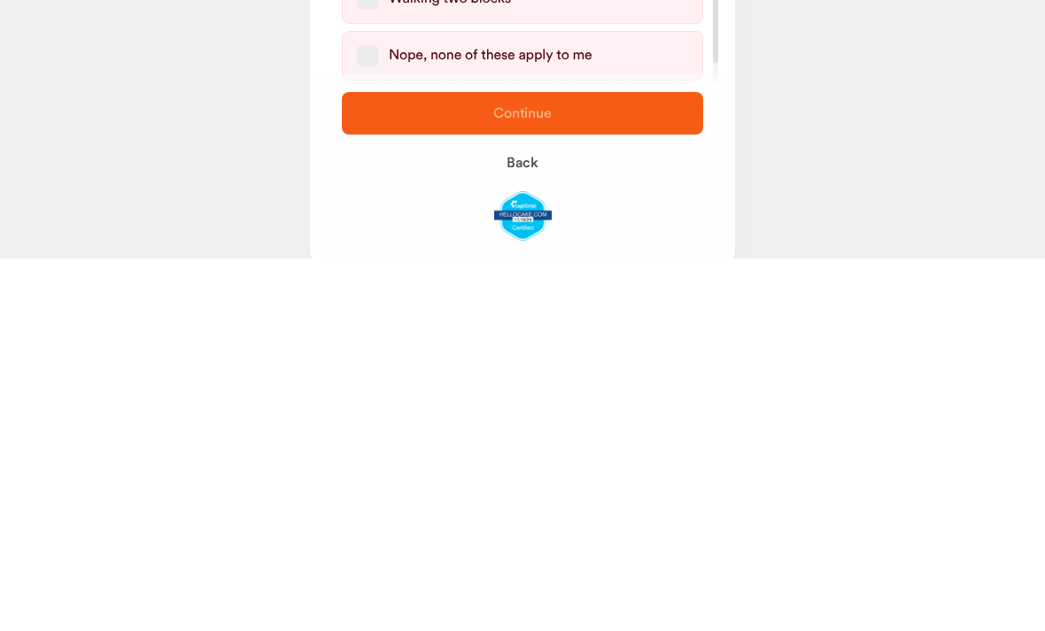
scroll to position [30, 0]
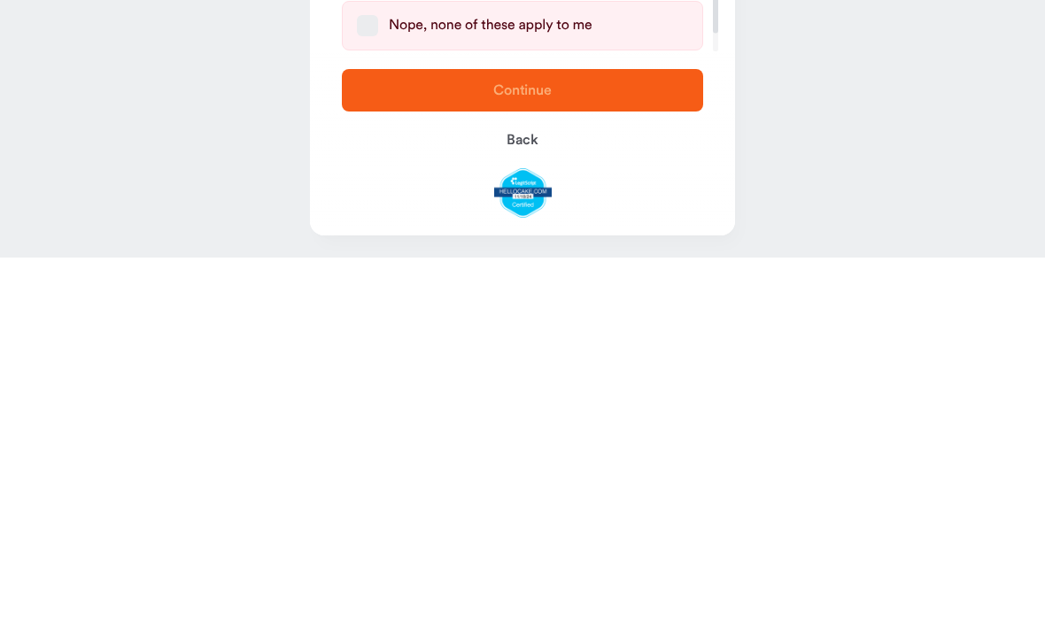
click at [545, 492] on button "Back" at bounding box center [522, 513] width 361 height 43
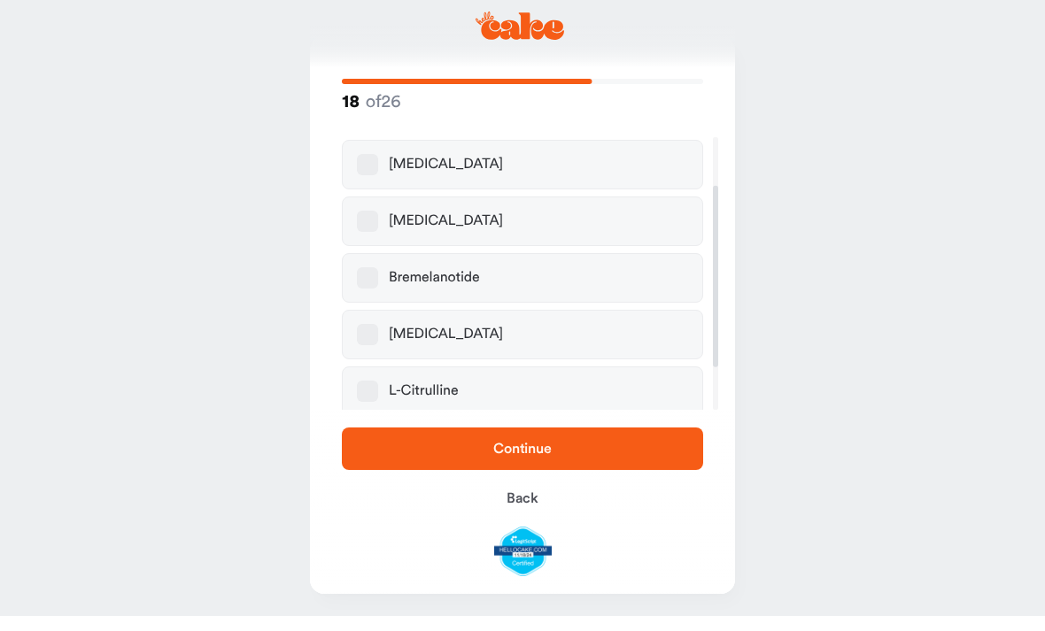
scroll to position [0, 0]
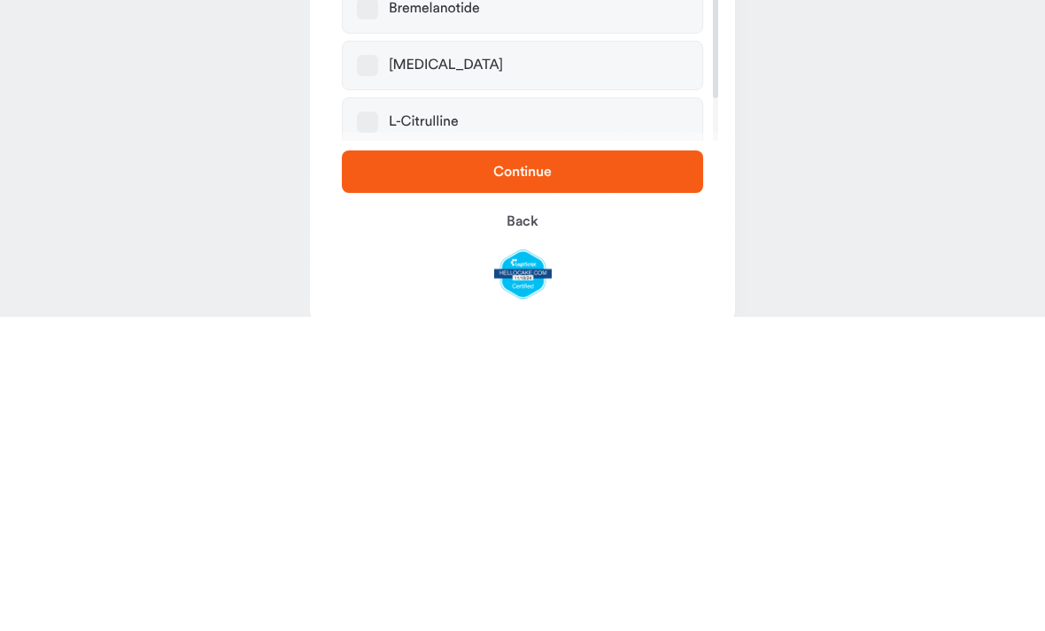
click at [637, 475] on span "Continue" at bounding box center [522, 485] width 305 height 21
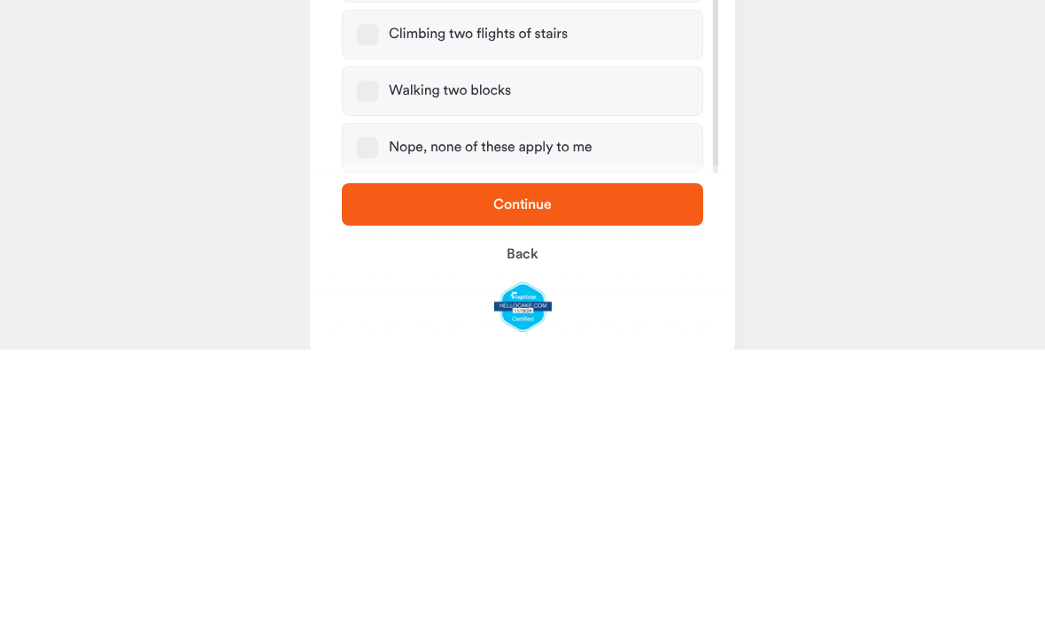
click at [370, 419] on button "Nope, none of these apply to me" at bounding box center [367, 429] width 21 height 21
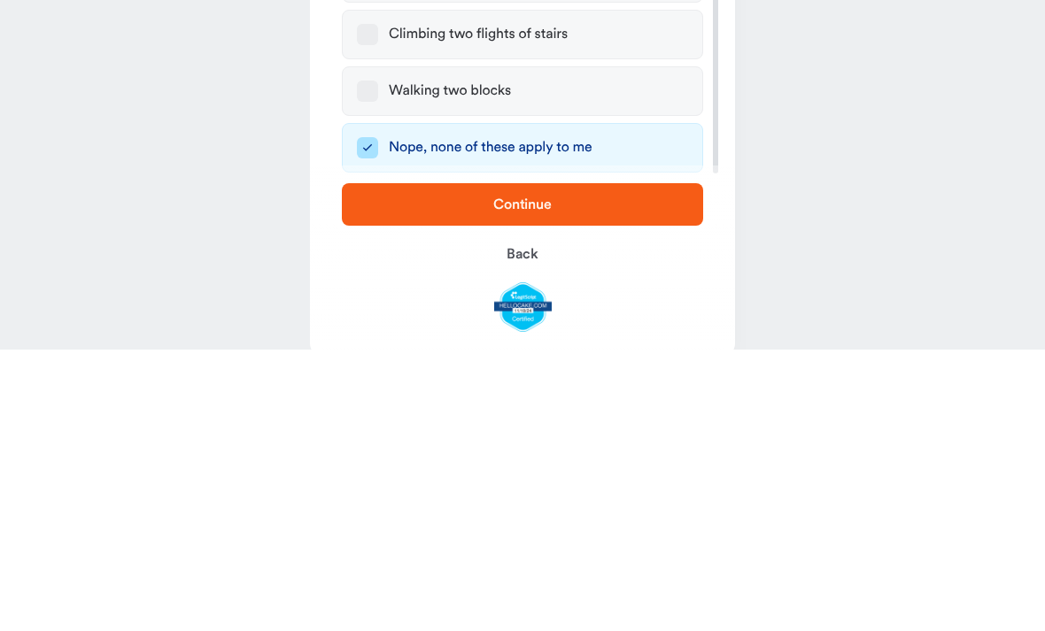
click at [621, 475] on span "Continue" at bounding box center [522, 485] width 305 height 21
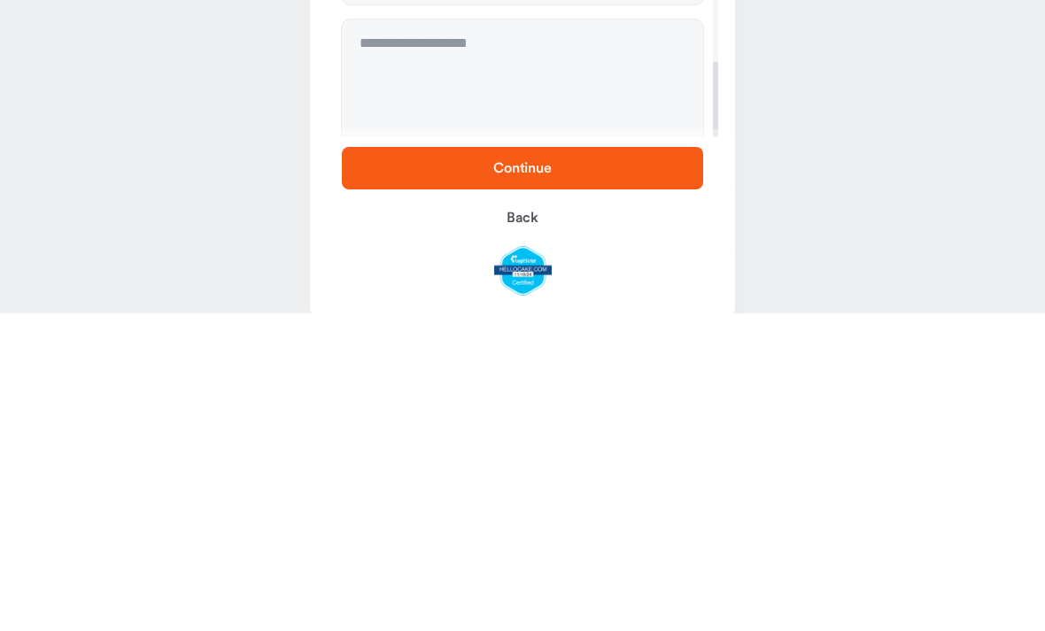
scroll to position [629, 0]
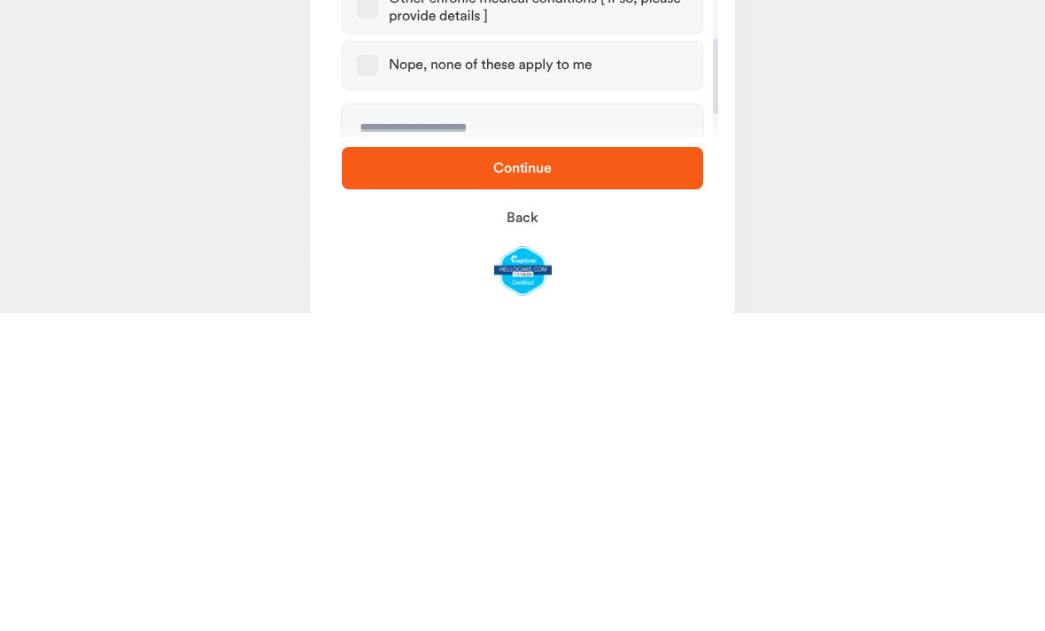
click at [377, 373] on button "Nope, none of these apply to me" at bounding box center [367, 383] width 21 height 21
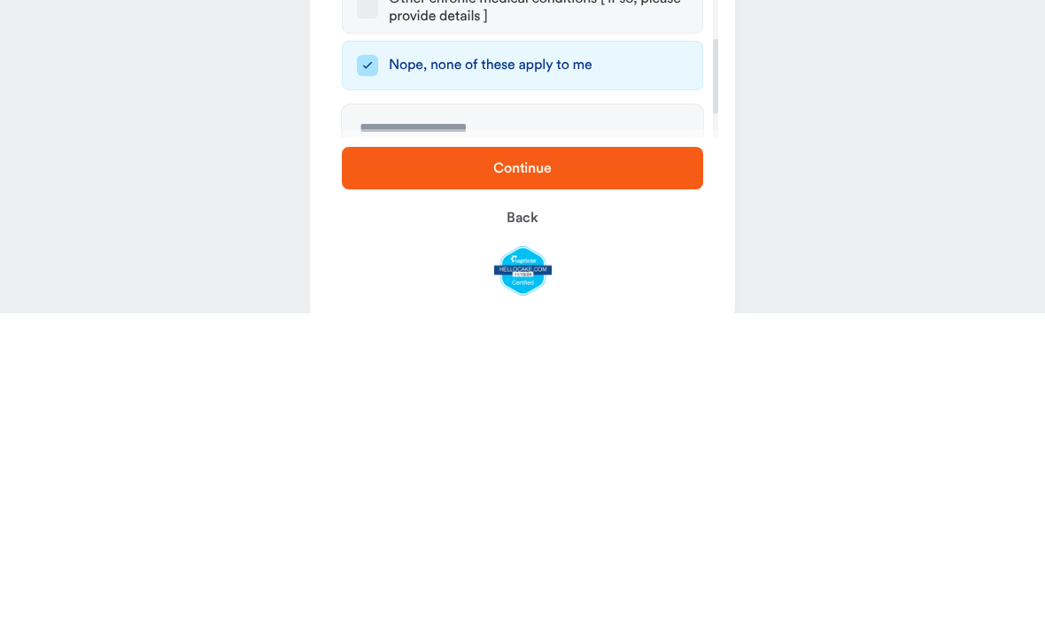
click at [653, 475] on span "Continue" at bounding box center [522, 485] width 305 height 21
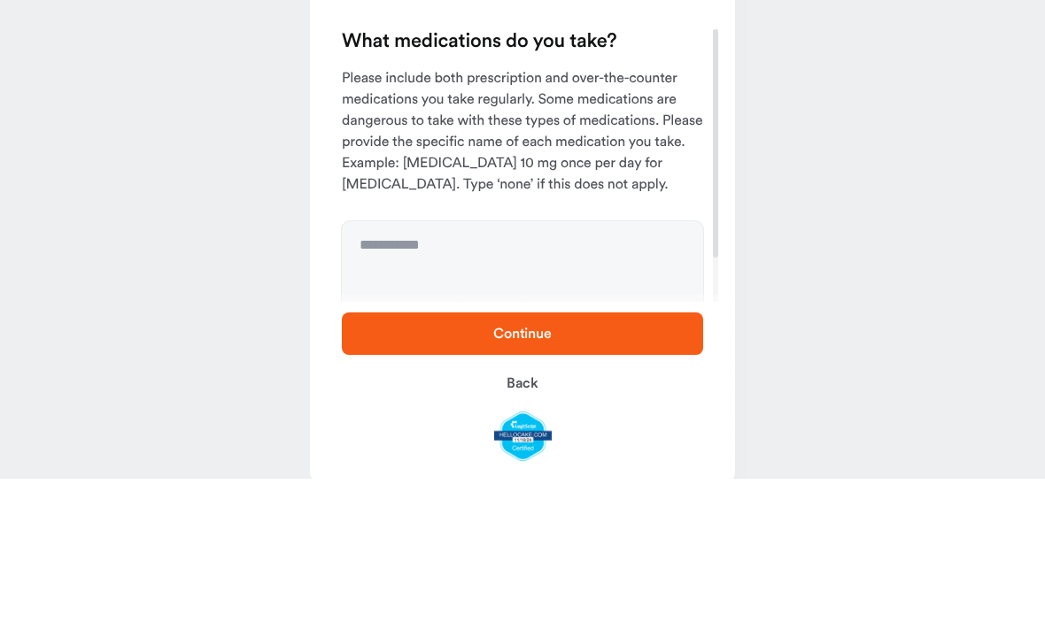
scroll to position [0, 0]
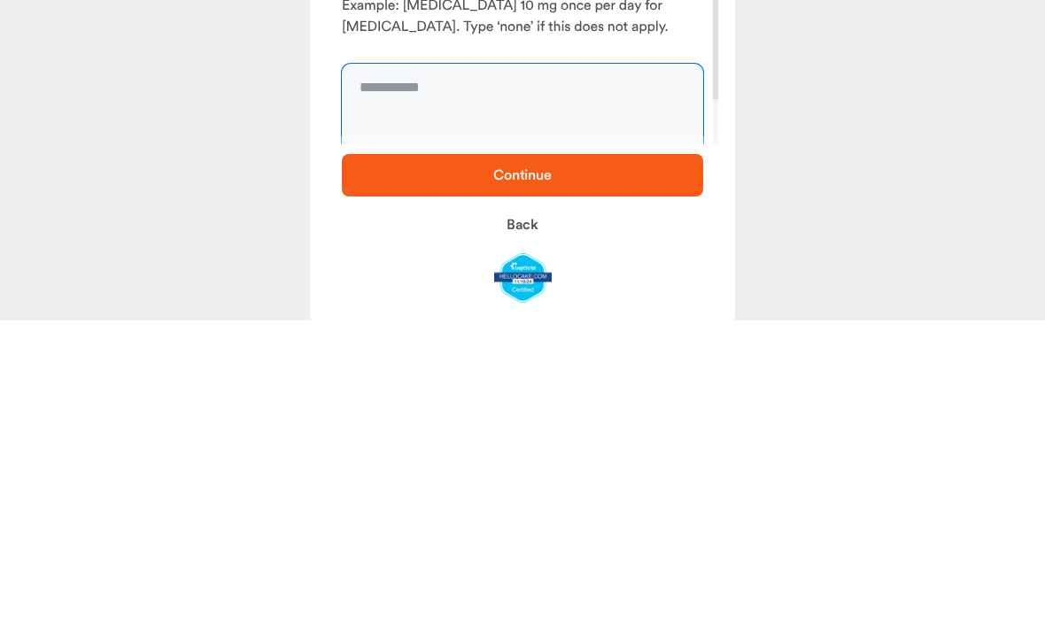
click at [589, 375] on textarea at bounding box center [522, 441] width 361 height 133
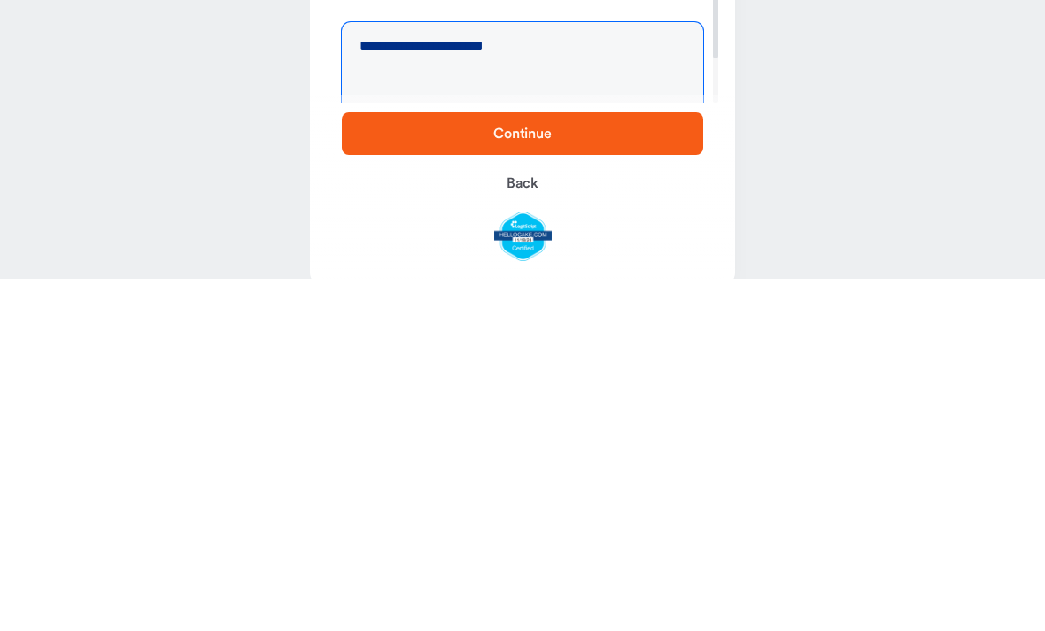
type textarea "**********"
click at [660, 475] on span "Continue" at bounding box center [522, 485] width 305 height 21
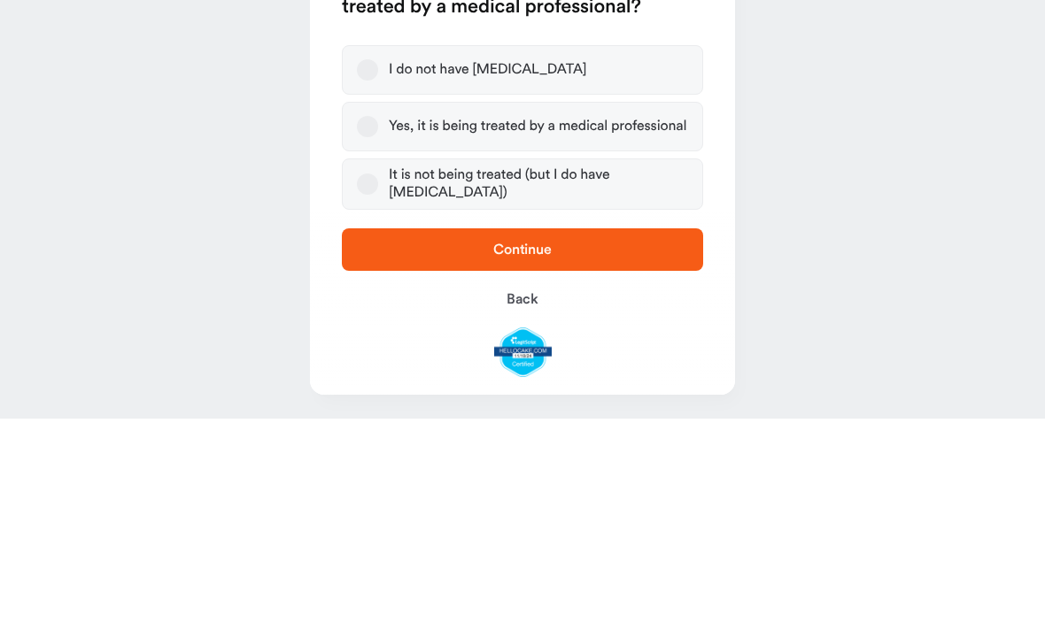
click at [367, 328] on button "Yes, it is being treated by a medical professional" at bounding box center [367, 338] width 21 height 21
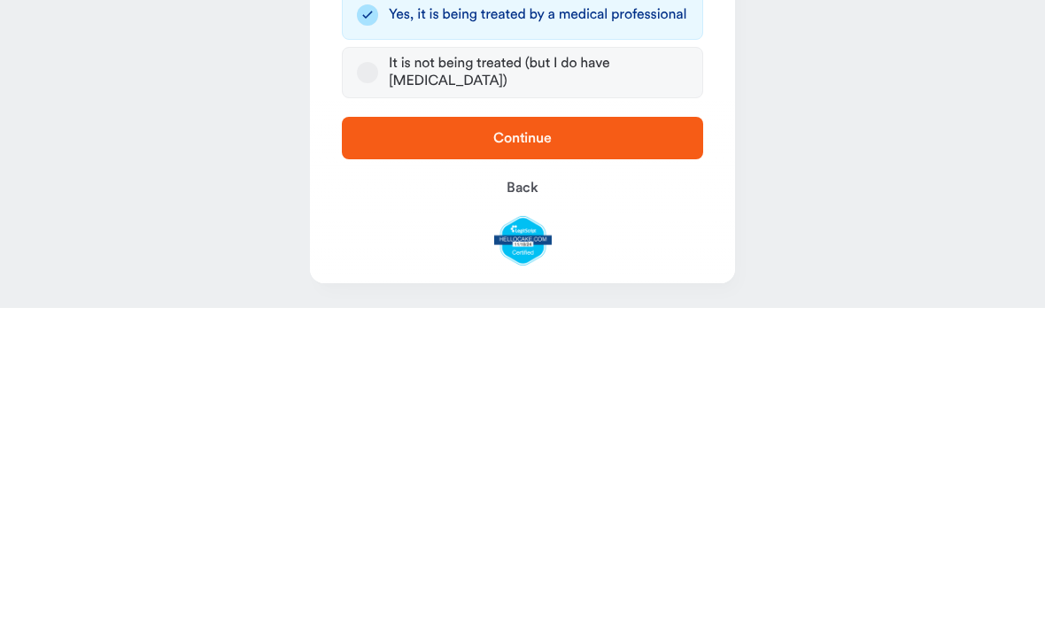
click at [647, 452] on span "Continue" at bounding box center [522, 462] width 305 height 21
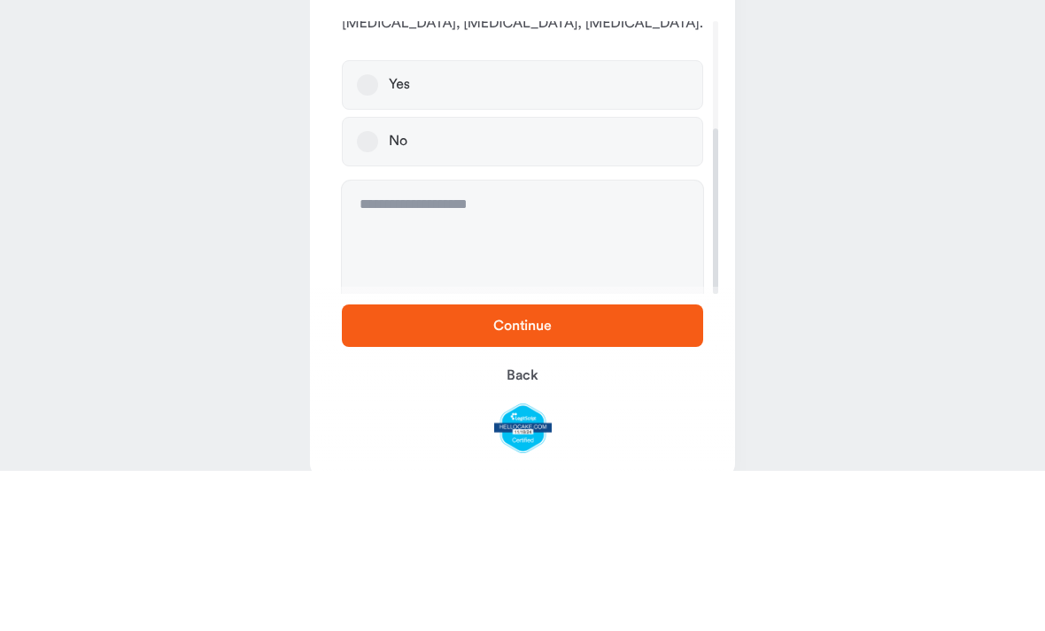
scroll to position [177, 0]
click at [359, 279] on label "No" at bounding box center [522, 304] width 361 height 50
click at [359, 293] on button "No" at bounding box center [367, 303] width 21 height 21
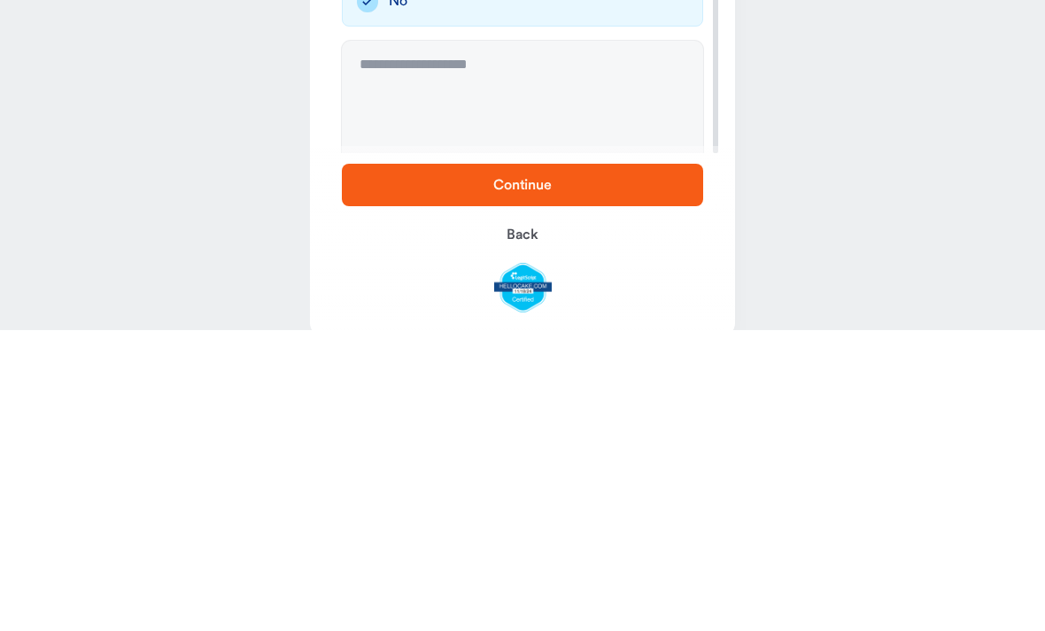
click at [636, 475] on span "Continue" at bounding box center [522, 485] width 305 height 21
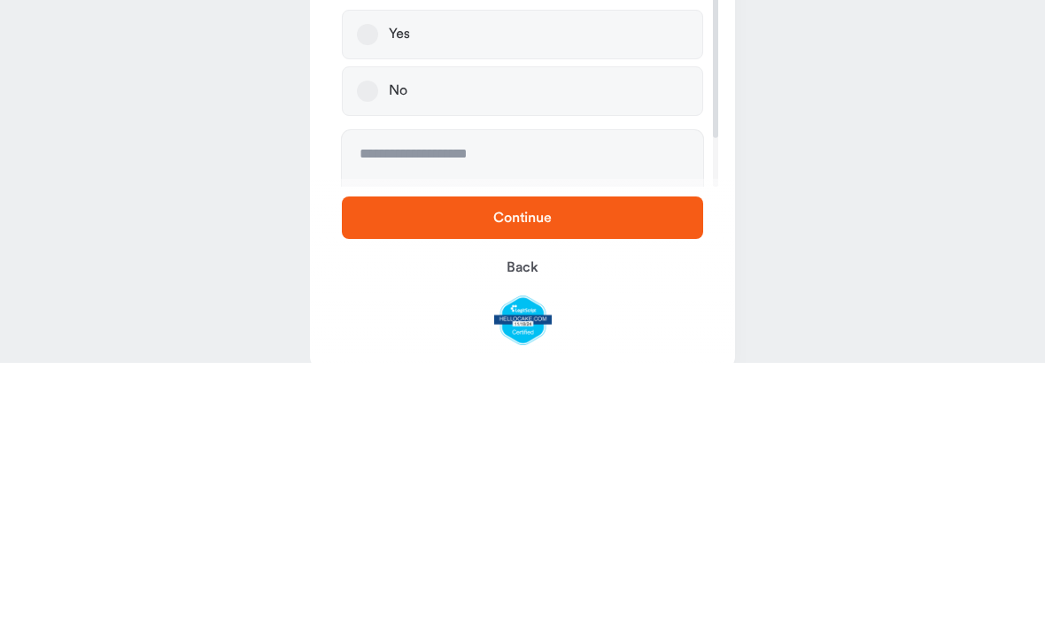
scroll to position [81, 0]
click at [367, 350] on button "No" at bounding box center [367, 360] width 21 height 21
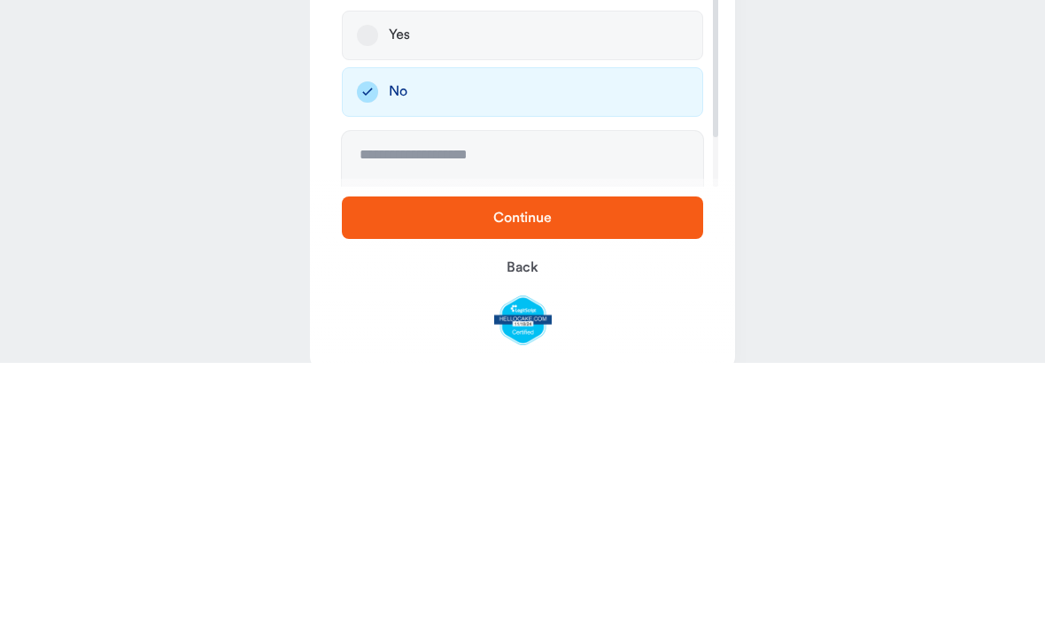
click at [646, 475] on span "Continue" at bounding box center [522, 485] width 305 height 21
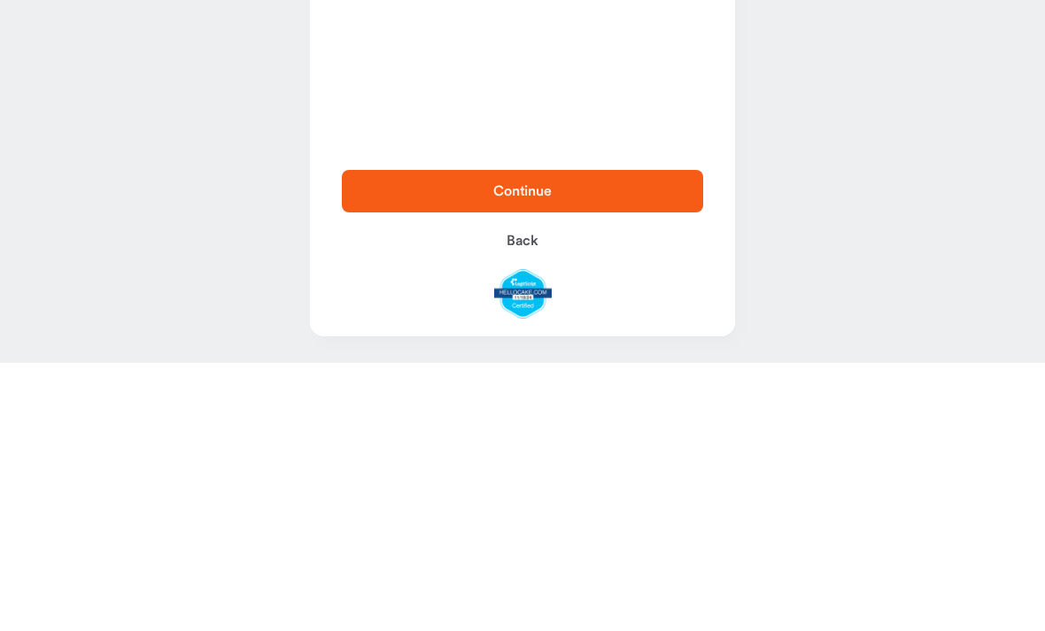
scroll to position [0, 0]
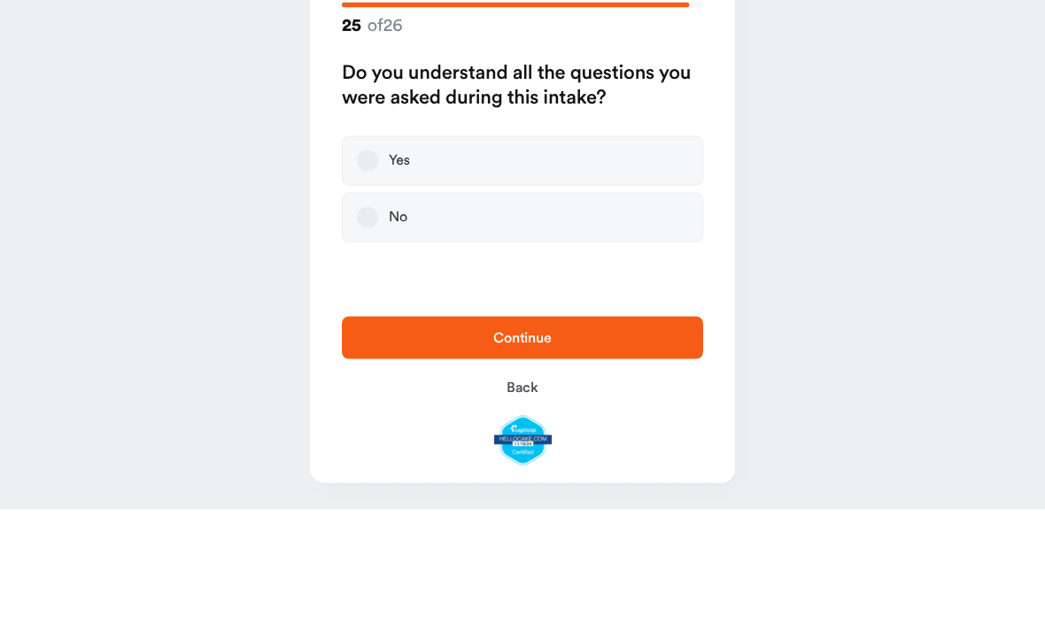
click at [345, 258] on label "Yes" at bounding box center [522, 283] width 361 height 50
click at [357, 272] on button "Yes" at bounding box center [367, 282] width 21 height 21
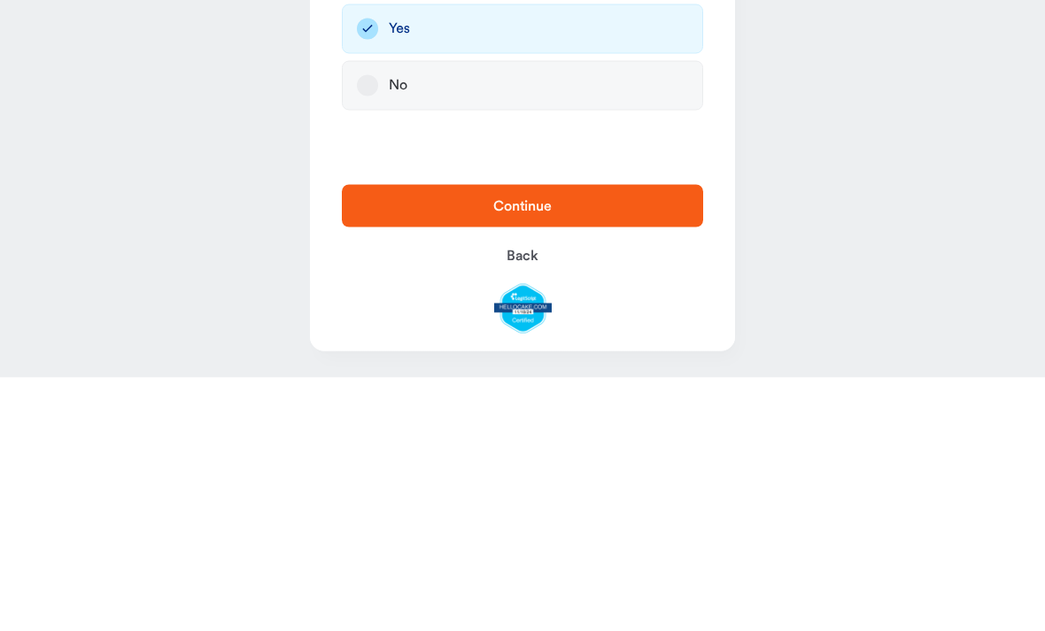
click at [623, 438] on button "Continue" at bounding box center [522, 459] width 361 height 43
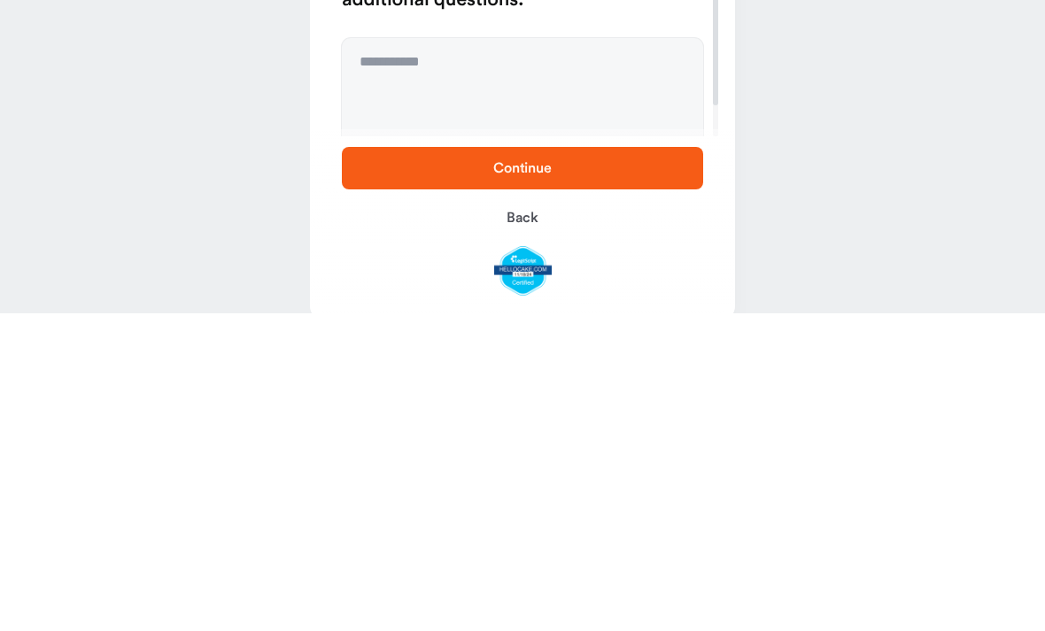
click at [638, 475] on span "Continue" at bounding box center [522, 485] width 305 height 21
click at [9, 111] on main "**********" at bounding box center [522, 333] width 1045 height 666
click at [602, 357] on textarea "**********" at bounding box center [522, 423] width 361 height 133
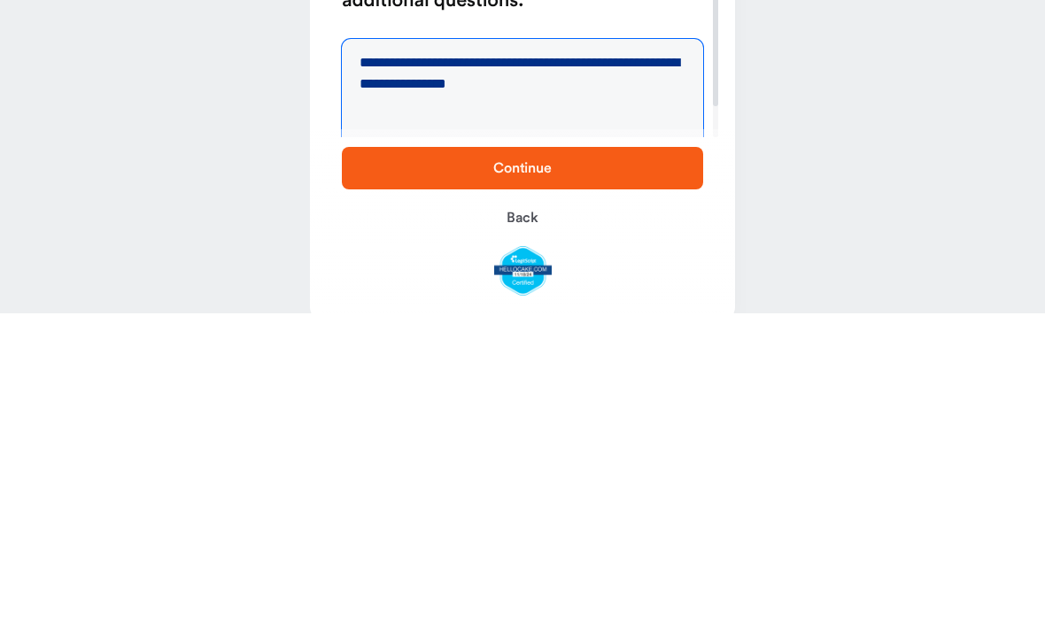
click at [436, 357] on textarea "**********" at bounding box center [522, 423] width 361 height 133
click at [432, 357] on textarea "**********" at bounding box center [522, 423] width 361 height 133
click at [451, 357] on textarea "**********" at bounding box center [522, 423] width 361 height 133
click at [3, 58] on main "**********" at bounding box center [522, 333] width 1045 height 666
click at [433, 357] on textarea "**********" at bounding box center [522, 423] width 361 height 133
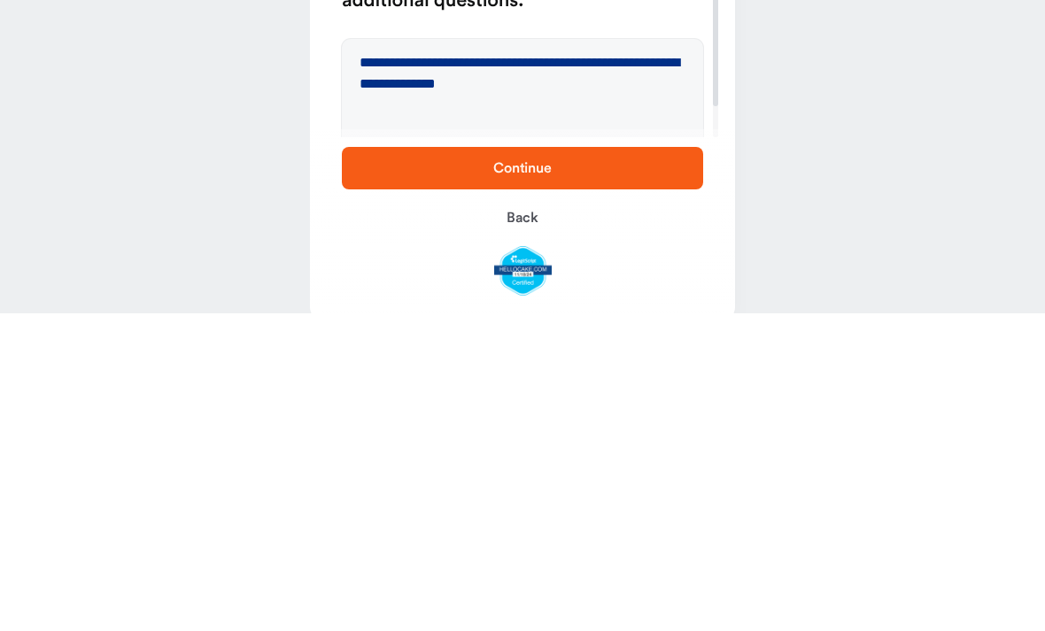
click at [4, 35] on main "**********" at bounding box center [522, 333] width 1045 height 666
click at [429, 357] on textarea "**********" at bounding box center [522, 423] width 361 height 133
click at [490, 357] on textarea "**********" at bounding box center [522, 423] width 361 height 133
click at [3, 41] on main "**********" at bounding box center [522, 333] width 1045 height 666
click at [444, 357] on textarea "**********" at bounding box center [522, 423] width 361 height 133
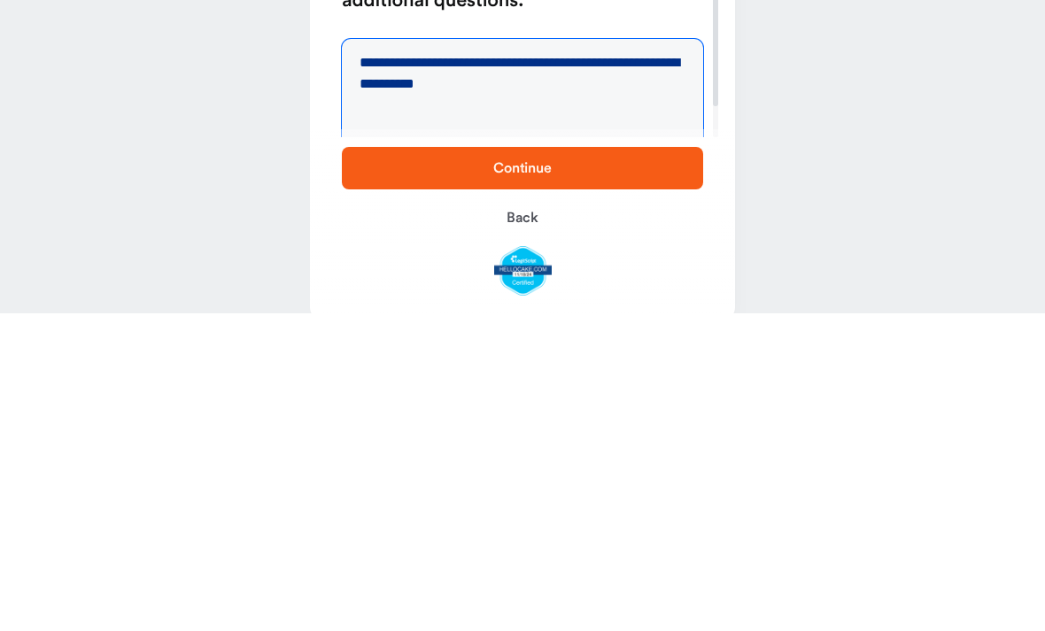
click at [609, 357] on textarea "**********" at bounding box center [522, 423] width 361 height 133
type textarea "**********"
click at [564, 475] on span "Continue" at bounding box center [522, 485] width 305 height 21
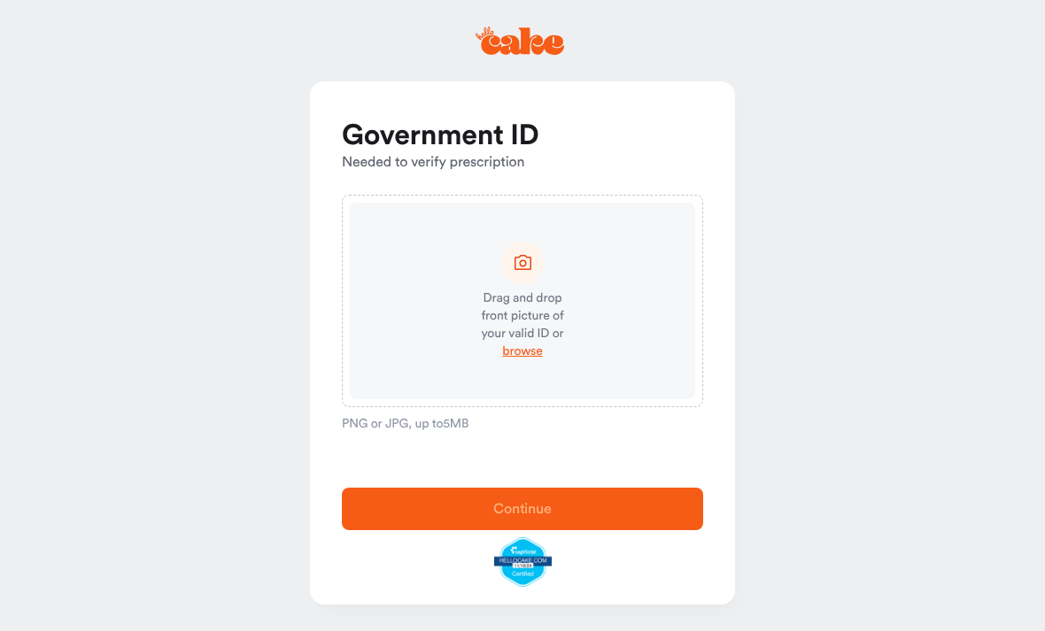
click at [615, 248] on div "Drag and drop front picture of your valid ID or browse" at bounding box center [522, 301] width 345 height 197
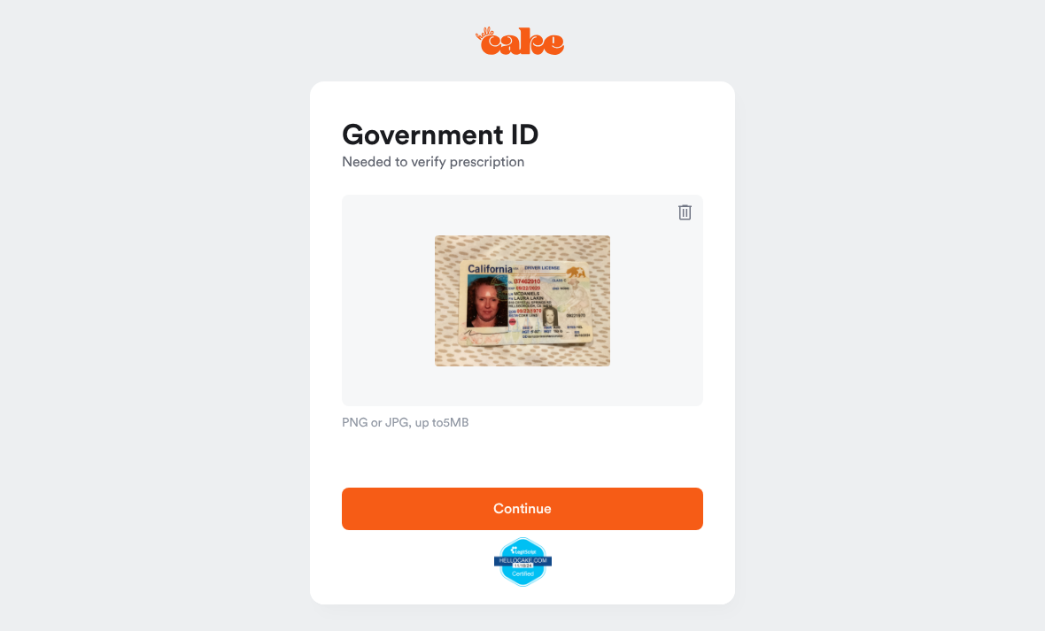
click at [630, 511] on span "Continue" at bounding box center [522, 508] width 305 height 21
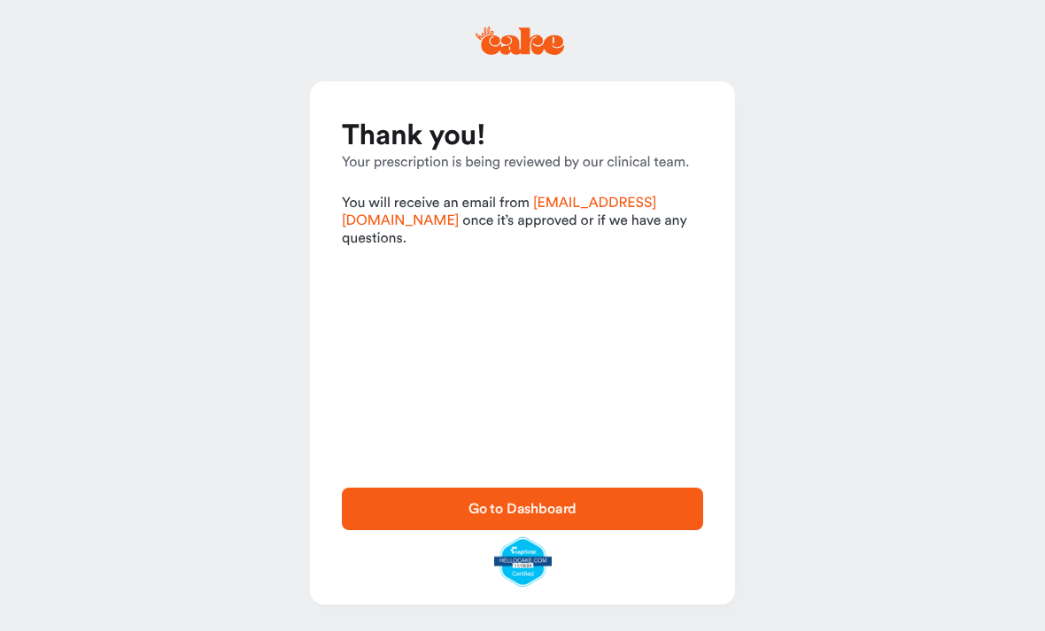
click at [625, 510] on span "Go to Dashboard" at bounding box center [522, 508] width 305 height 21
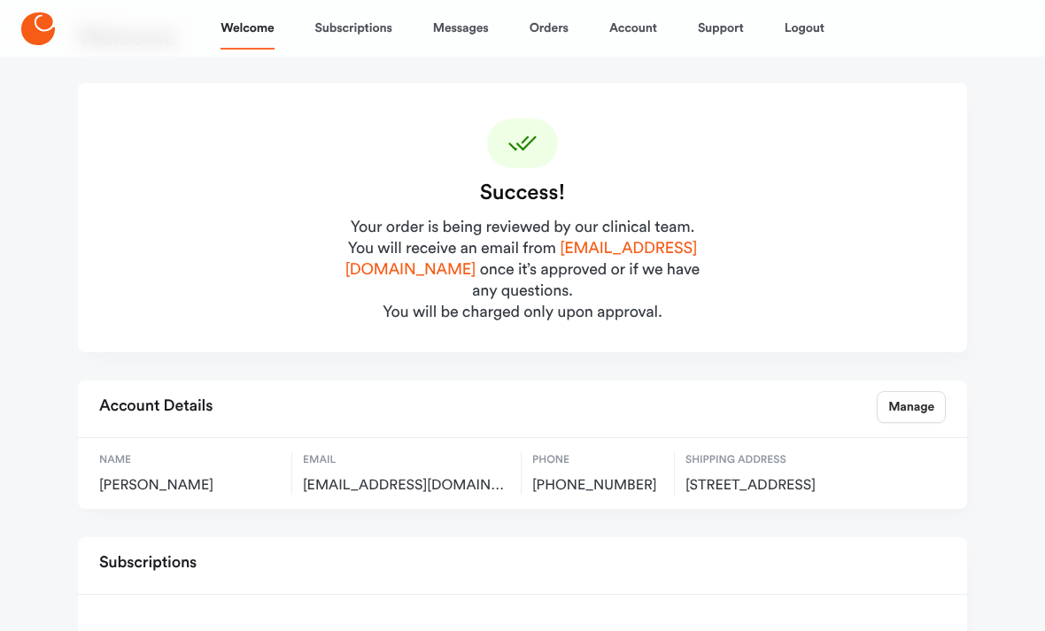
scroll to position [164, 0]
